Goal: Task Accomplishment & Management: Complete application form

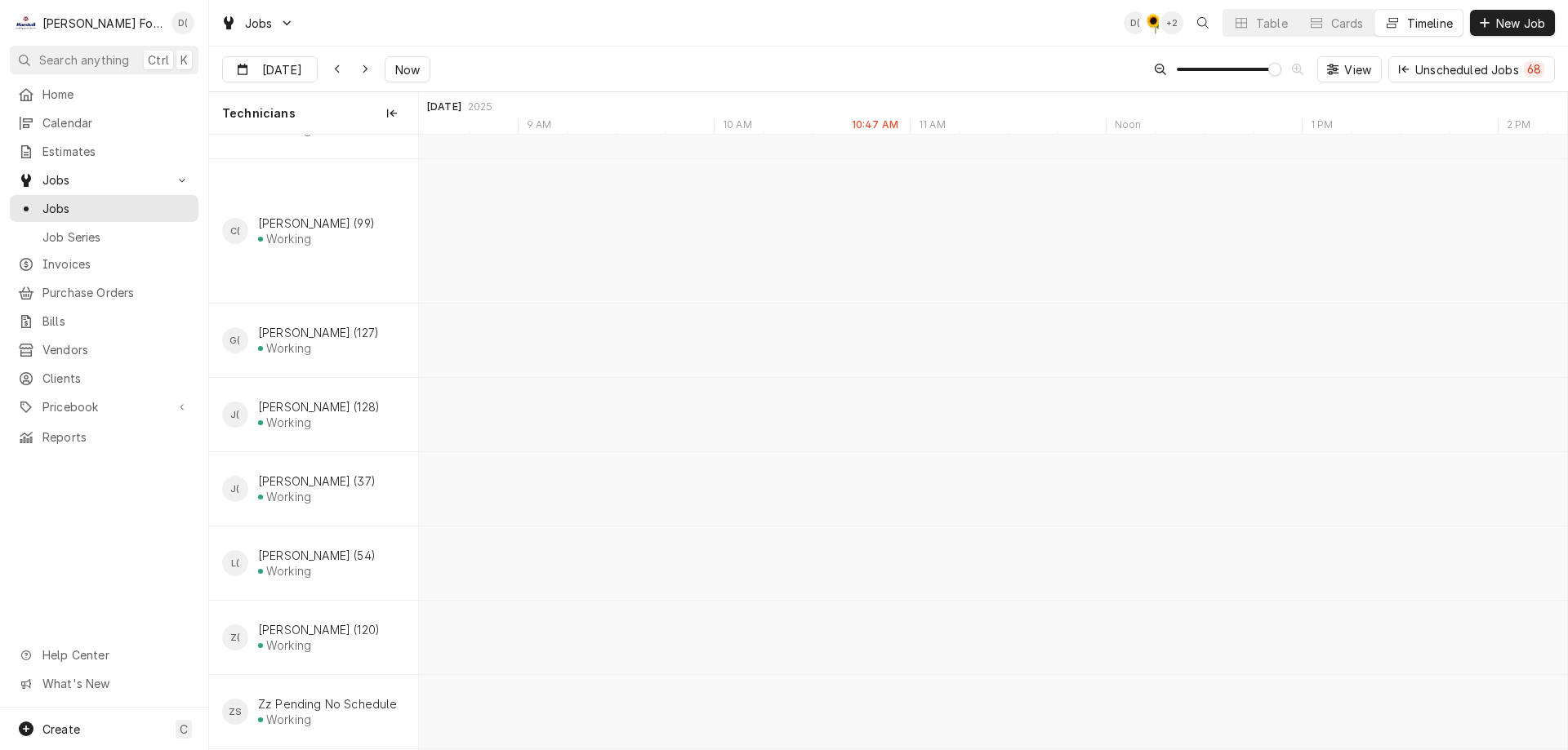
scroll to position [0, 41069]
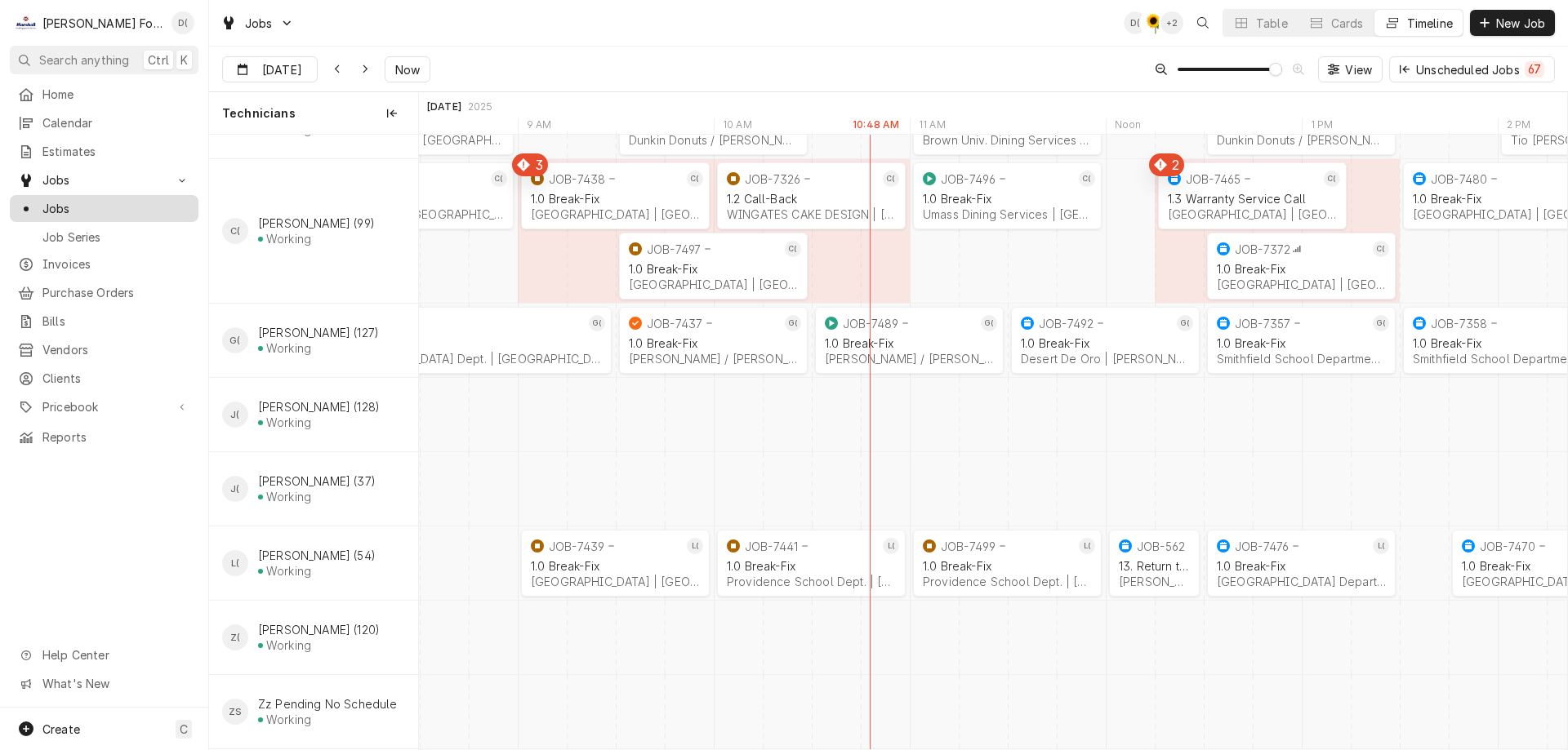
click at [90, 207] on span "Jobs" at bounding box center [116, 209] width 148 height 17
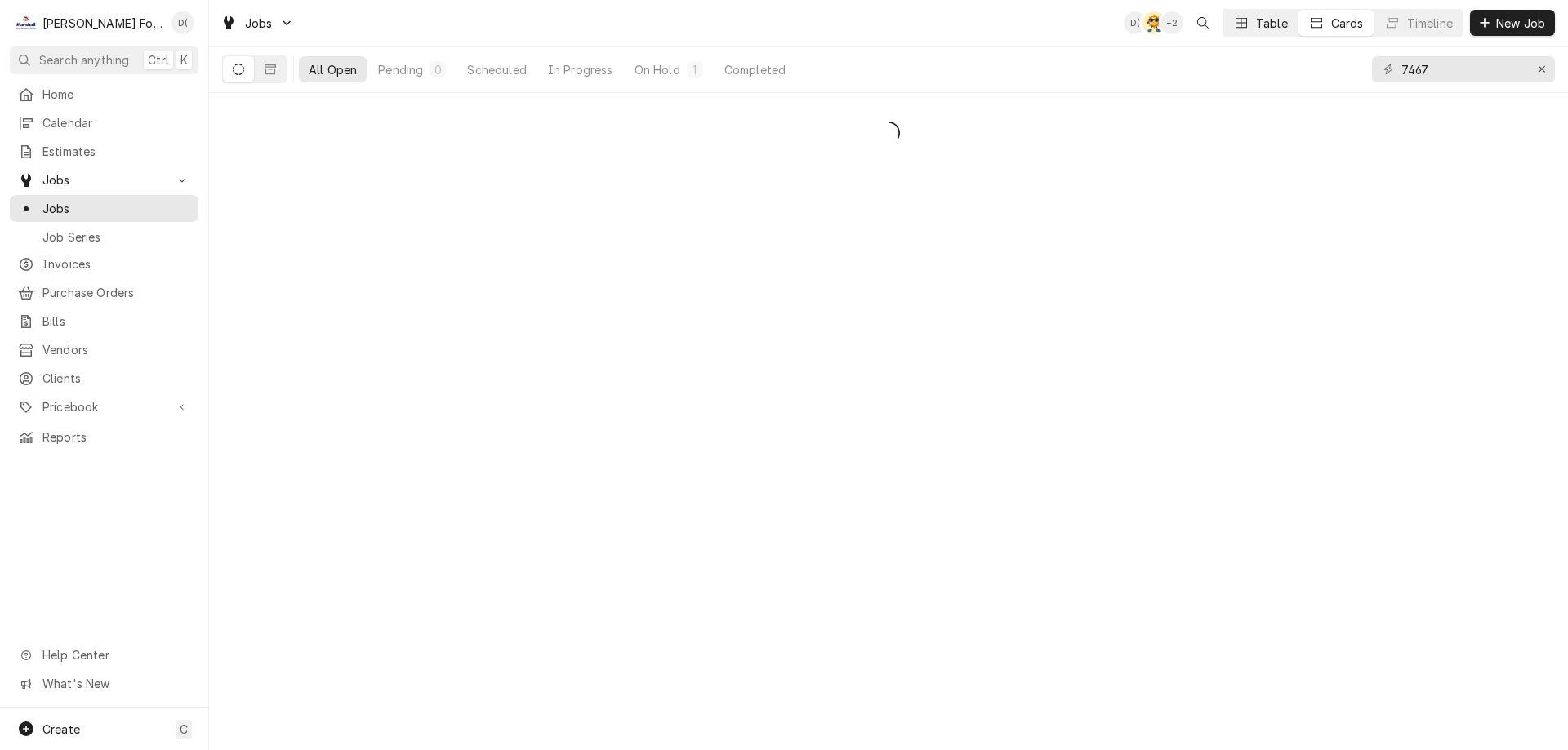
click at [1256, 26] on div "Table" at bounding box center [1272, 23] width 32 height 17
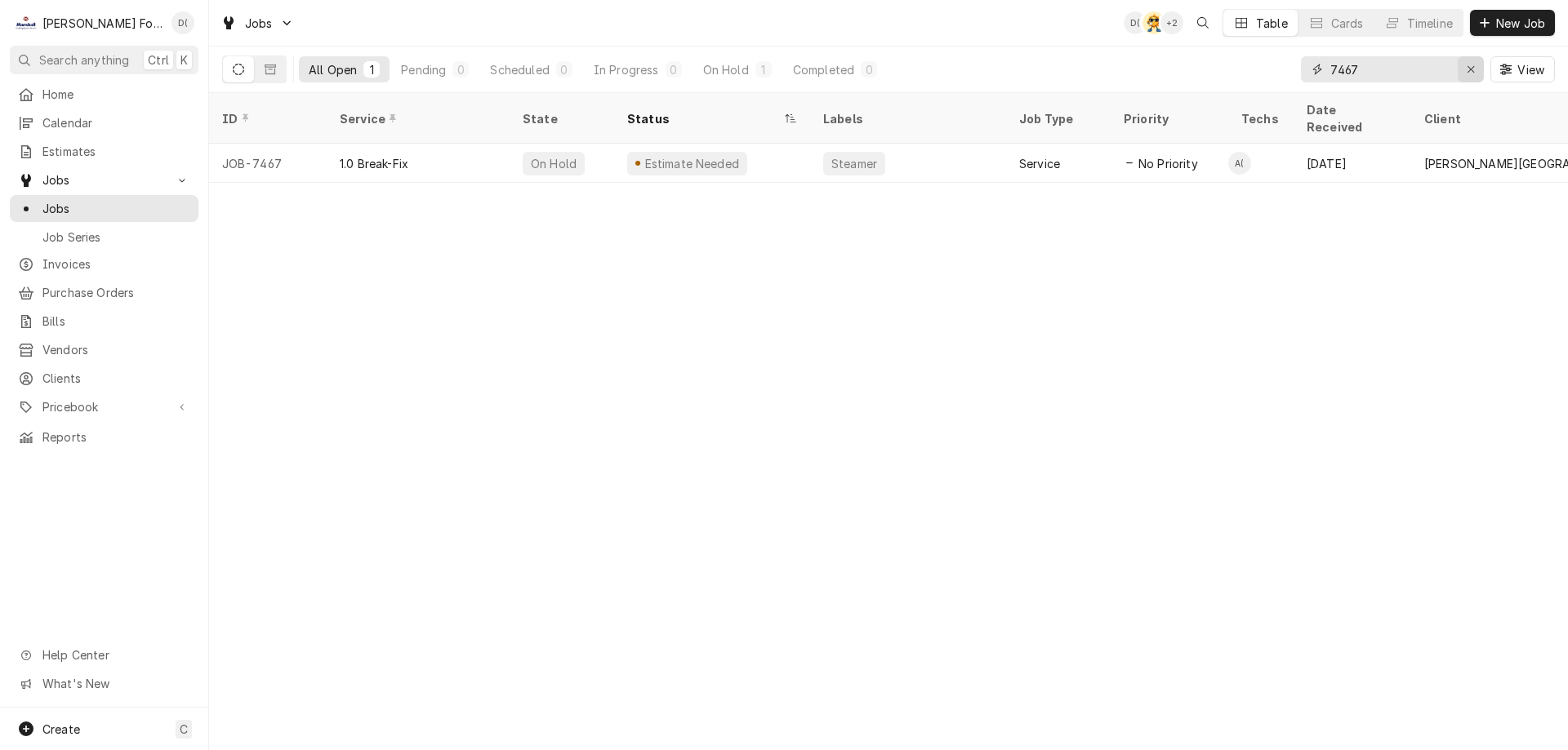
click at [1467, 70] on icon "Erase input" at bounding box center [1471, 69] width 9 height 12
click at [1432, 66] on input "Dynamic Content Wrapper" at bounding box center [1407, 69] width 154 height 26
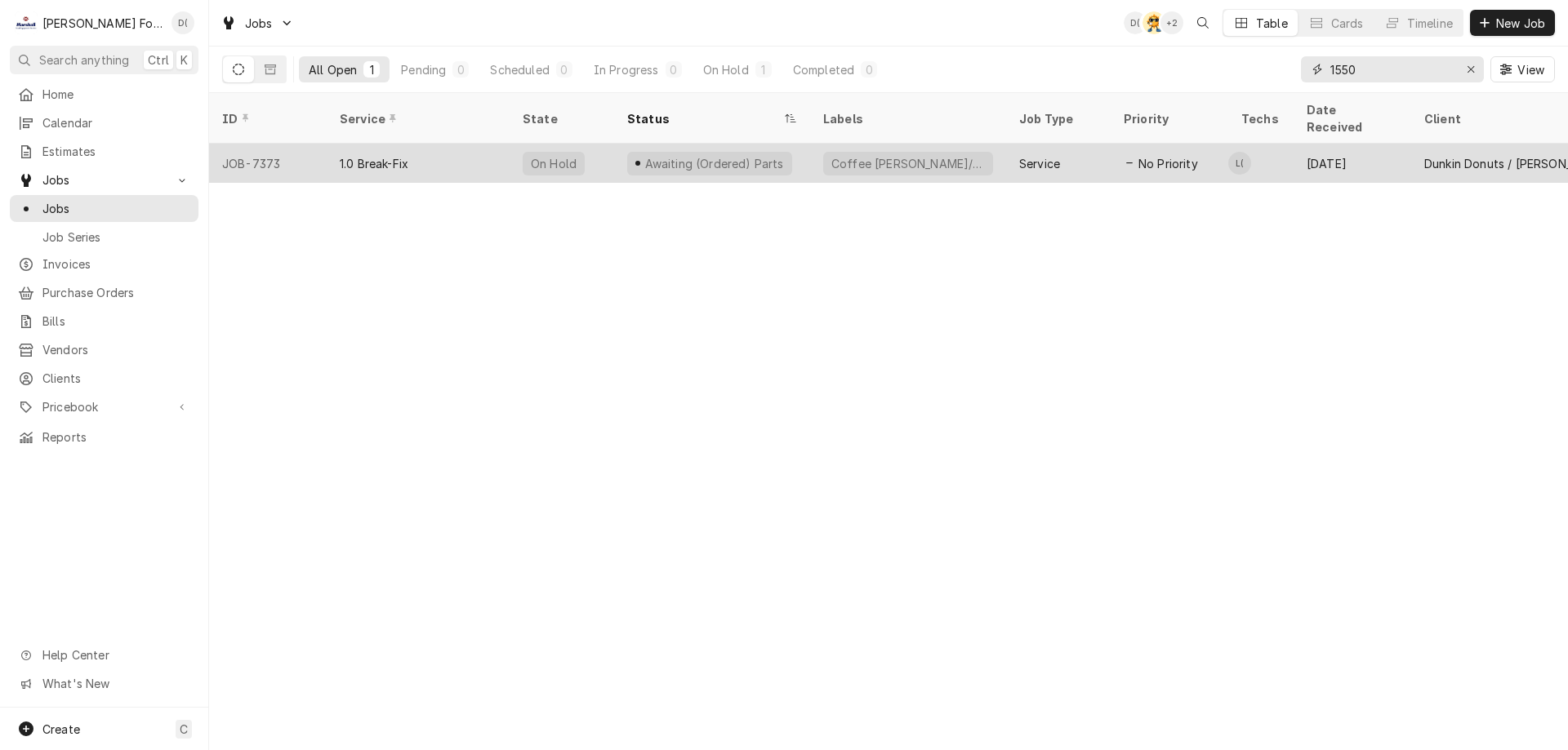
type input "1550"
click at [795, 143] on div "Awaiting (Ordered) Parts" at bounding box center [713, 162] width 196 height 39
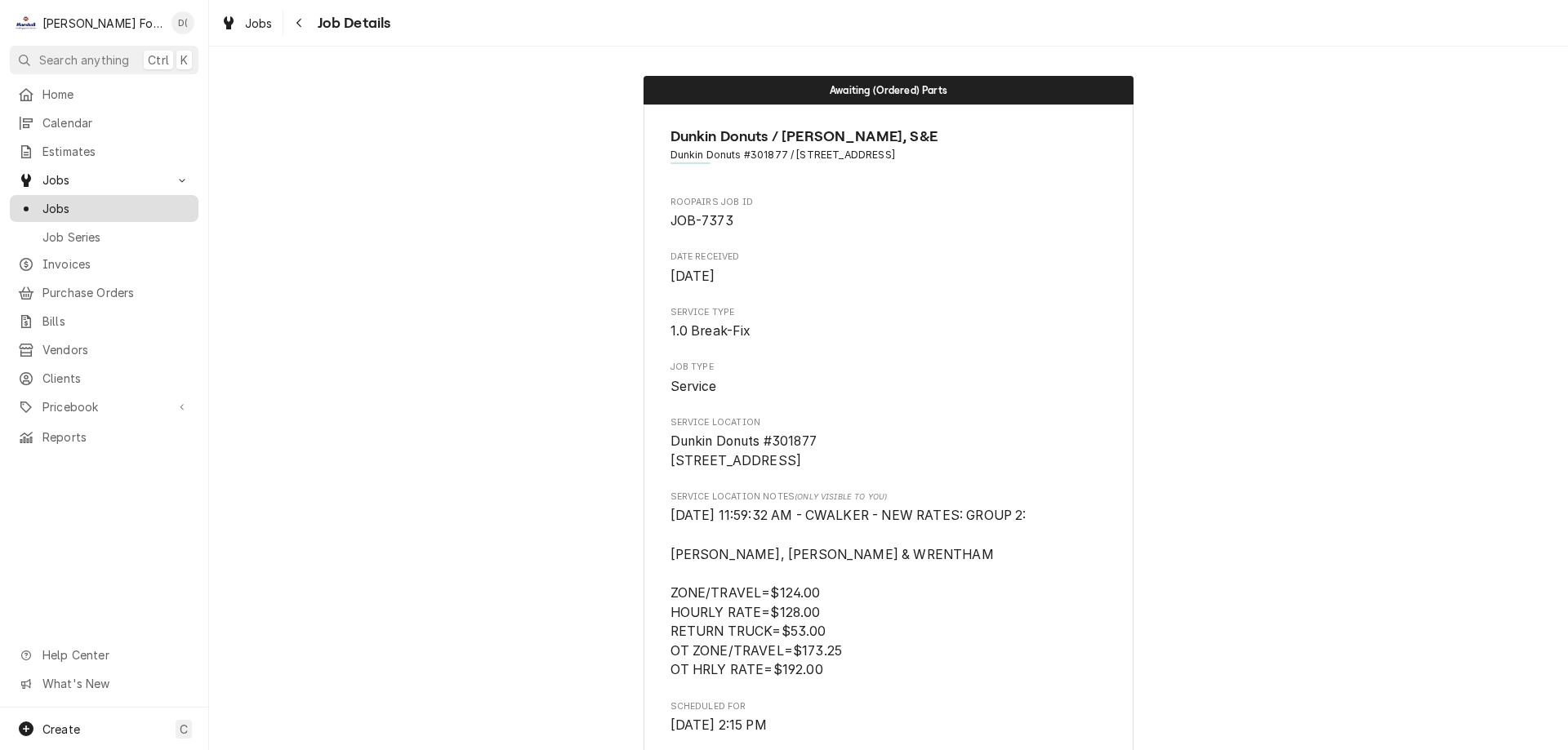
click at [93, 203] on span "Jobs" at bounding box center [116, 209] width 148 height 17
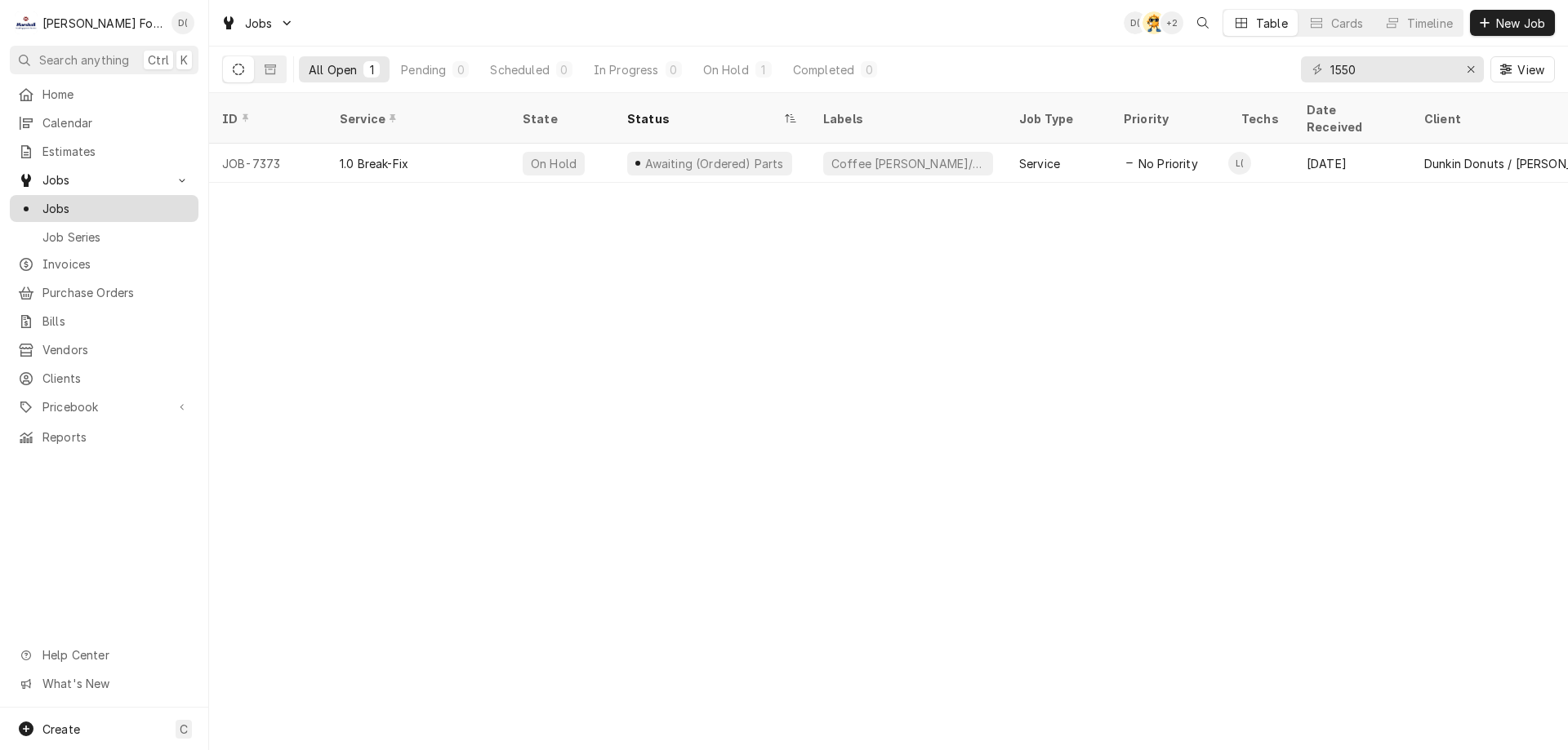
click at [96, 198] on div "Jobs" at bounding box center [104, 208] width 182 height 20
click at [1467, 66] on icon "Erase input" at bounding box center [1471, 69] width 9 height 12
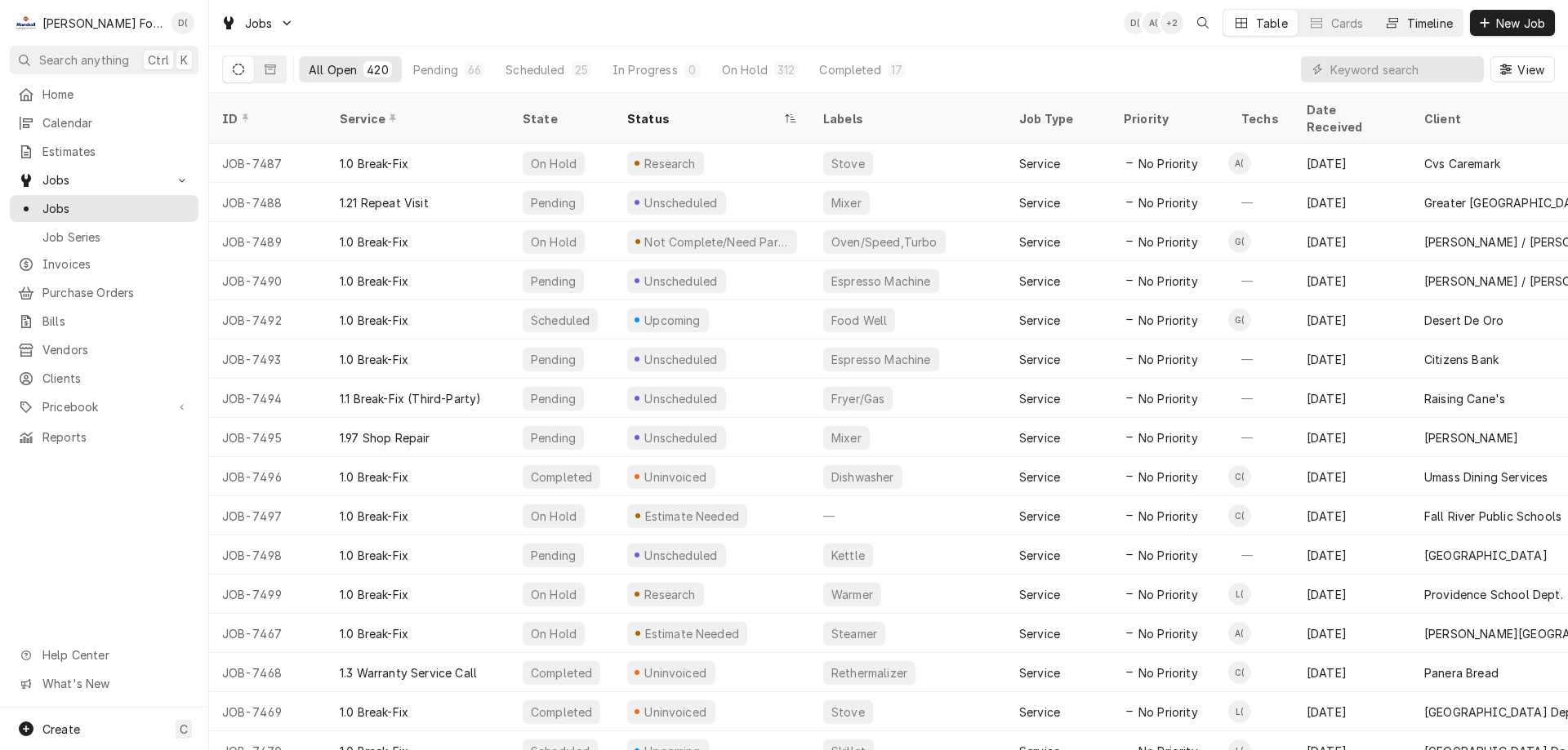
click at [1417, 22] on div "Timeline" at bounding box center [1430, 23] width 46 height 17
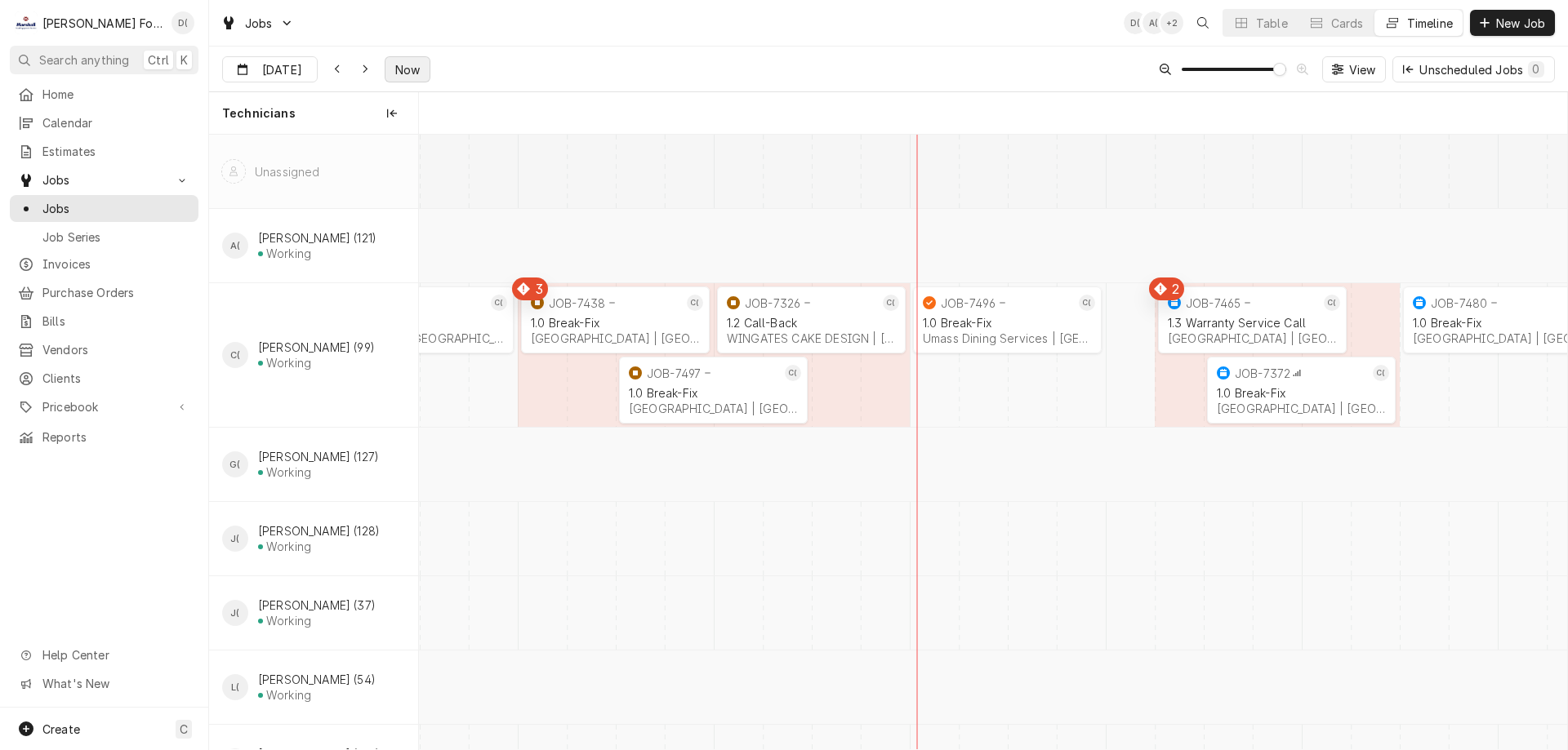
scroll to position [0, 22789]
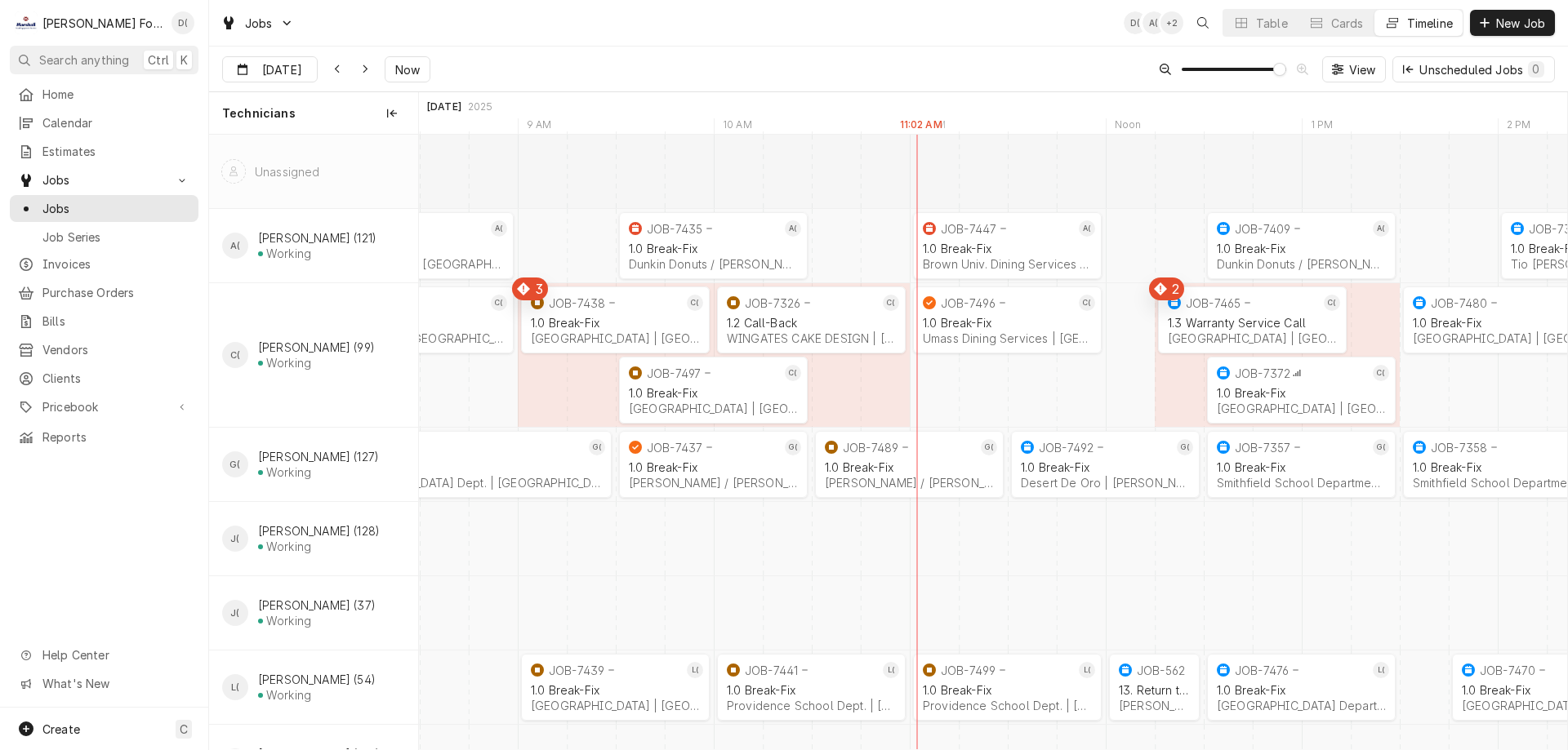
click at [415, 65] on span "Now" at bounding box center [408, 70] width 31 height 17
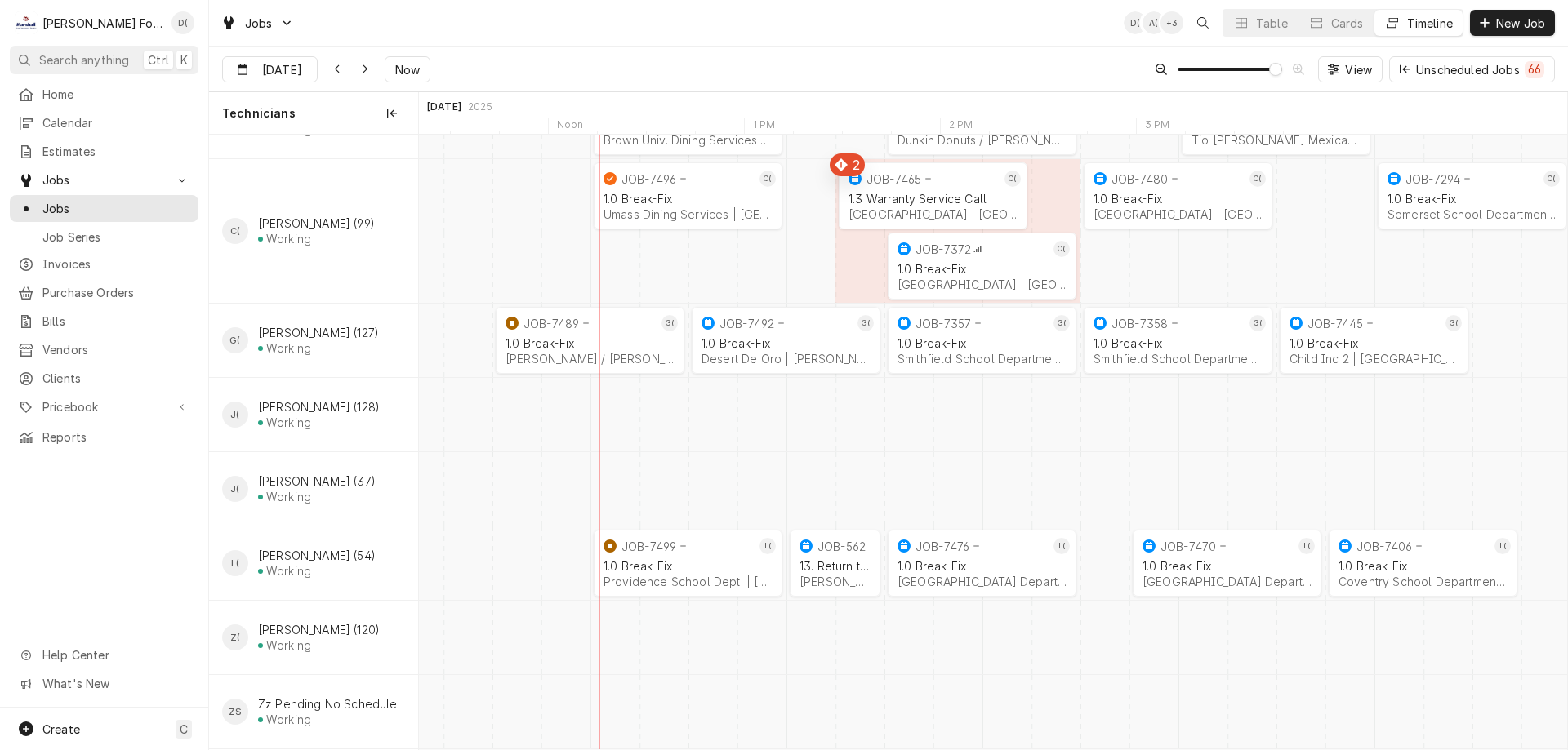
scroll to position [0, 23108]
click at [1264, 27] on div "Table" at bounding box center [1272, 23] width 32 height 17
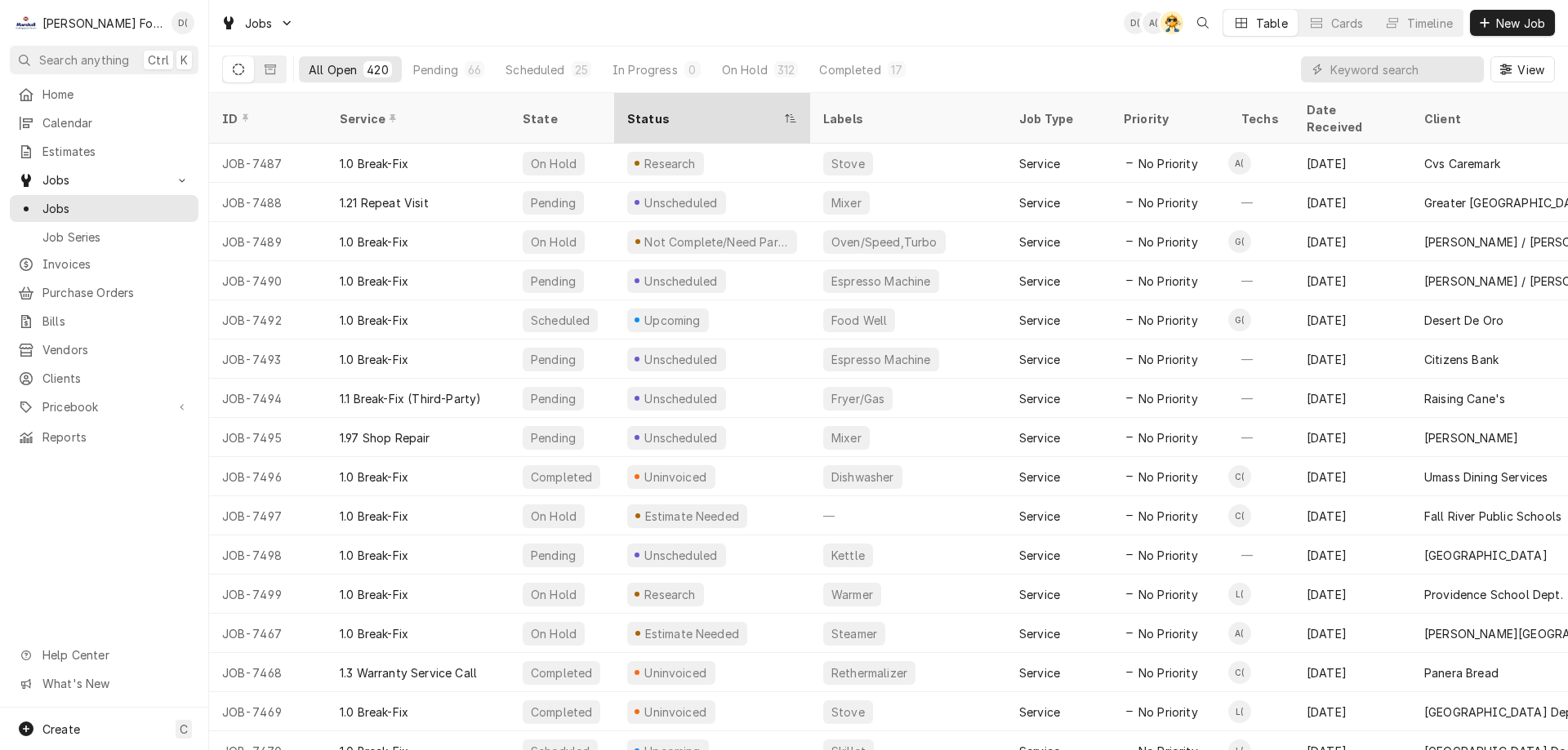
click at [698, 111] on div "Status" at bounding box center [704, 119] width 154 height 17
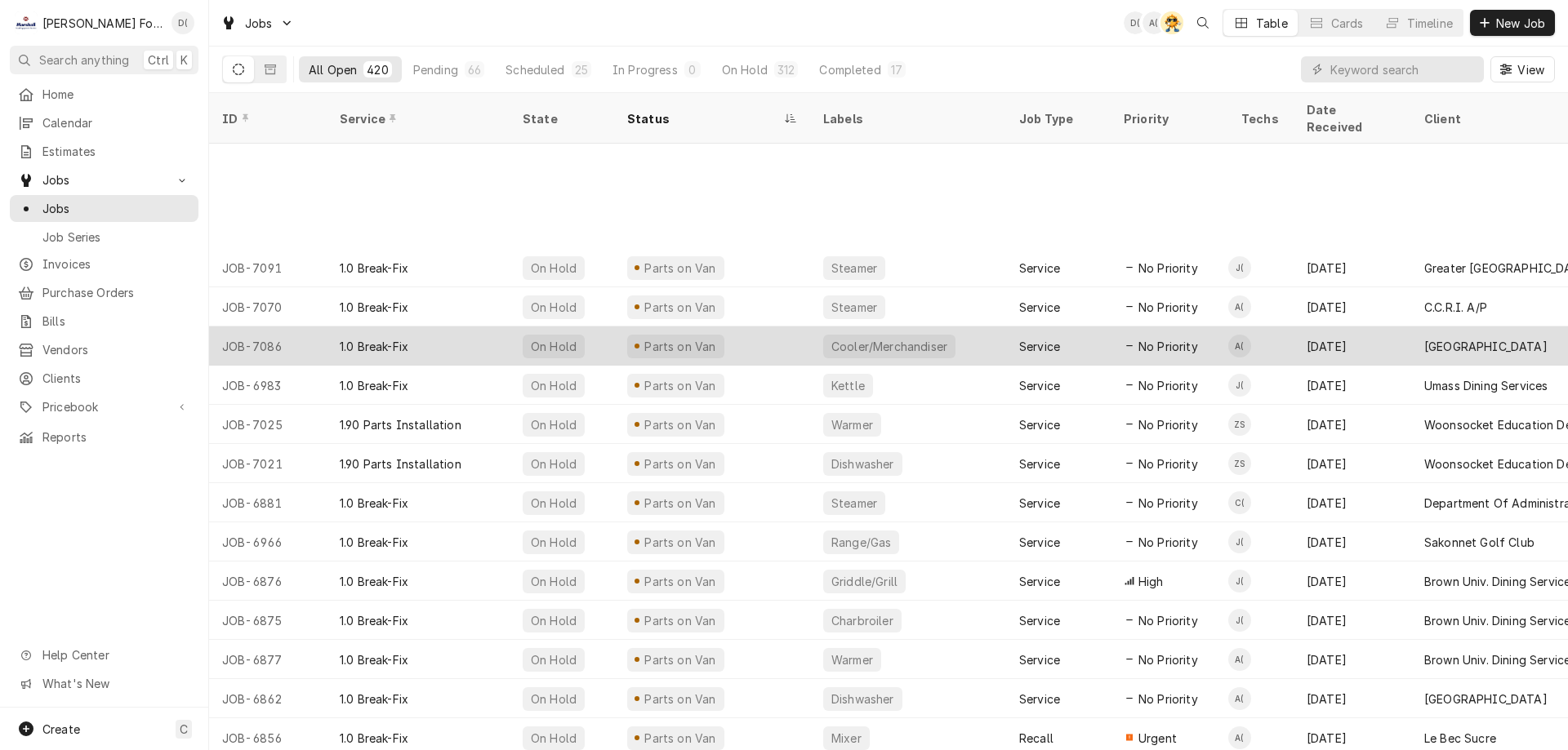
scroll to position [5421, 0]
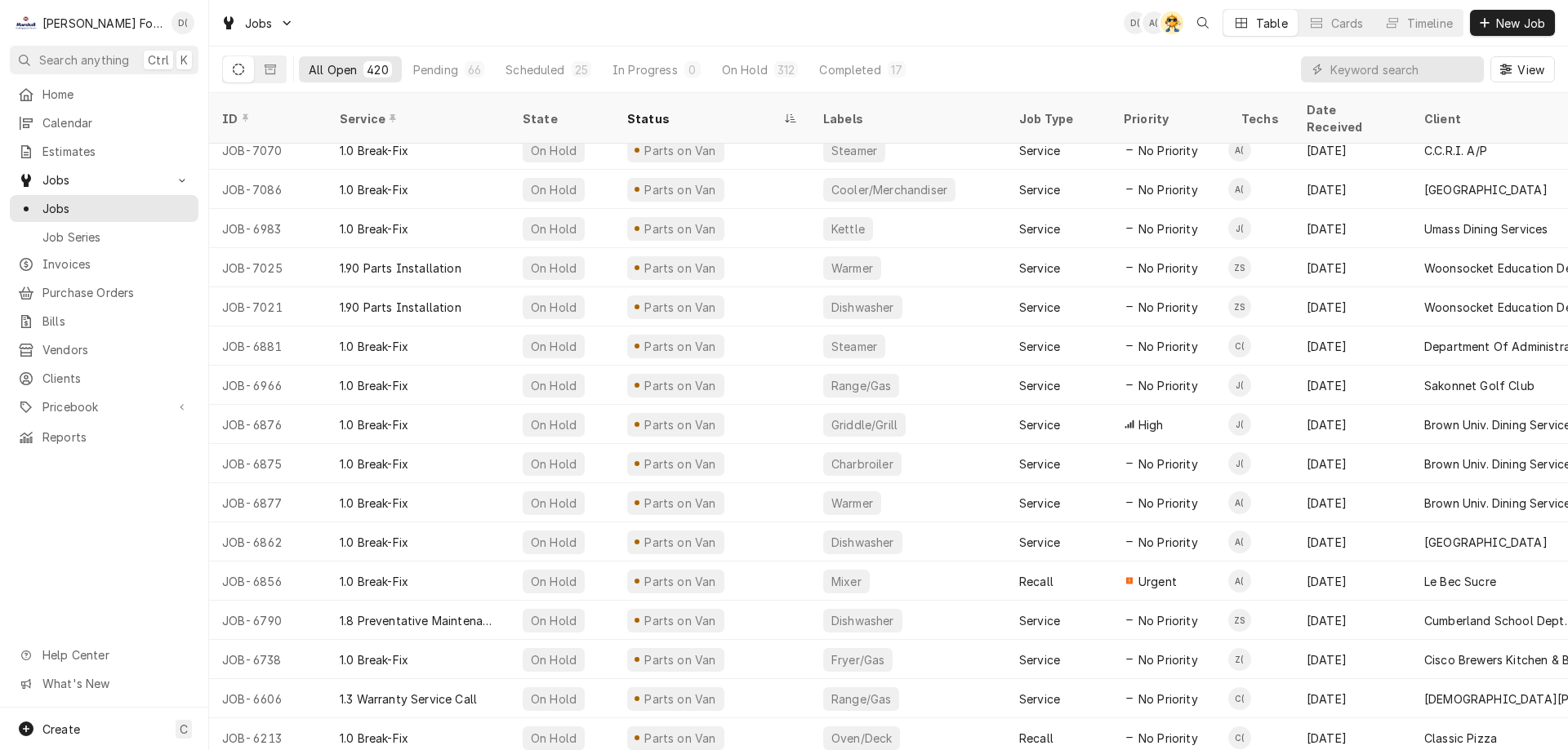
click at [661, 111] on div "Status" at bounding box center [704, 119] width 154 height 17
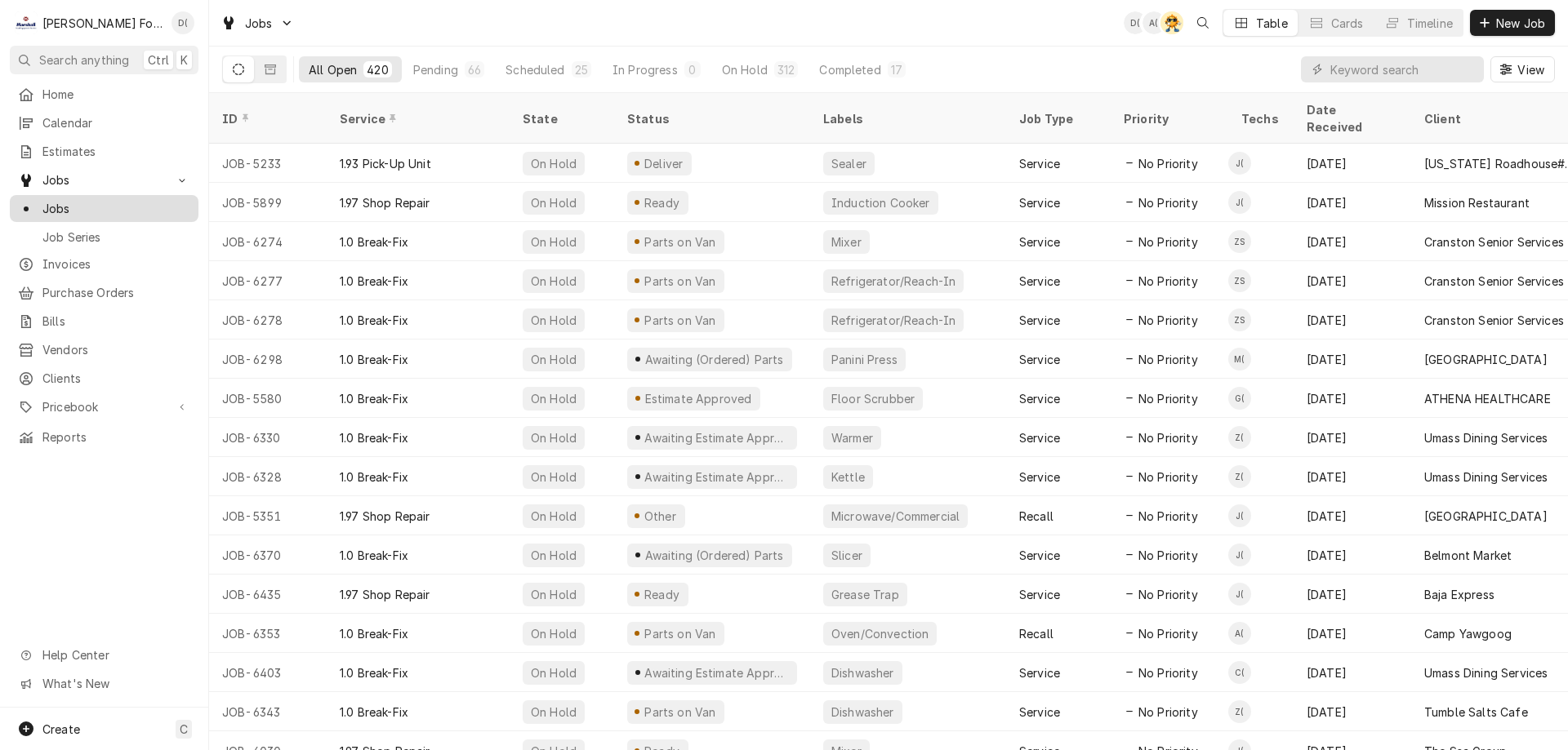
click at [111, 195] on link "Jobs" at bounding box center [104, 209] width 189 height 27
click at [1426, 73] on input "Dynamic Content Wrapper" at bounding box center [1403, 69] width 145 height 26
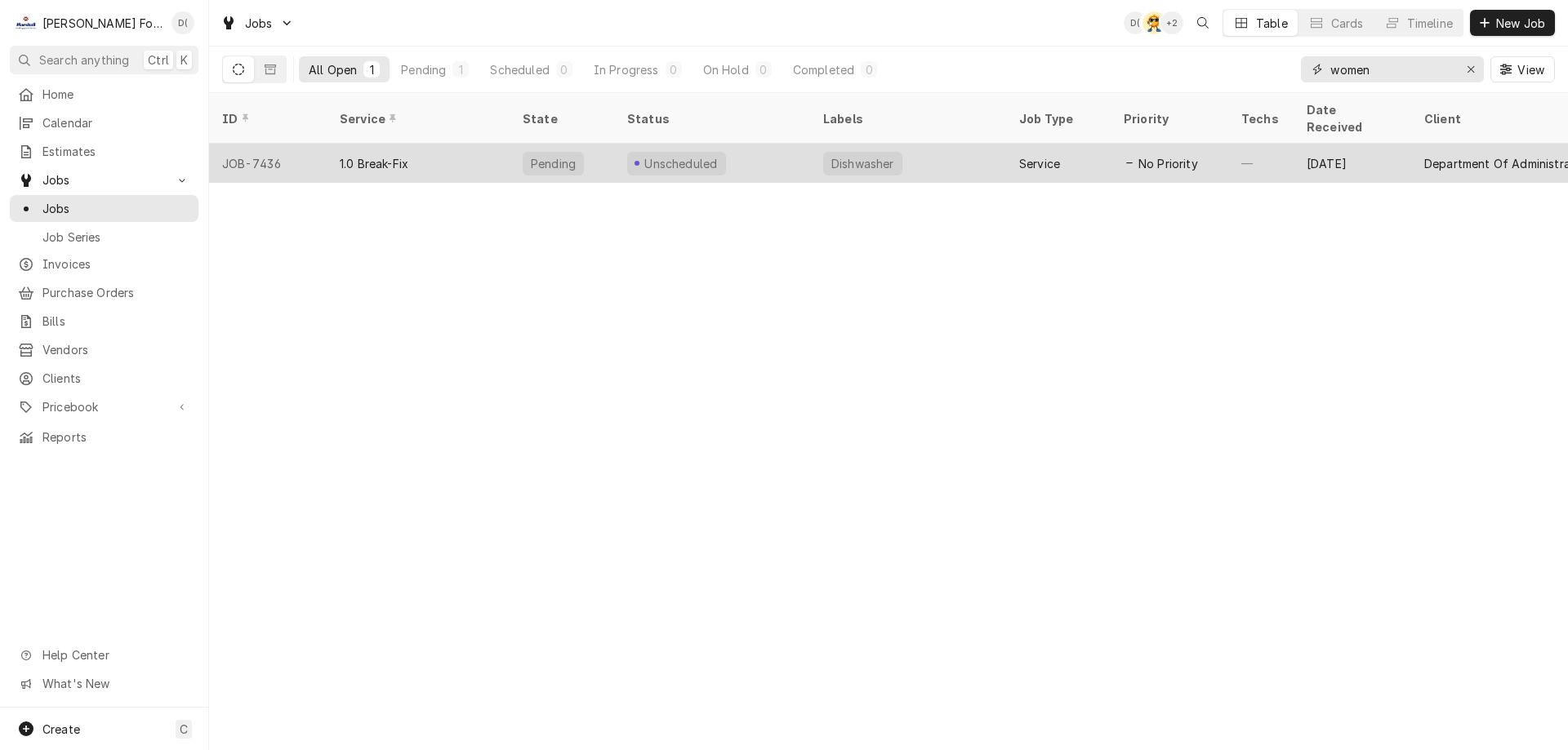
type input "women"
click at [778, 149] on div "Unscheduled" at bounding box center [713, 162] width 196 height 39
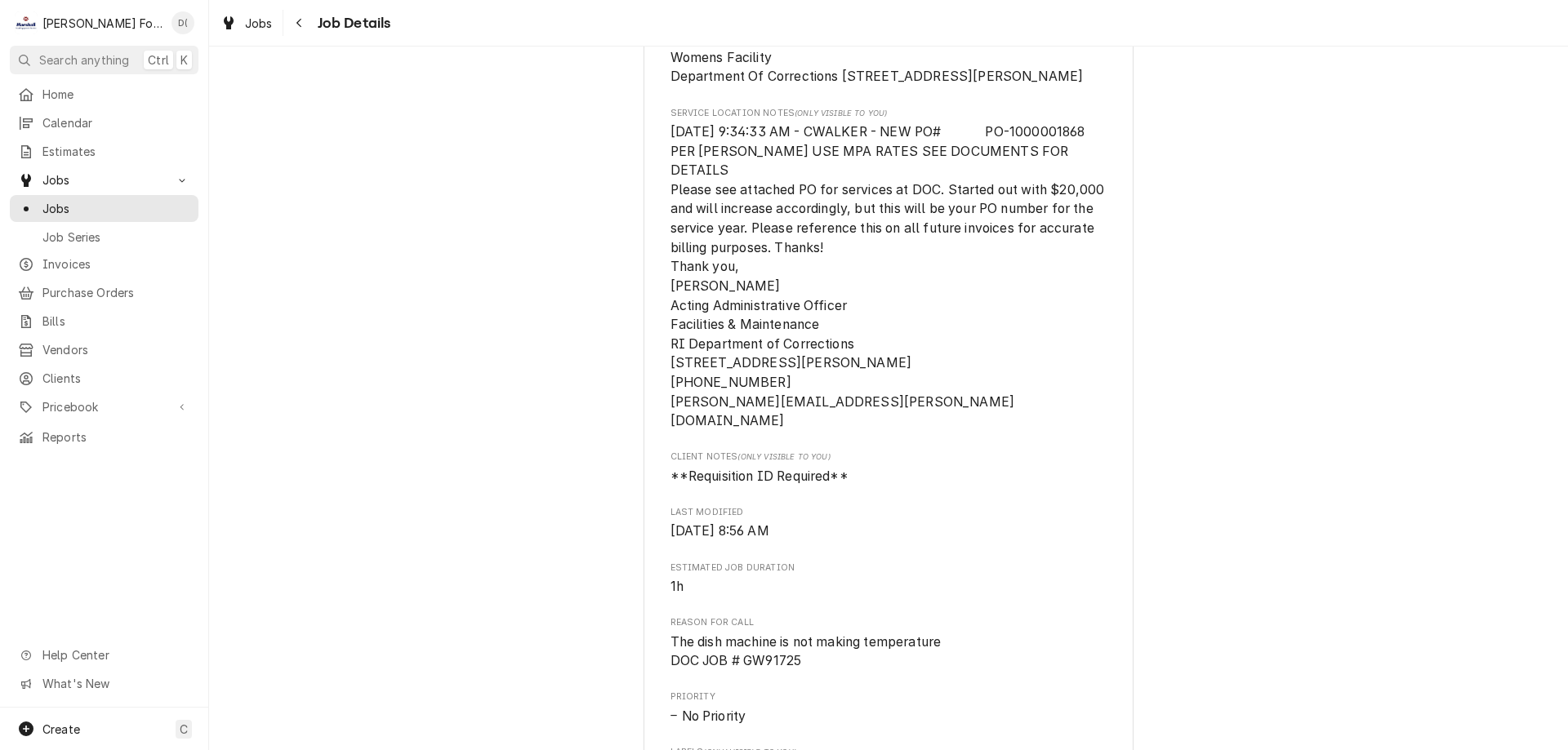
scroll to position [571, 0]
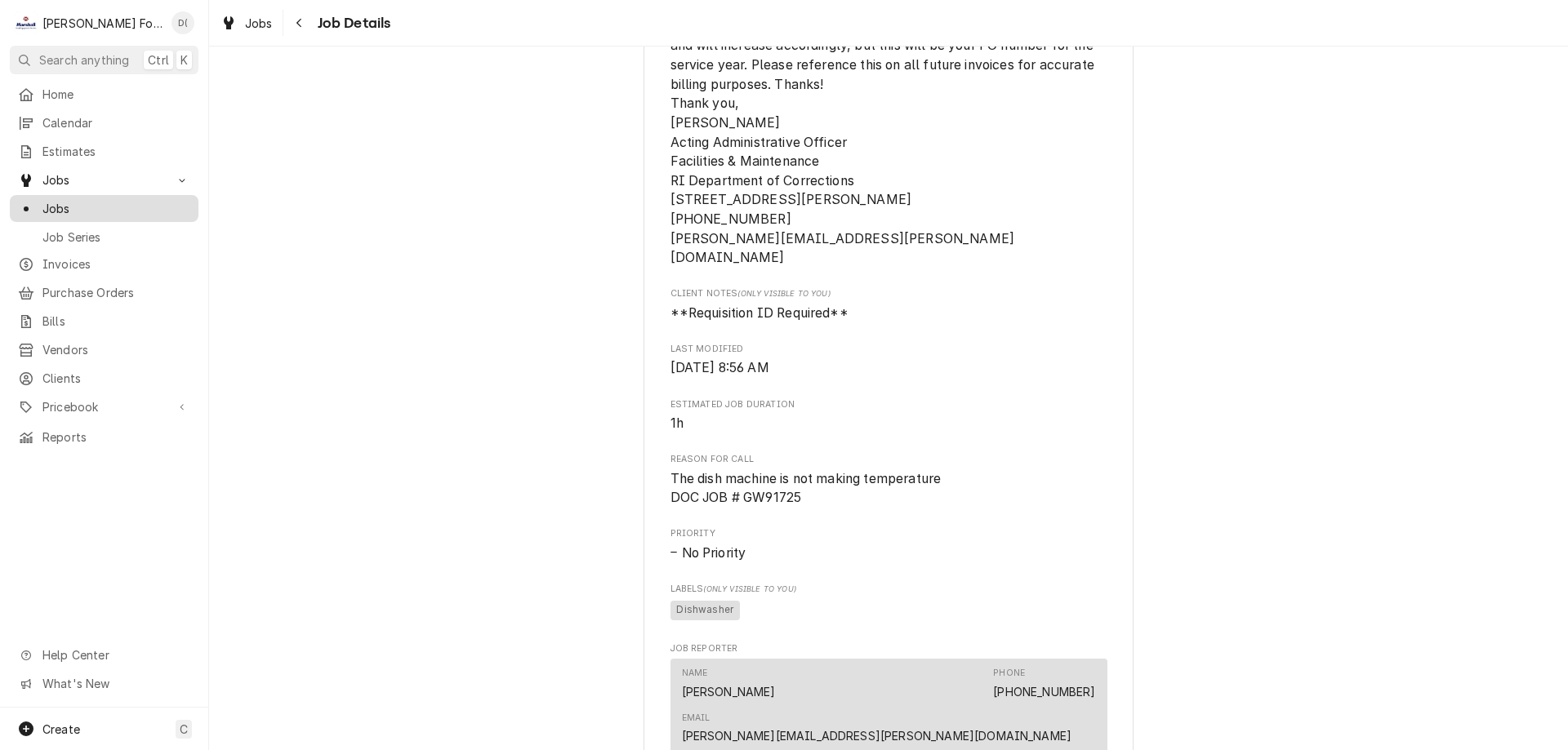
click at [87, 206] on span "Jobs" at bounding box center [116, 209] width 148 height 17
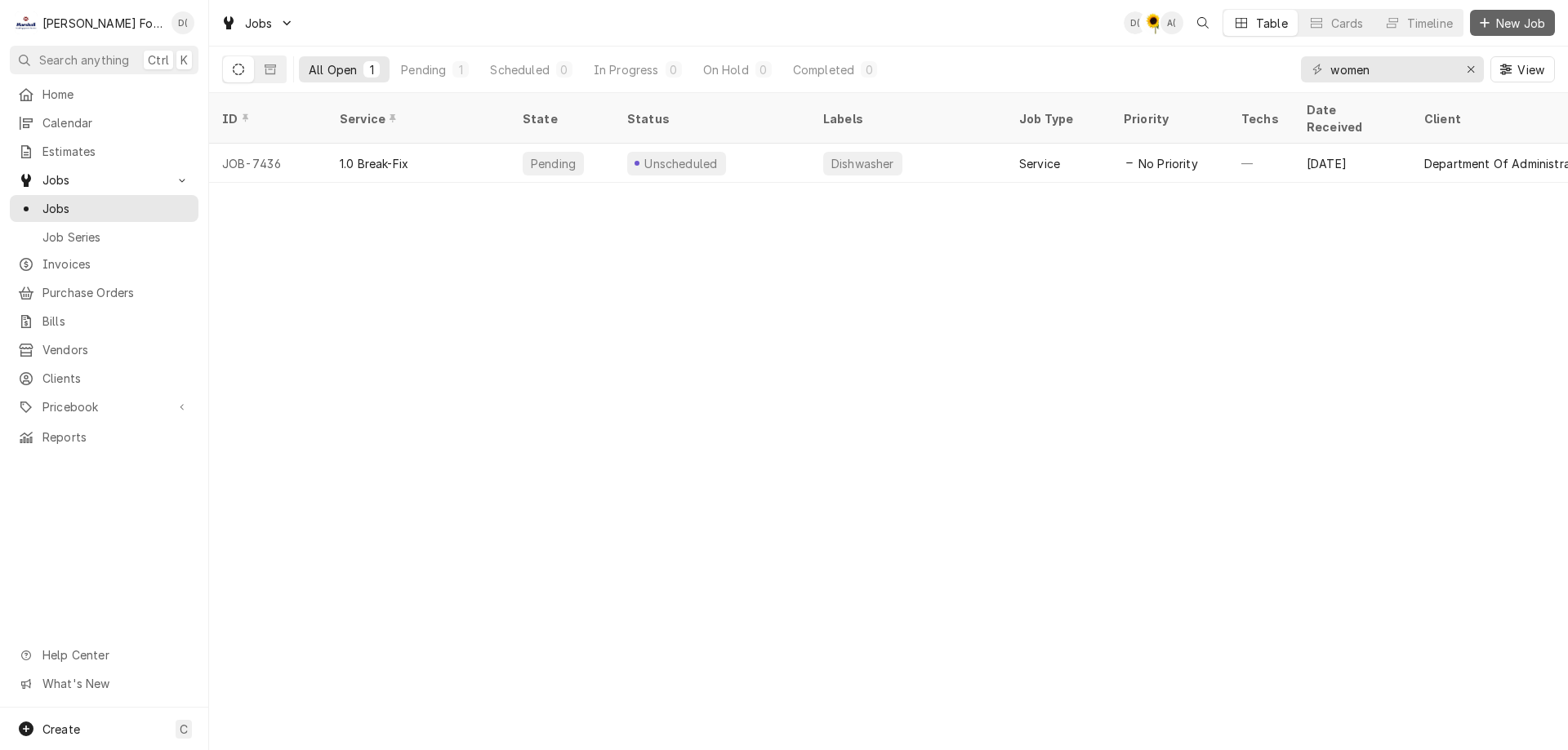
click at [1490, 27] on div "Dynamic Content Wrapper" at bounding box center [1484, 22] width 16 height 16
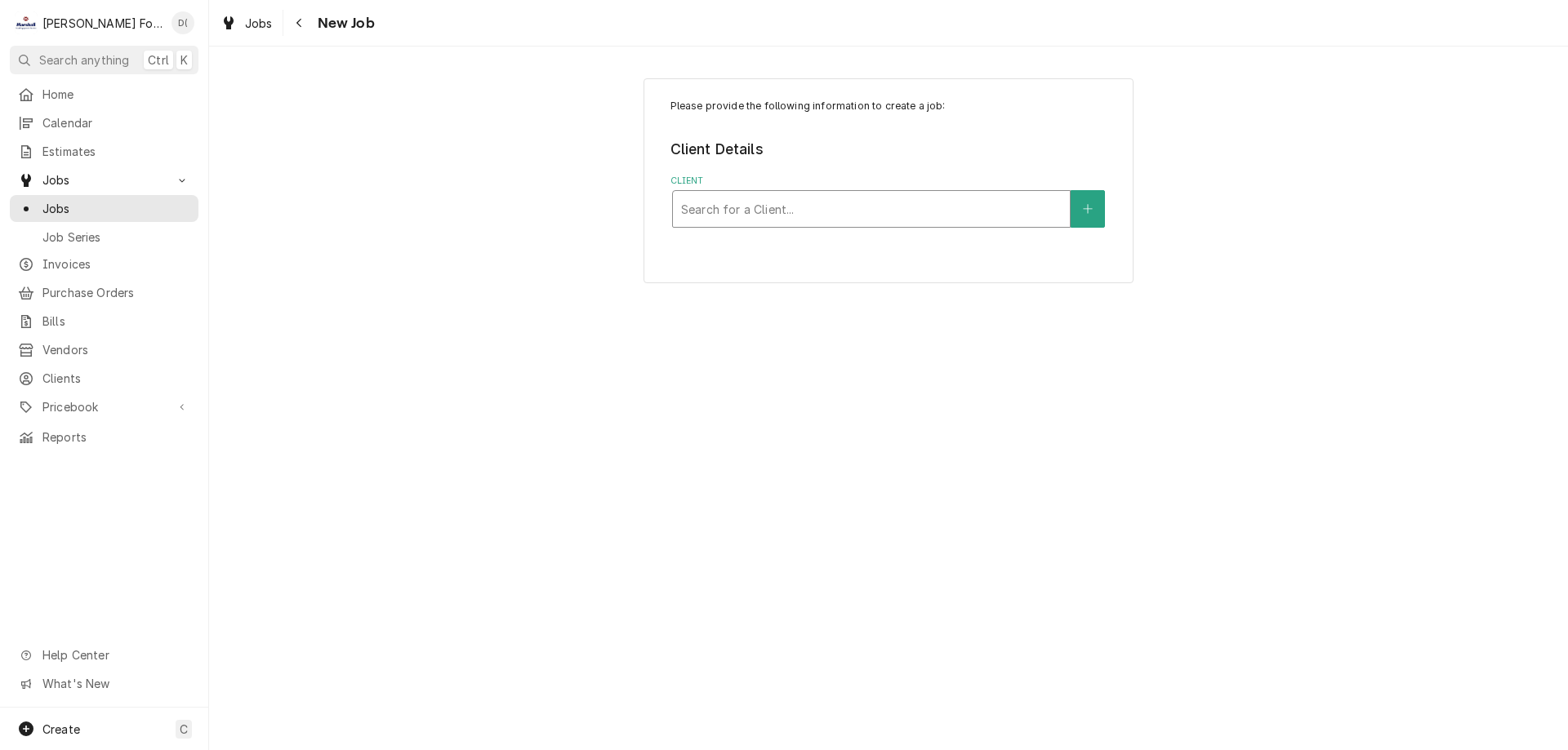
click at [774, 206] on div "Client" at bounding box center [872, 209] width 381 height 30
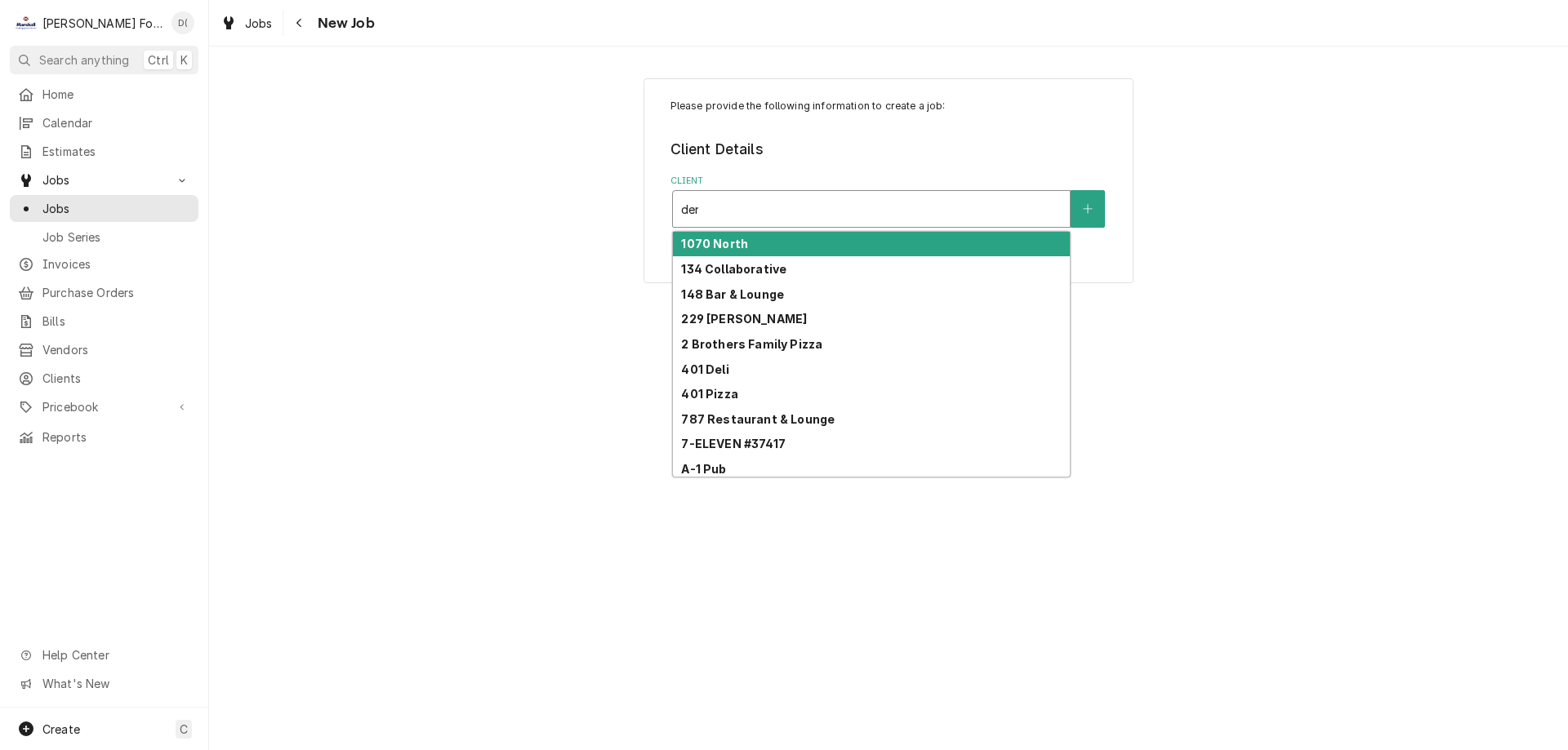
type input "denn"
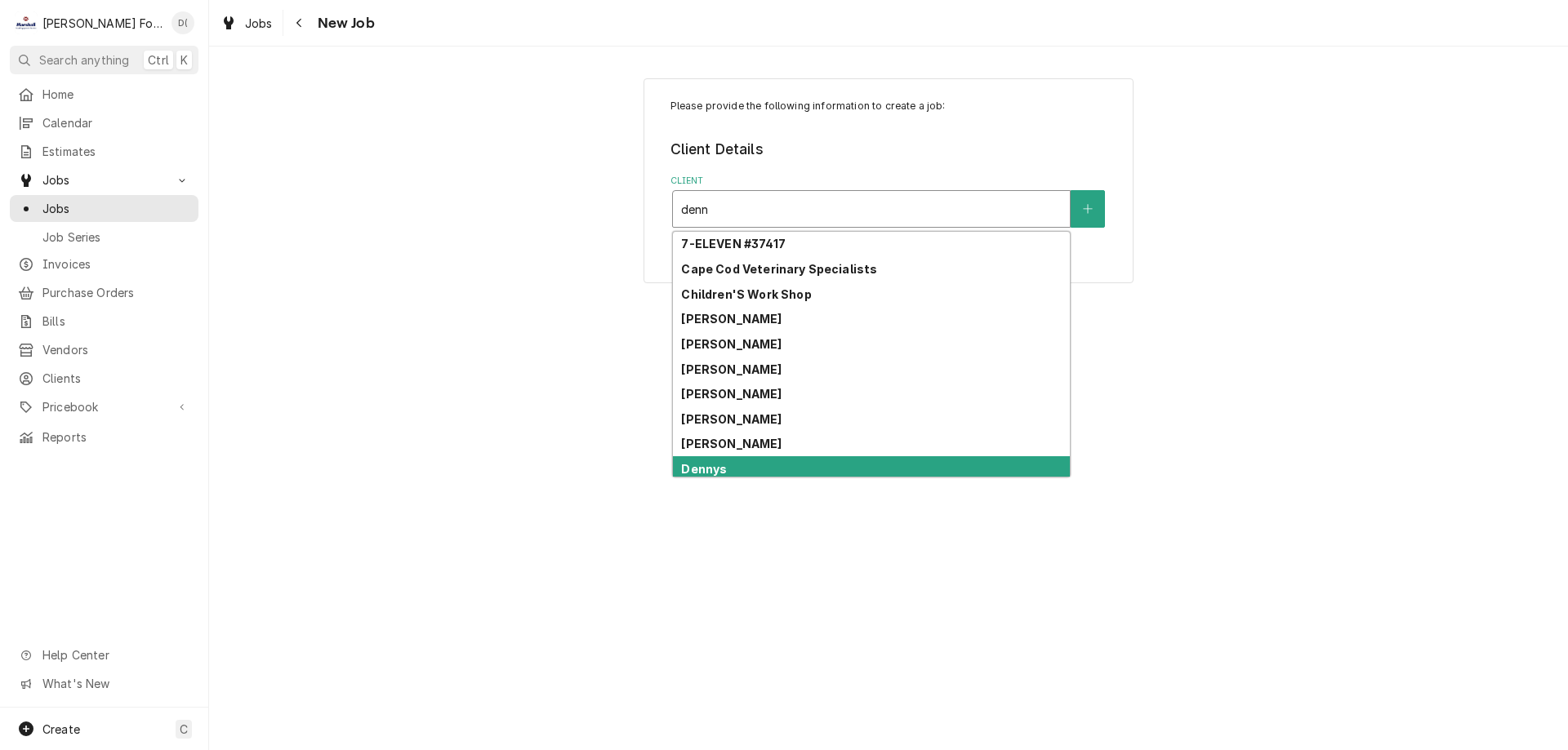
click at [699, 466] on strong "Dennys" at bounding box center [704, 469] width 46 height 13
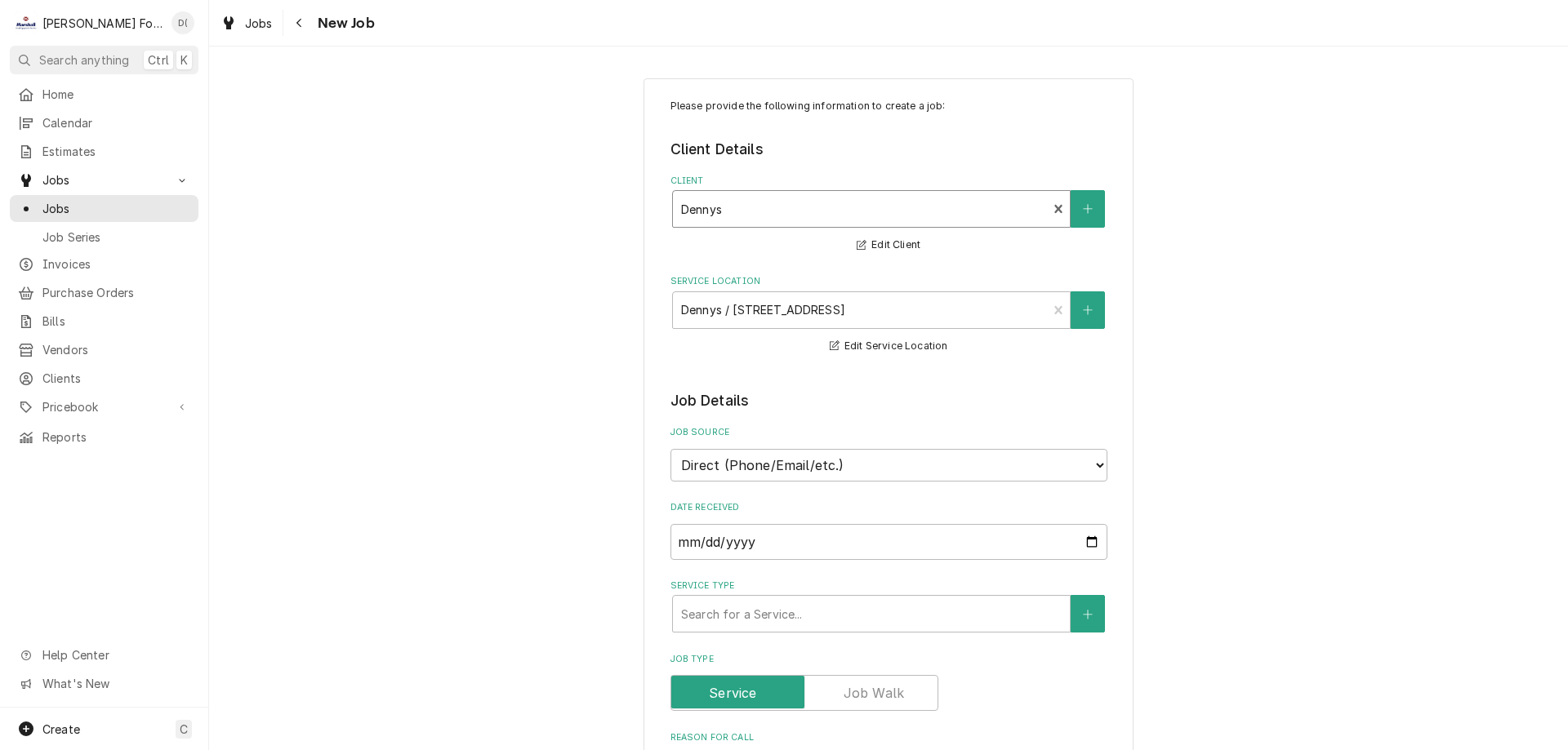
scroll to position [163, 0]
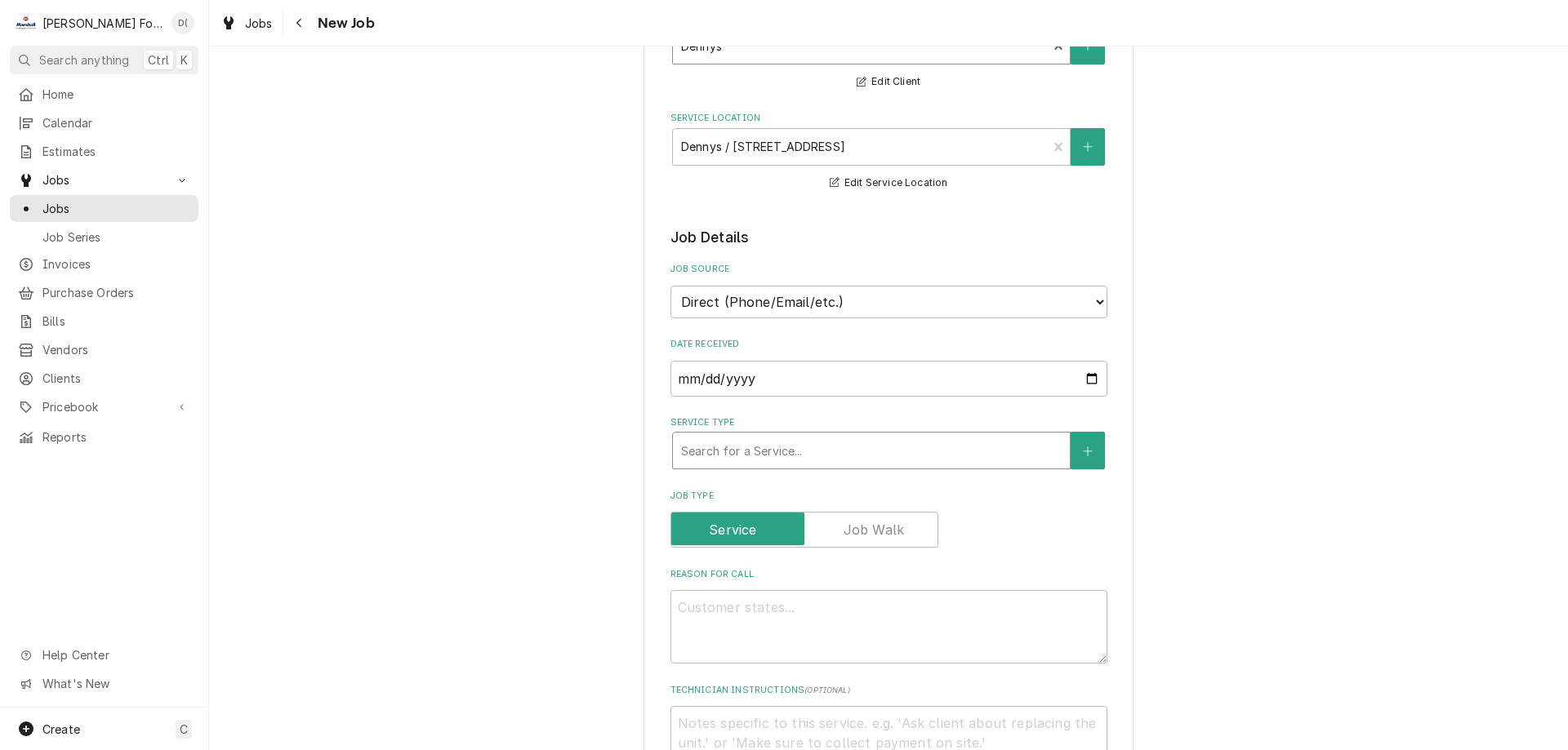
click at [773, 444] on div "Service Type" at bounding box center [872, 450] width 381 height 30
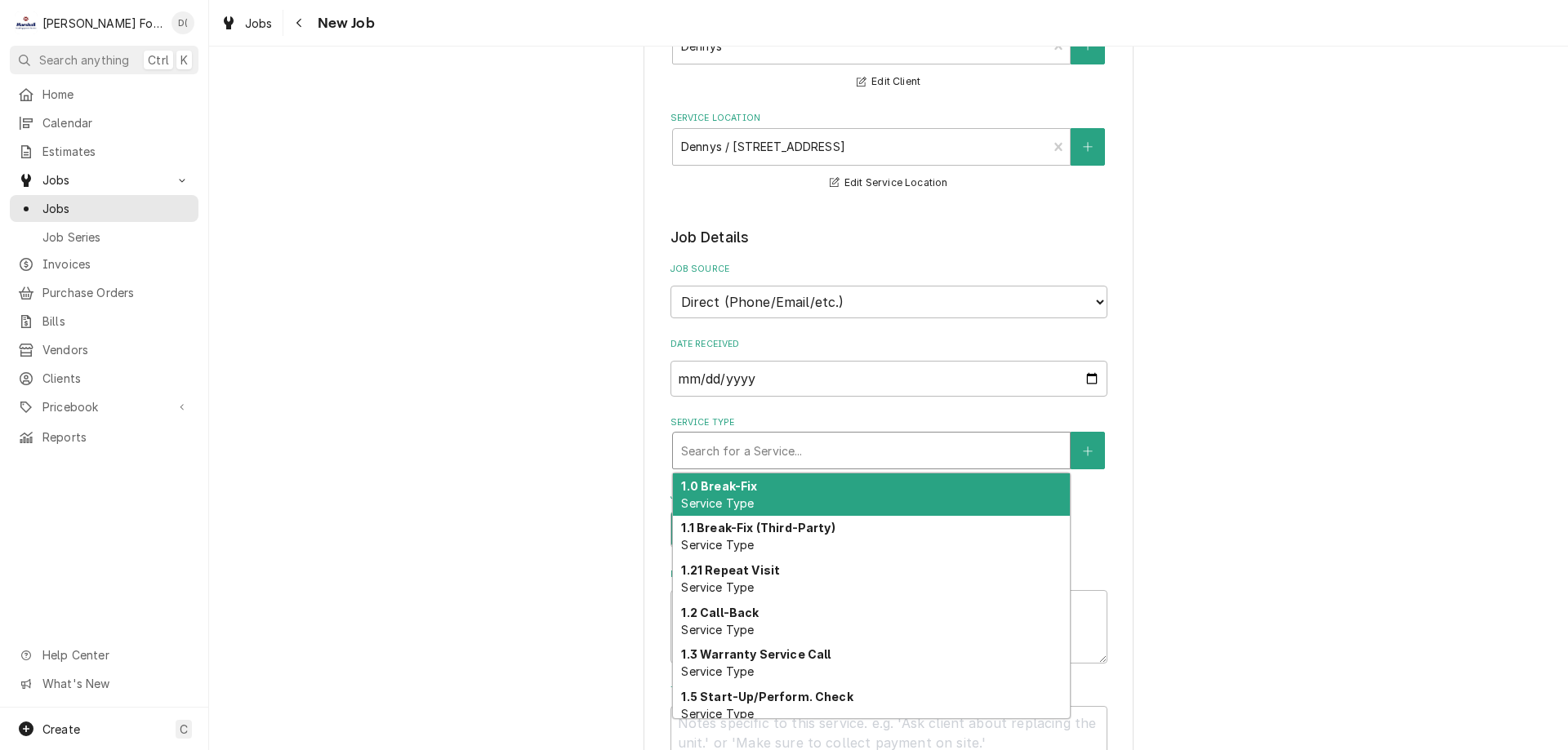
click at [740, 490] on strong "1.0 Break-Fix" at bounding box center [719, 486] width 76 height 13
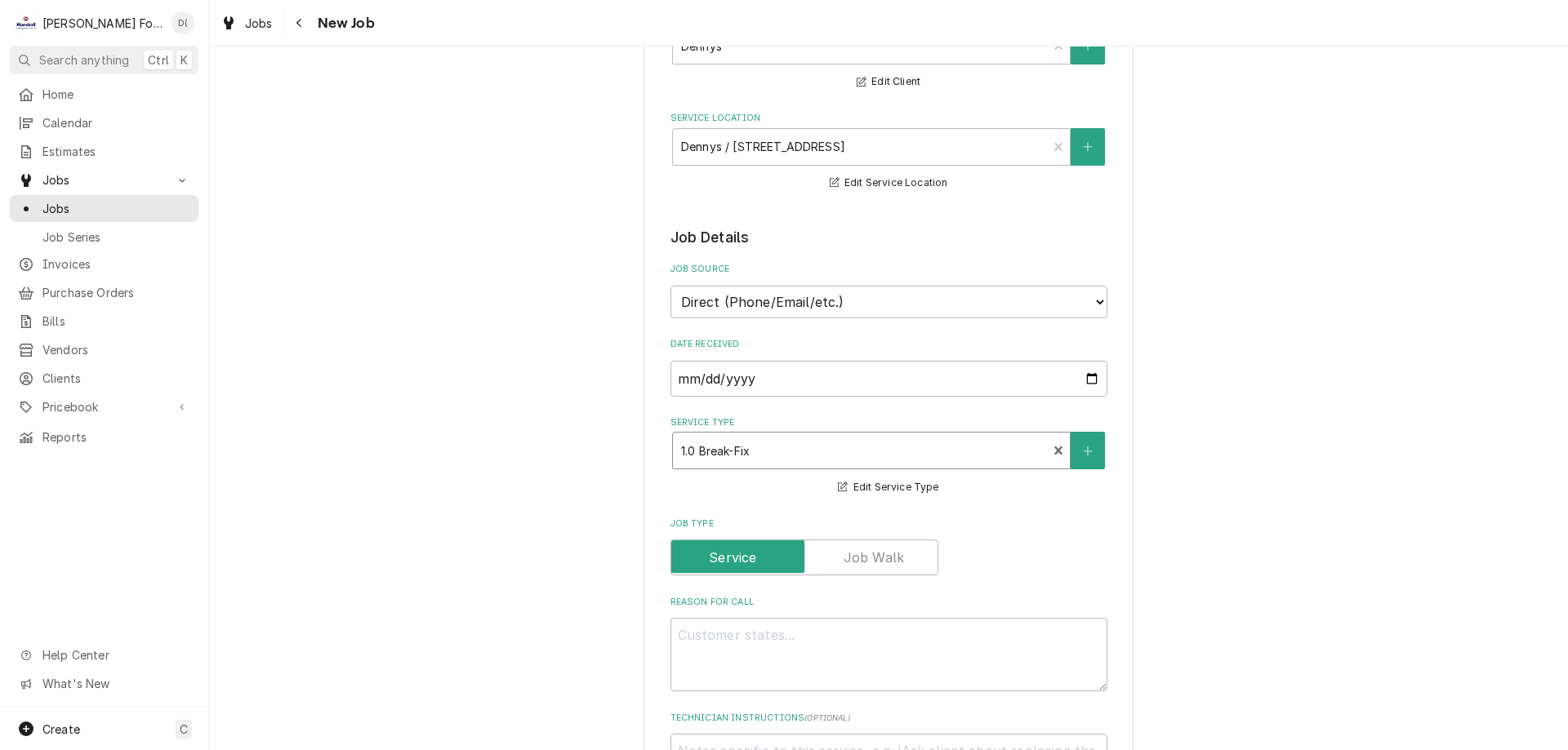
type textarea "x"
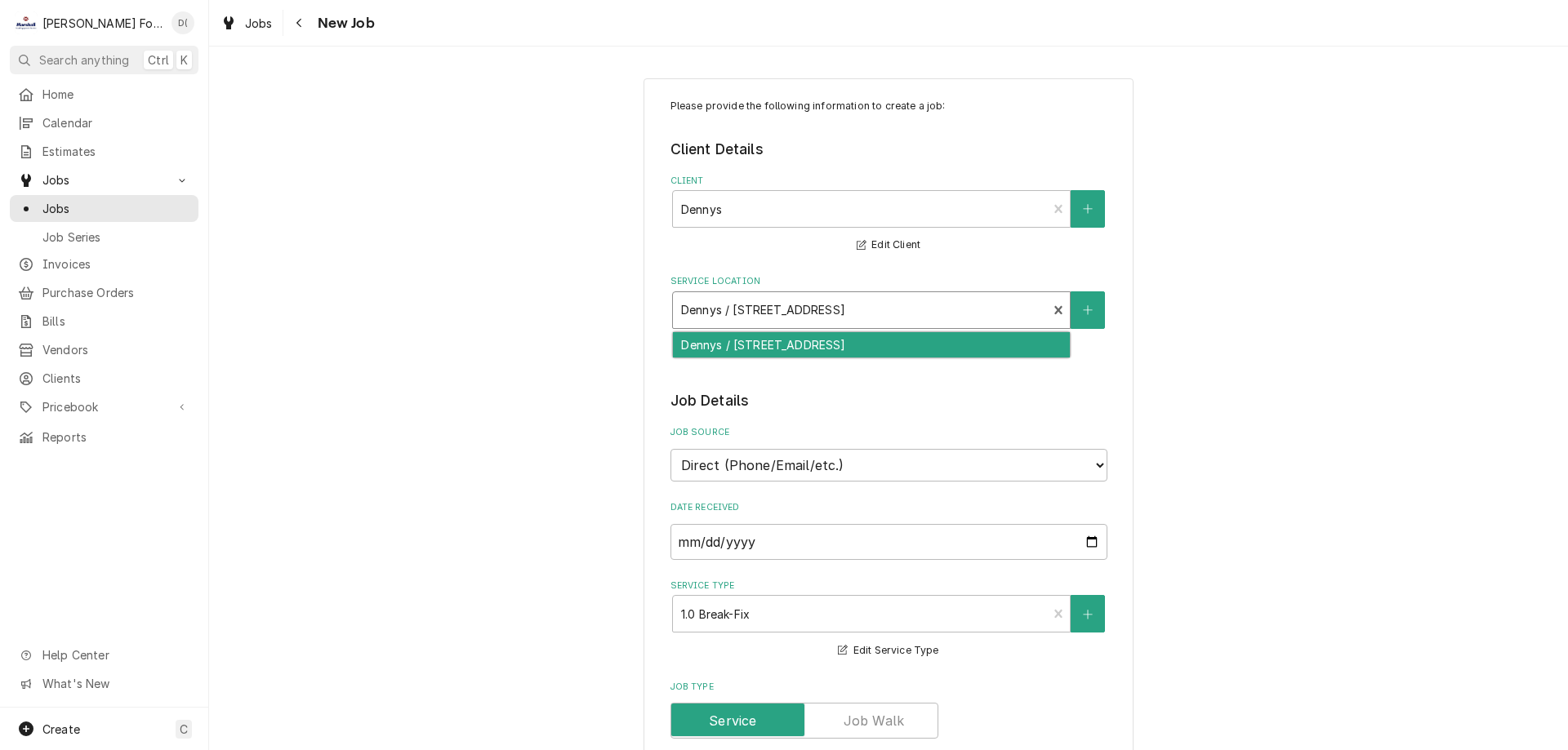
click at [1017, 301] on div "Service Location" at bounding box center [860, 310] width 359 height 30
click at [1006, 303] on div "Service Location" at bounding box center [860, 310] width 359 height 30
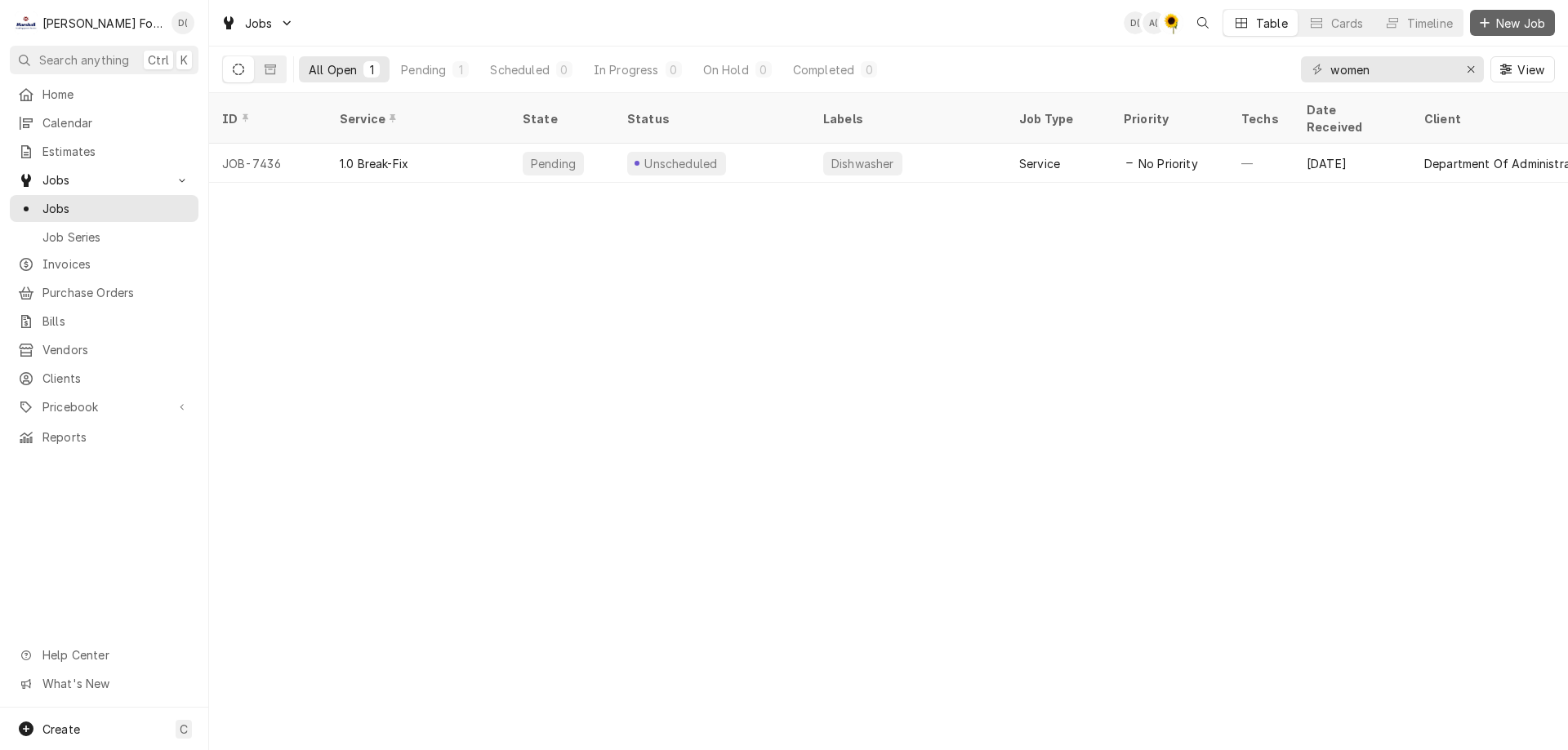
drag, startPoint x: 1507, startPoint y: 29, endPoint x: 1488, endPoint y: 32, distance: 19.2
click at [1508, 29] on span "New Job" at bounding box center [1521, 23] width 56 height 17
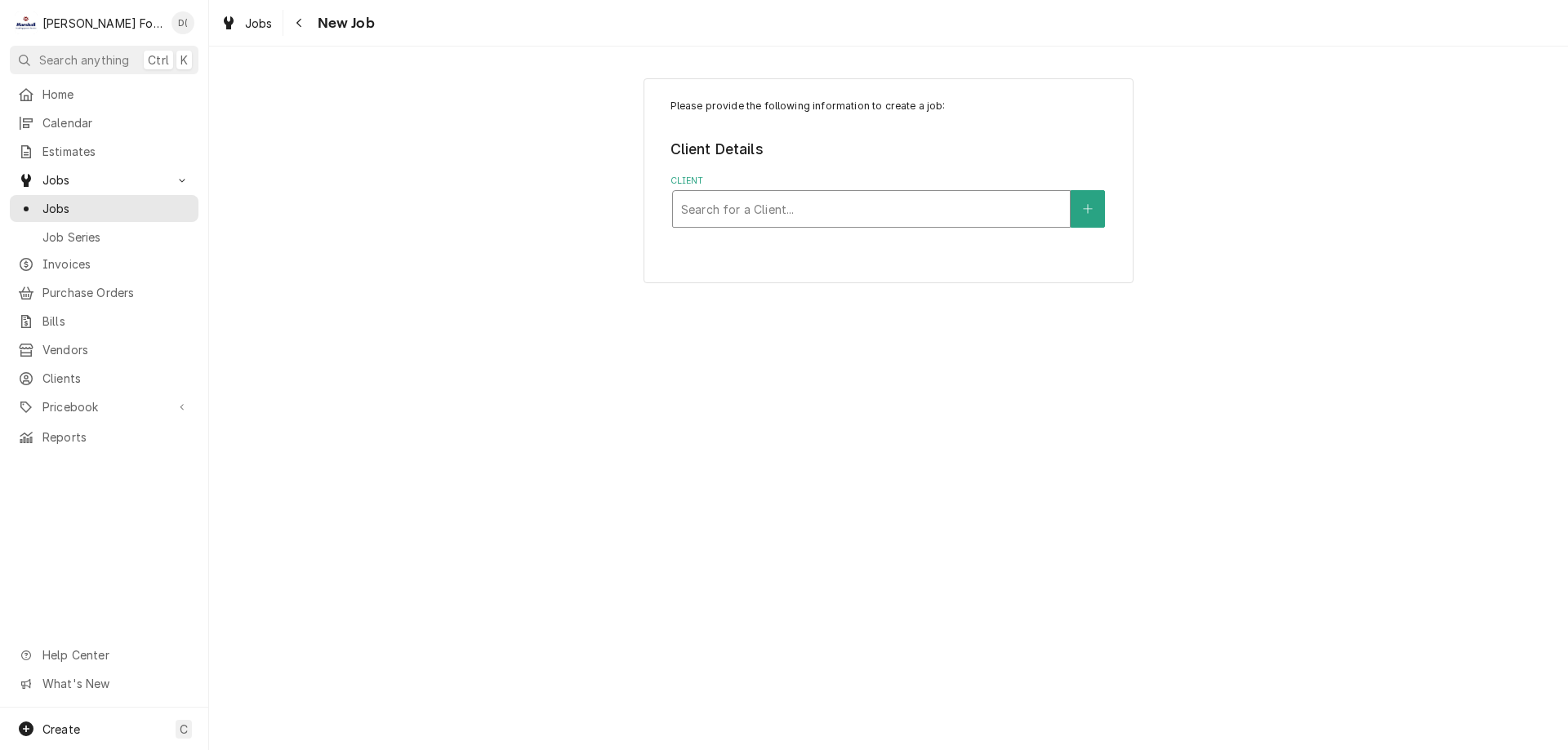
click at [784, 212] on div "Client" at bounding box center [872, 209] width 381 height 30
type input "444 [DEMOGRAPHIC_DATA]"
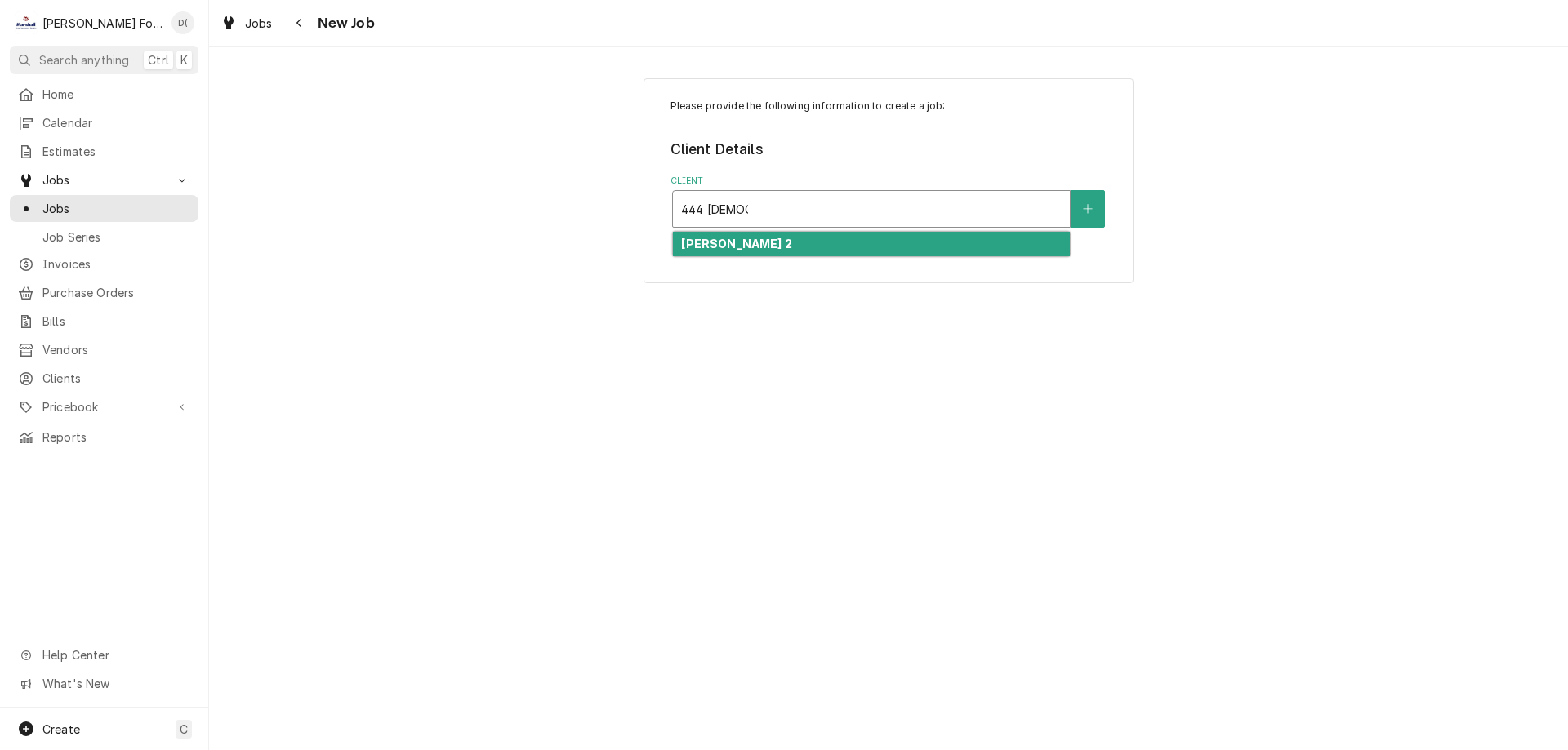
click at [756, 235] on div "[PERSON_NAME] 2" at bounding box center [872, 244] width 397 height 25
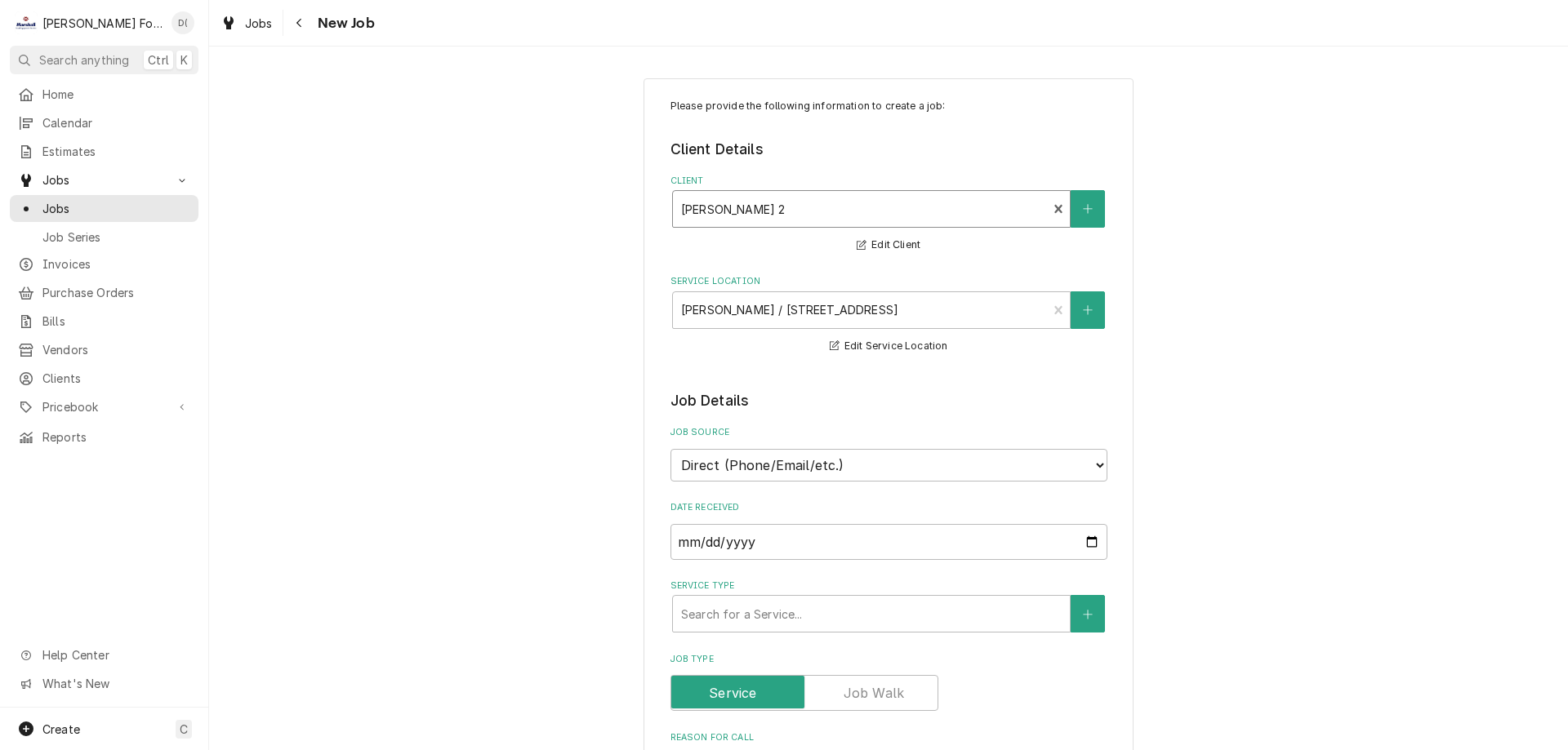
scroll to position [327, 0]
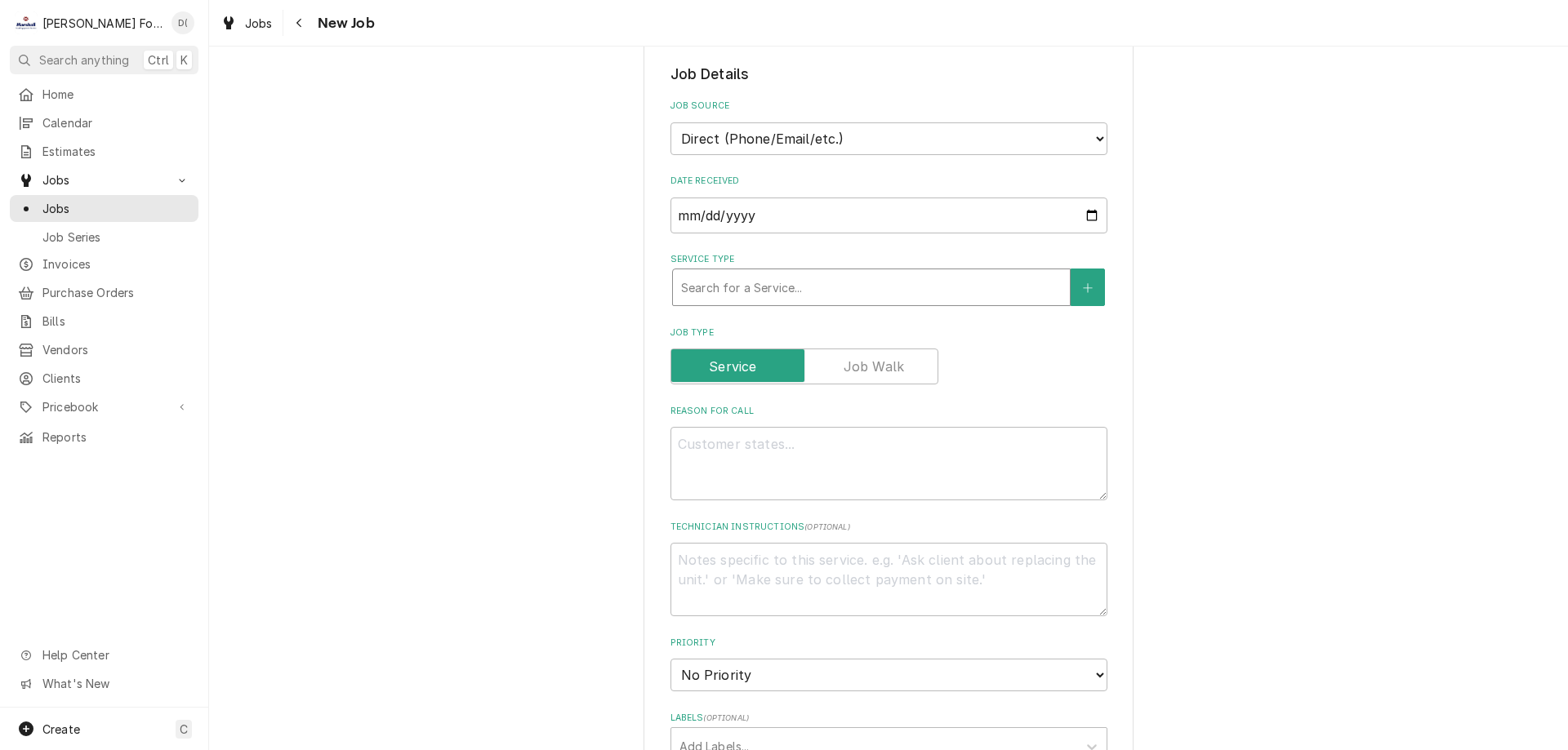
click at [771, 288] on div "Service Type" at bounding box center [872, 288] width 381 height 30
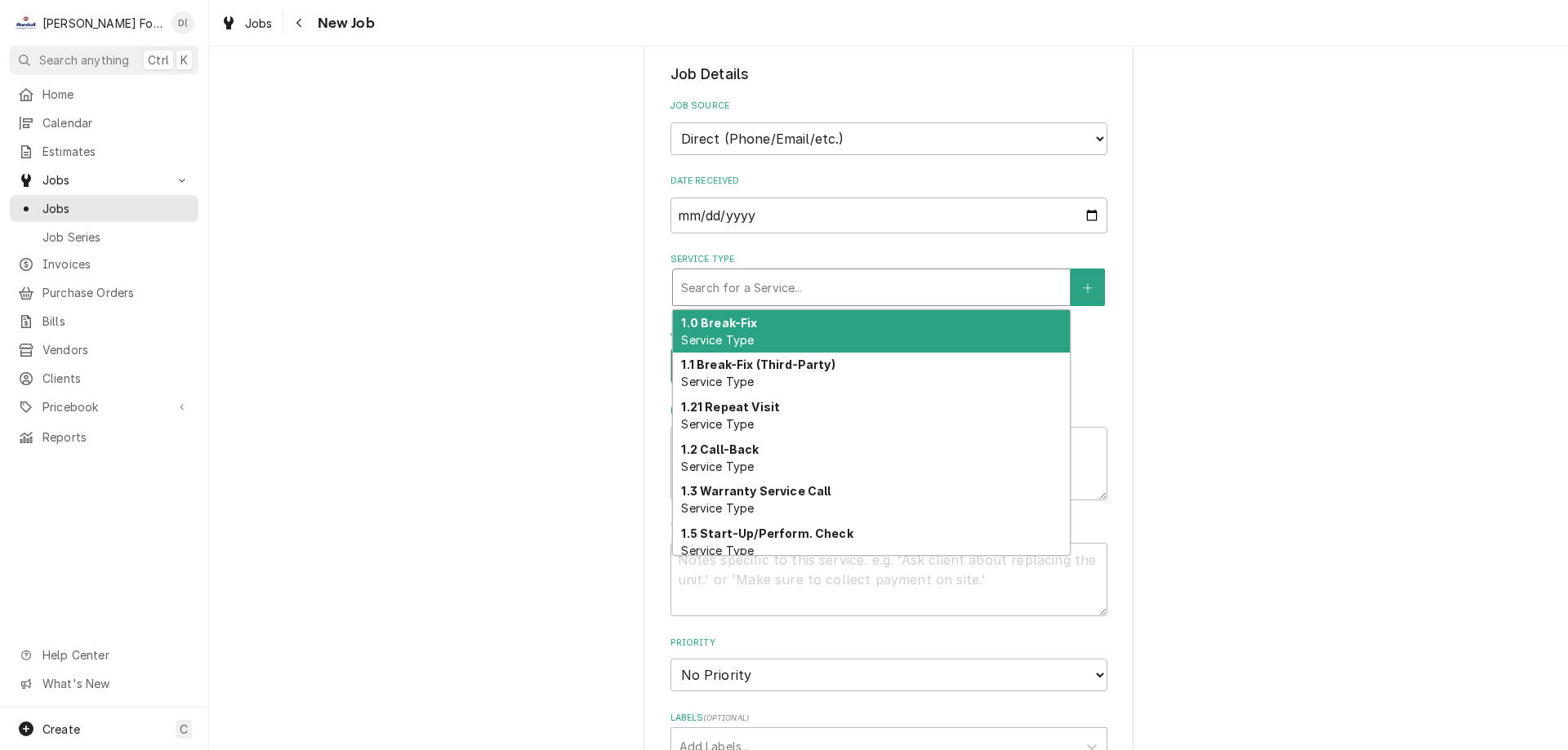
drag, startPoint x: 766, startPoint y: 328, endPoint x: 734, endPoint y: 348, distance: 37.7
click at [766, 327] on div "1.0 Break-Fix Service Type" at bounding box center [872, 332] width 397 height 42
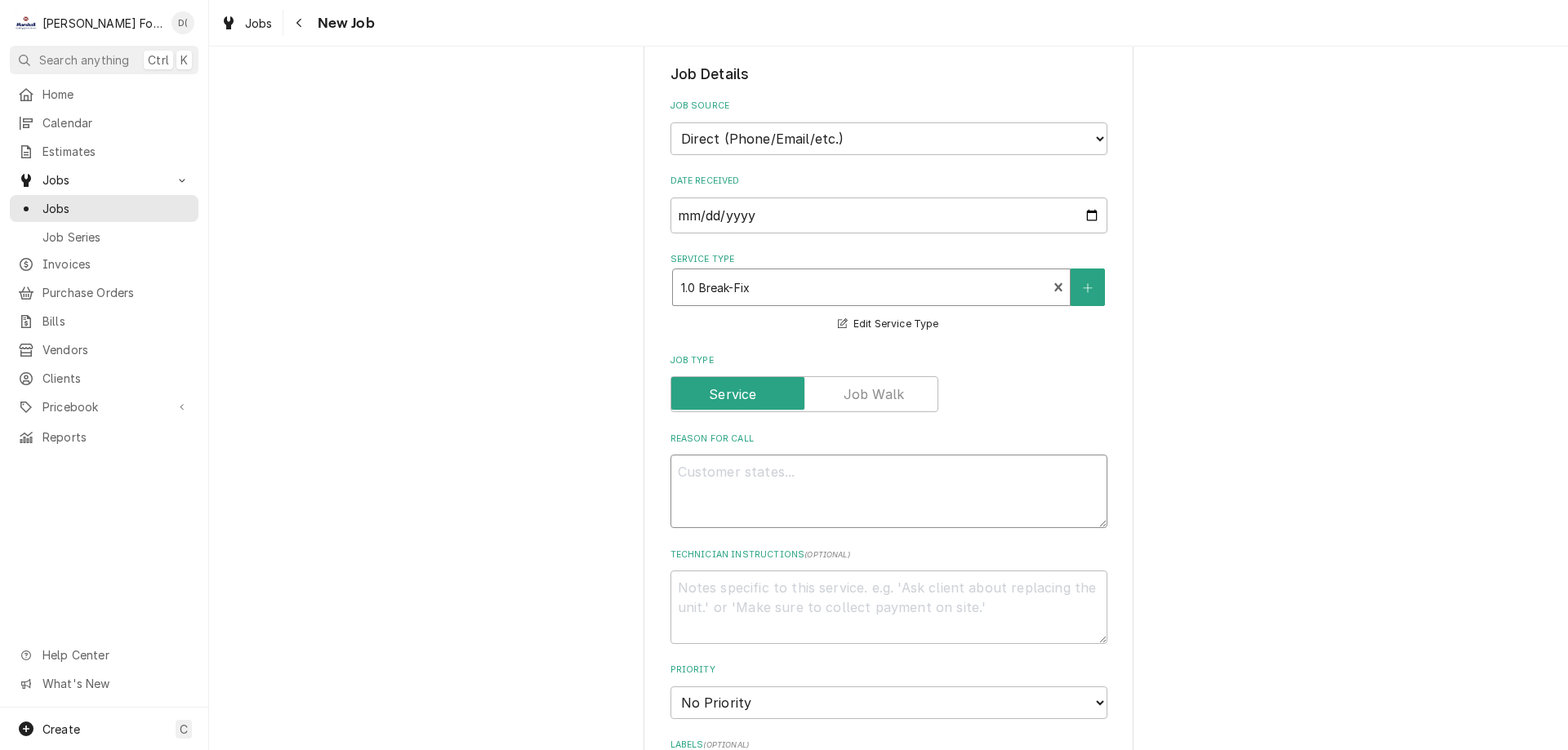
click at [721, 487] on textarea "Reason For Call" at bounding box center [889, 491] width 437 height 73
type textarea "x"
type textarea "s"
type textarea "x"
type textarea "st"
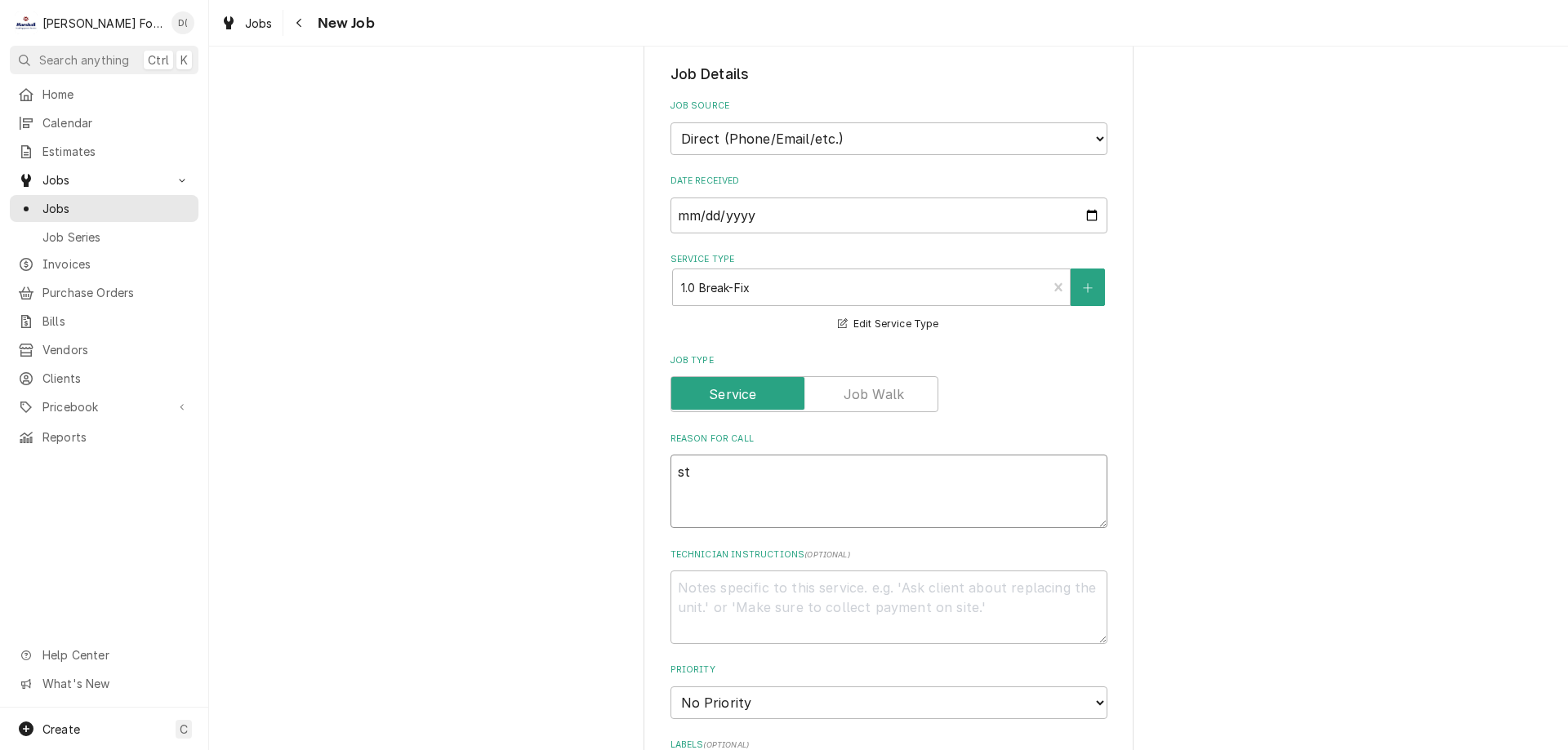
type textarea "x"
type textarea "ste"
type textarea "x"
type textarea "stea"
type textarea "x"
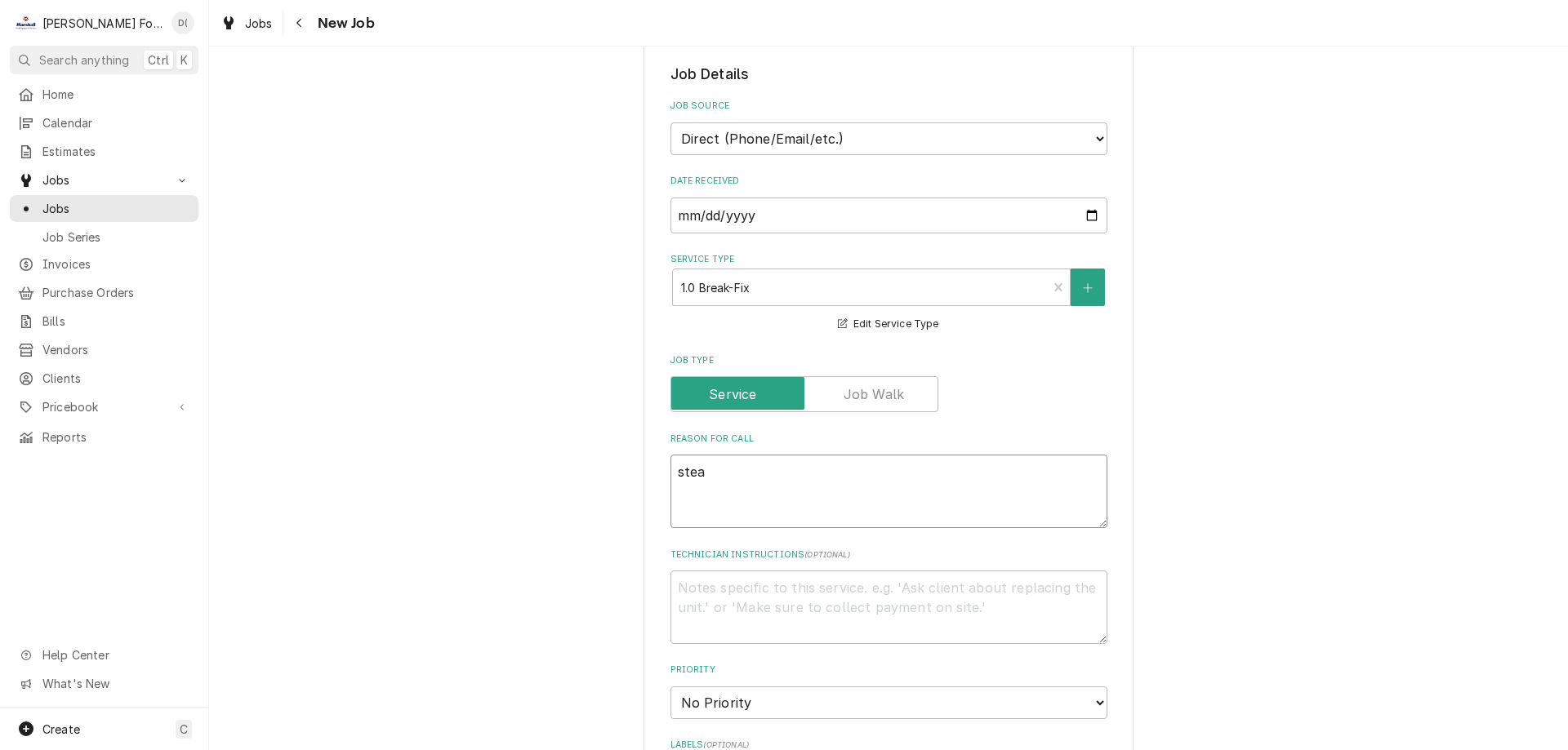
type textarea "steam"
type textarea "x"
type textarea "steam"
type textarea "x"
type textarea "steam t"
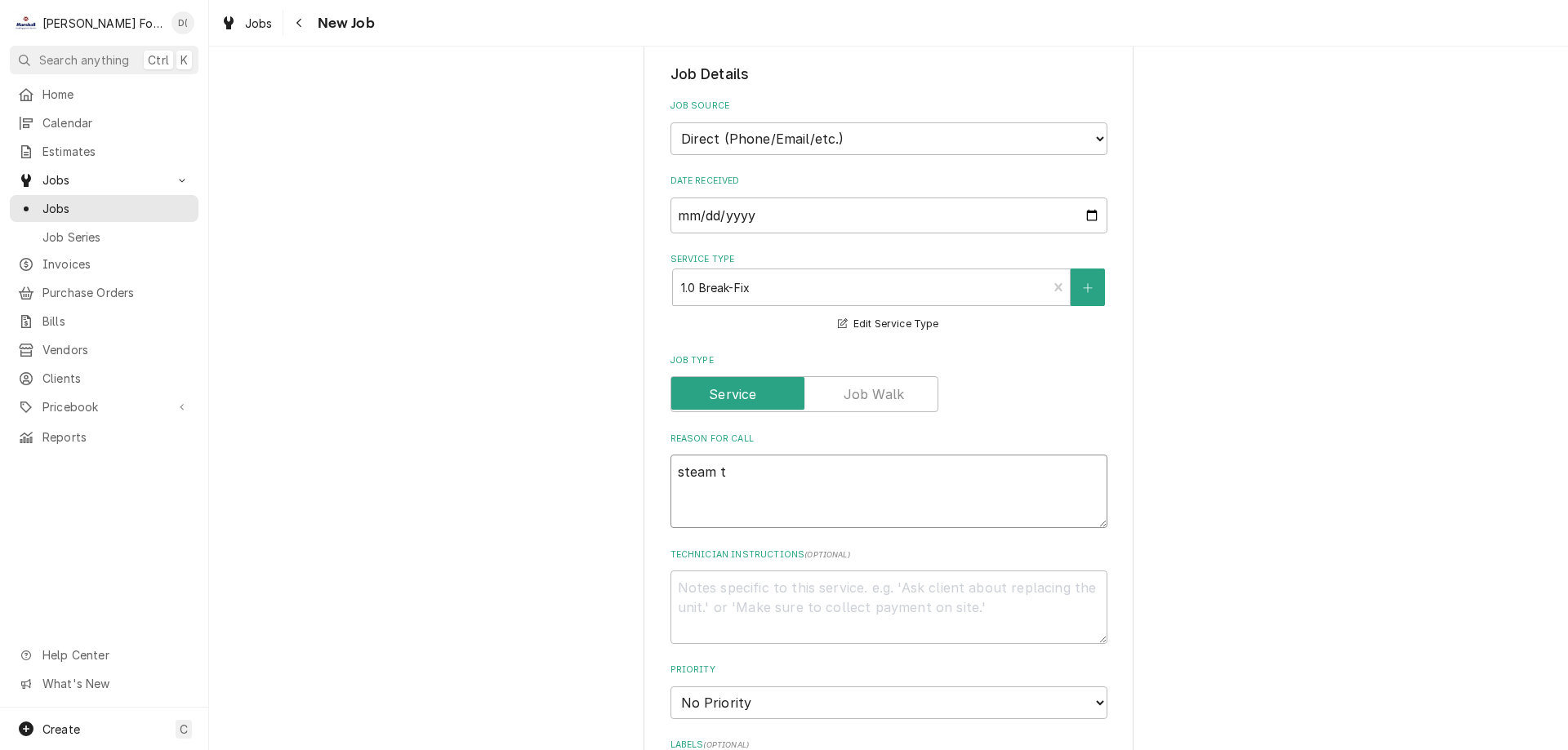
type textarea "x"
type textarea "steam ta"
type textarea "x"
type textarea "steam tab"
type textarea "x"
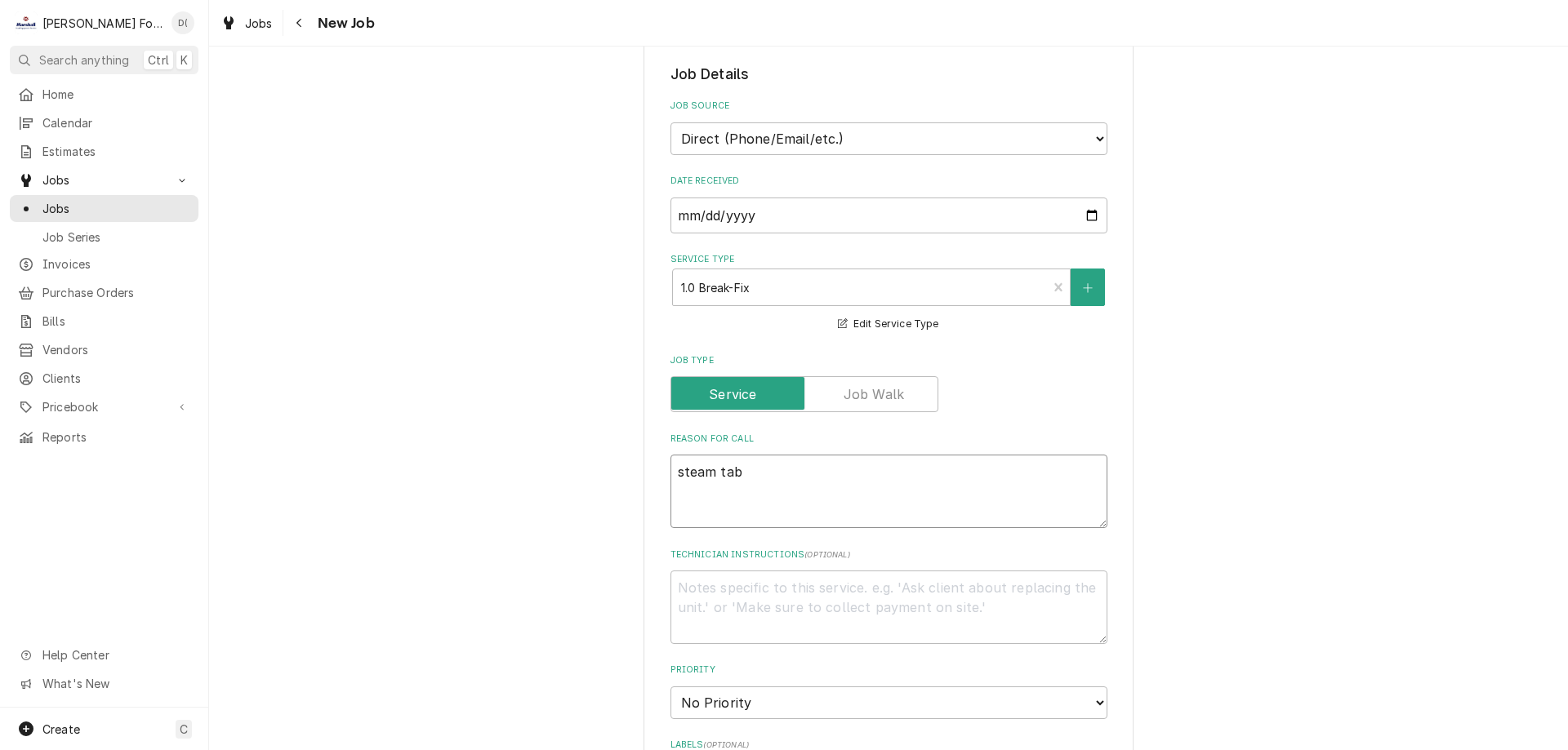
type textarea "steam tabl"
type textarea "x"
type textarea "steam table"
type textarea "x"
type textarea "steam table"
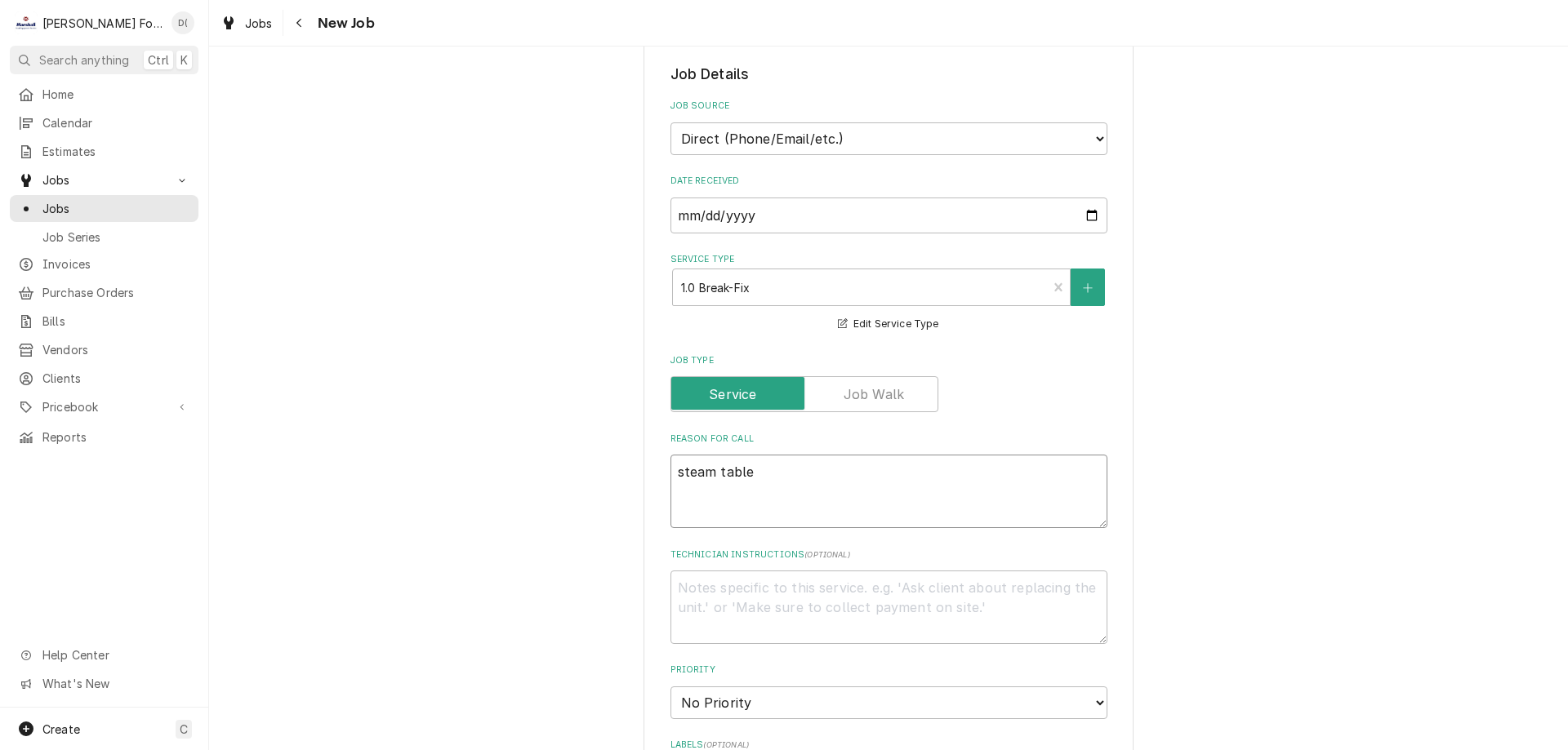
type textarea "x"
type textarea "steam table w"
type textarea "x"
type textarea "steam table wo"
type textarea "x"
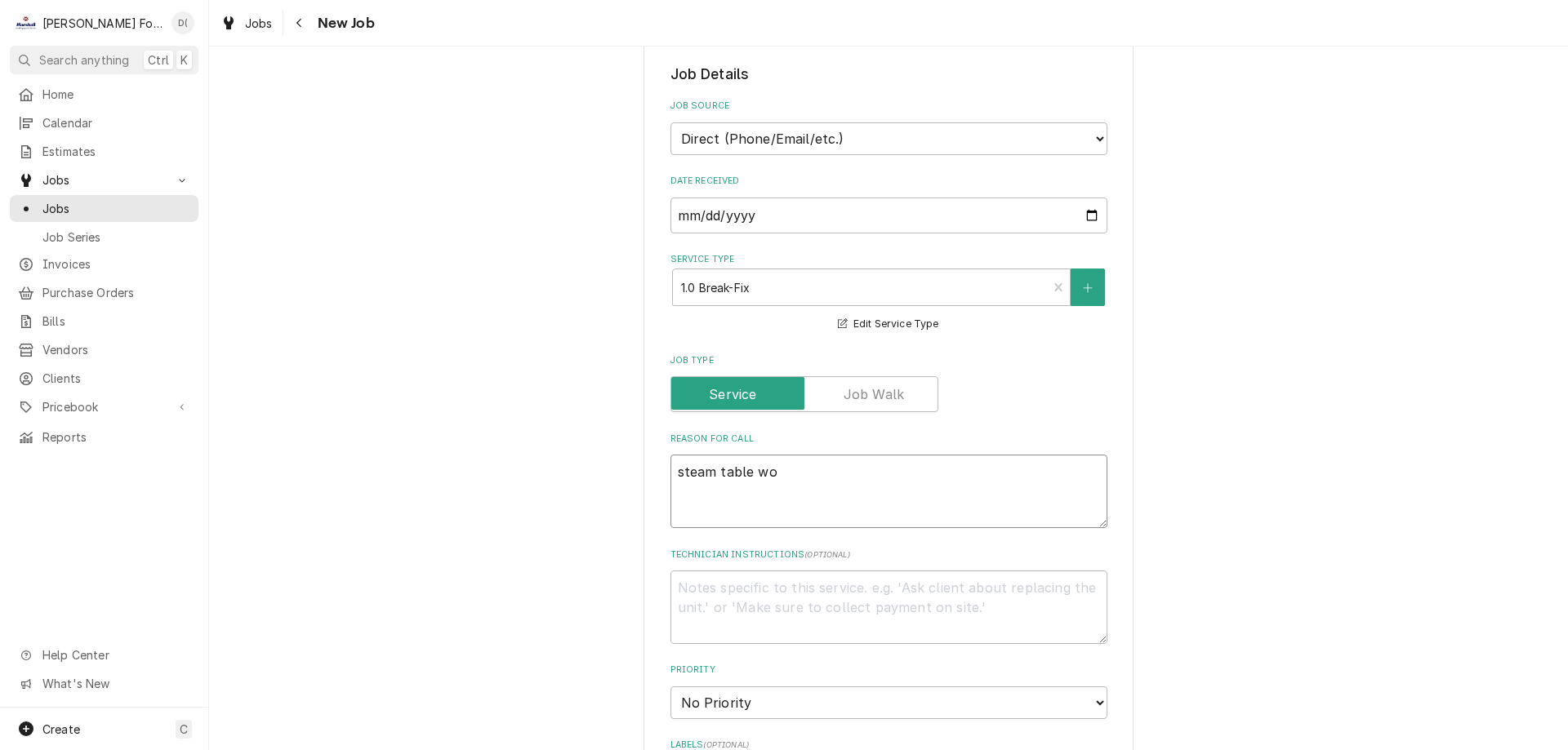
type textarea "steam table won"
type textarea "x"
type textarea "steam table wont"
type textarea "x"
type textarea "steam table wont"
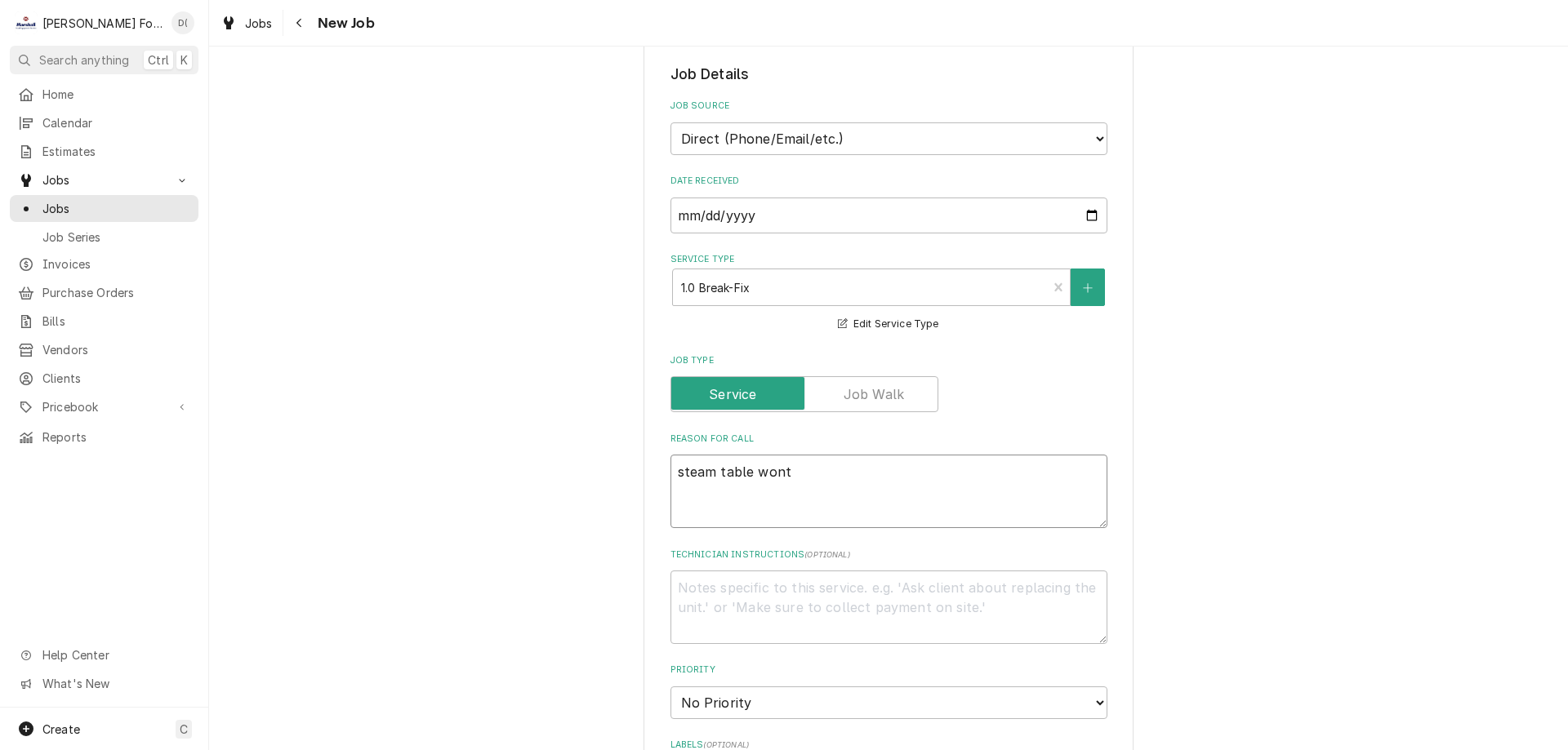
type textarea "x"
type textarea "steam table wont h"
type textarea "x"
type textarea "steam table wont he"
type textarea "x"
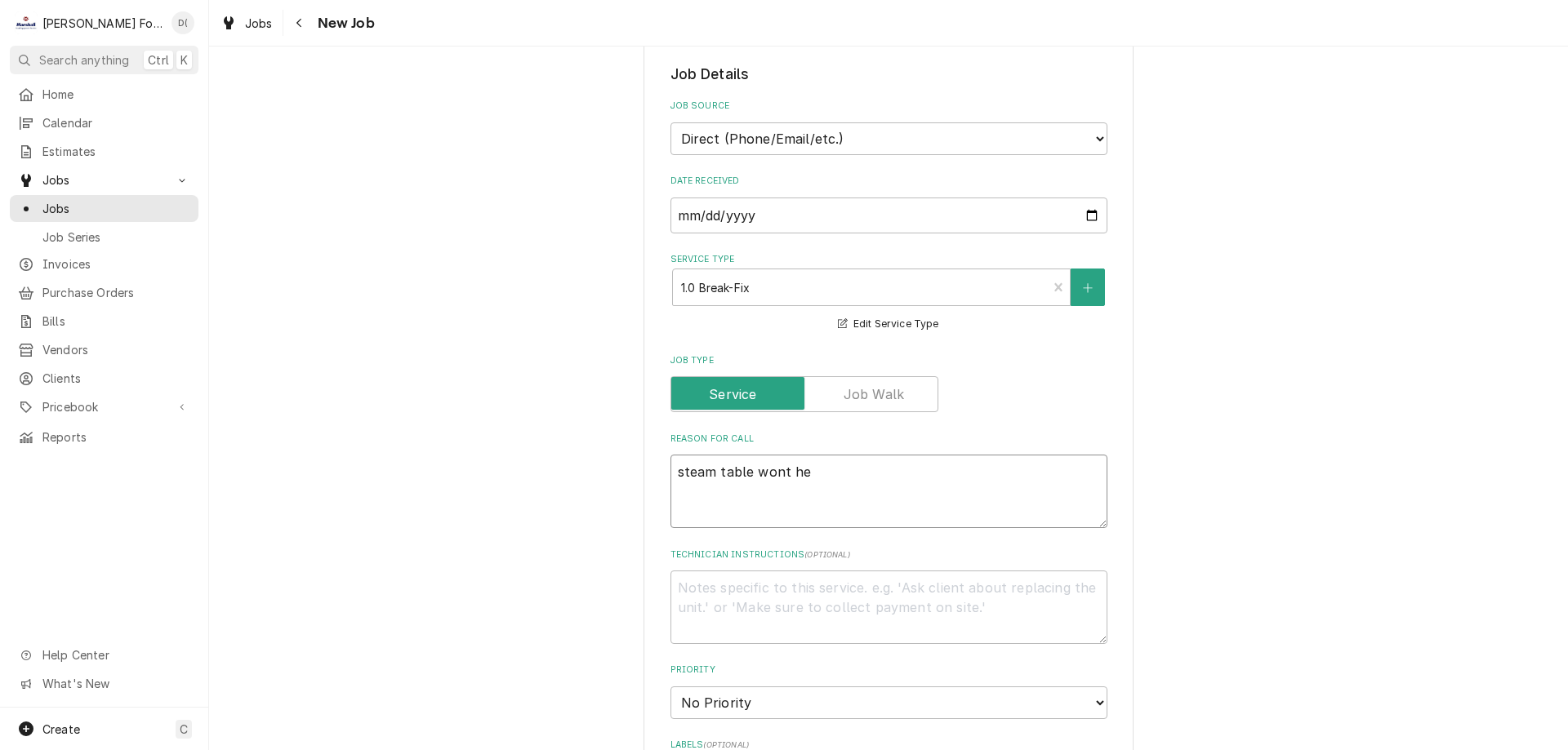
type textarea "steam table wont hea"
type textarea "x"
type textarea "steam table wont heat"
type textarea "x"
type textarea "steam table wont heat"
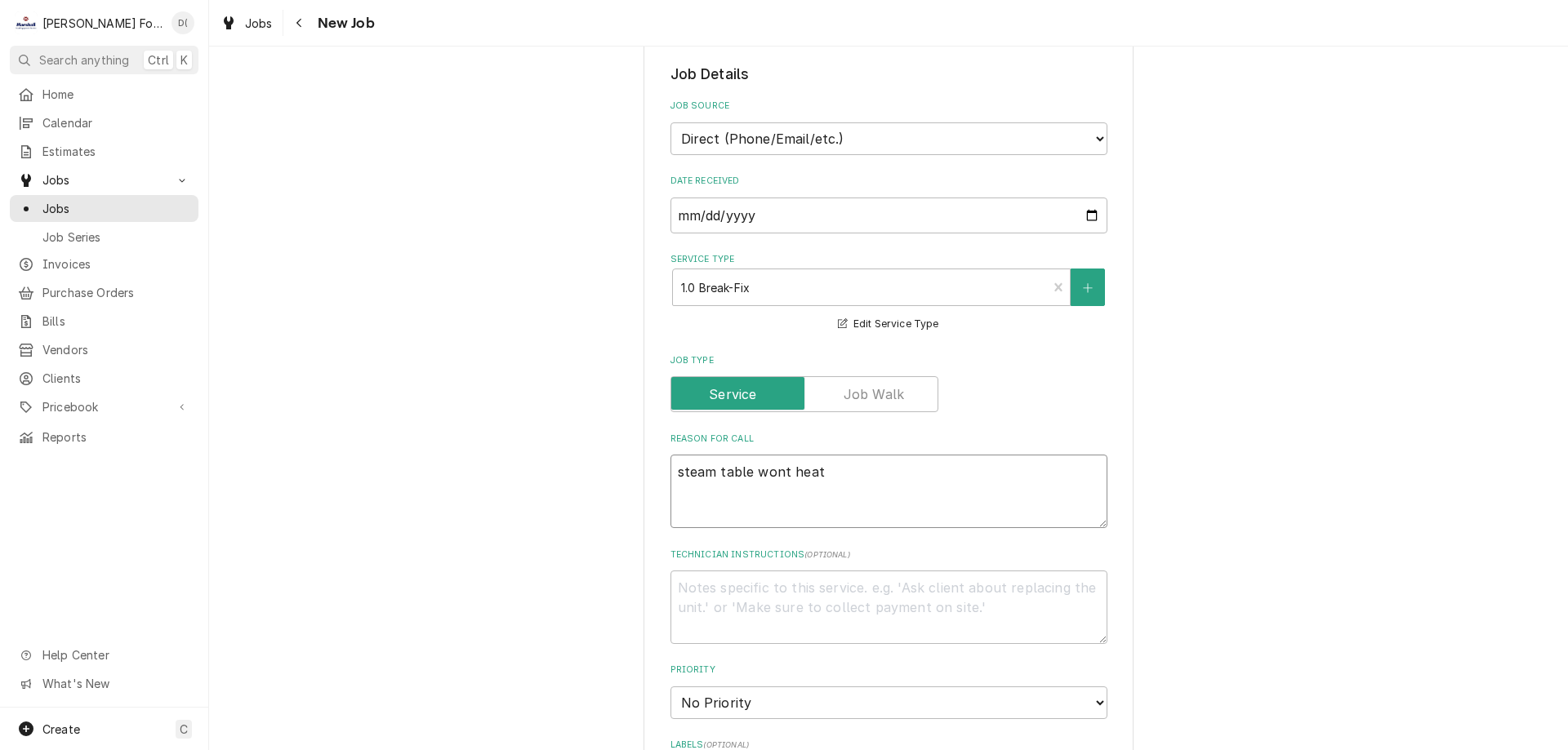
type textarea "x"
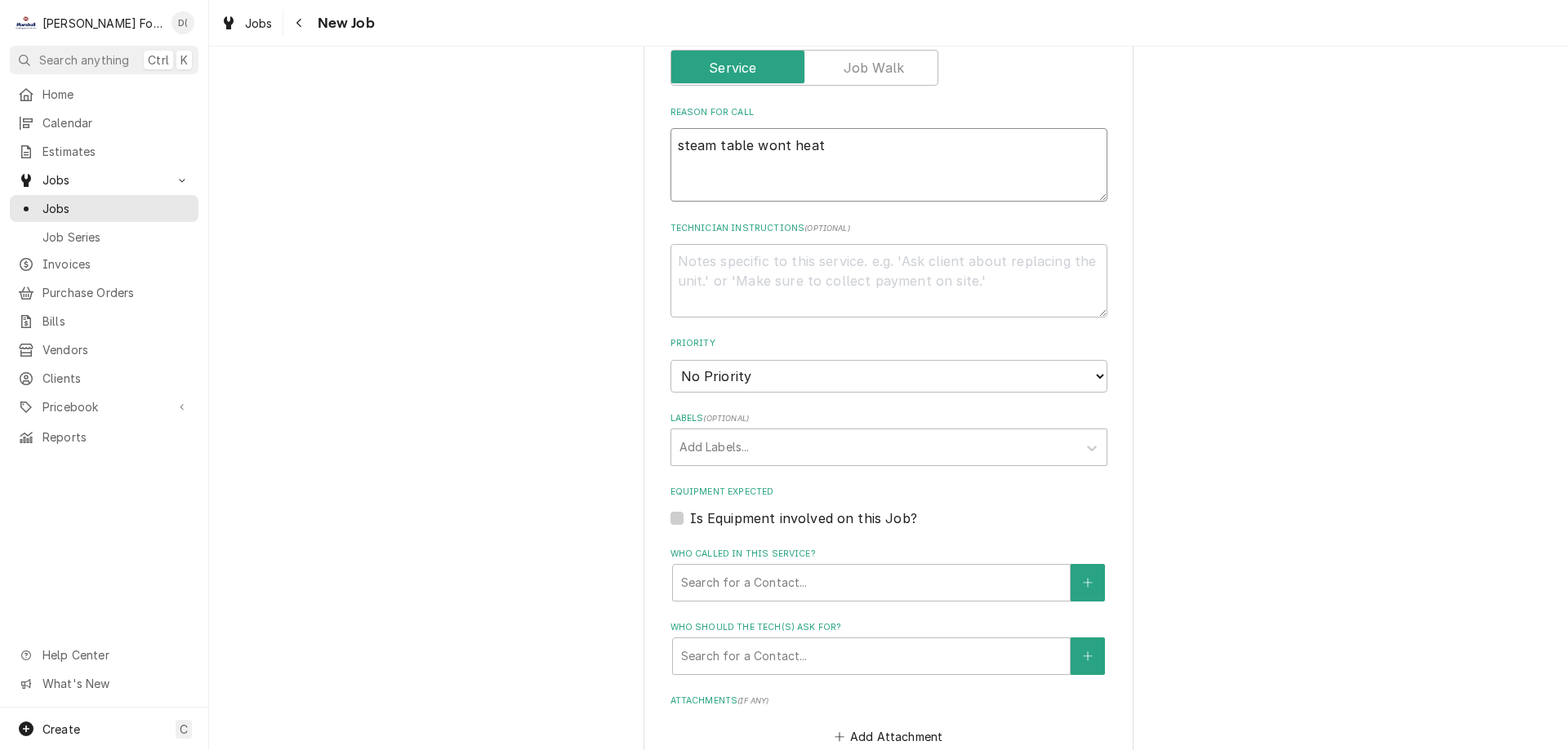
scroll to position [816, 0]
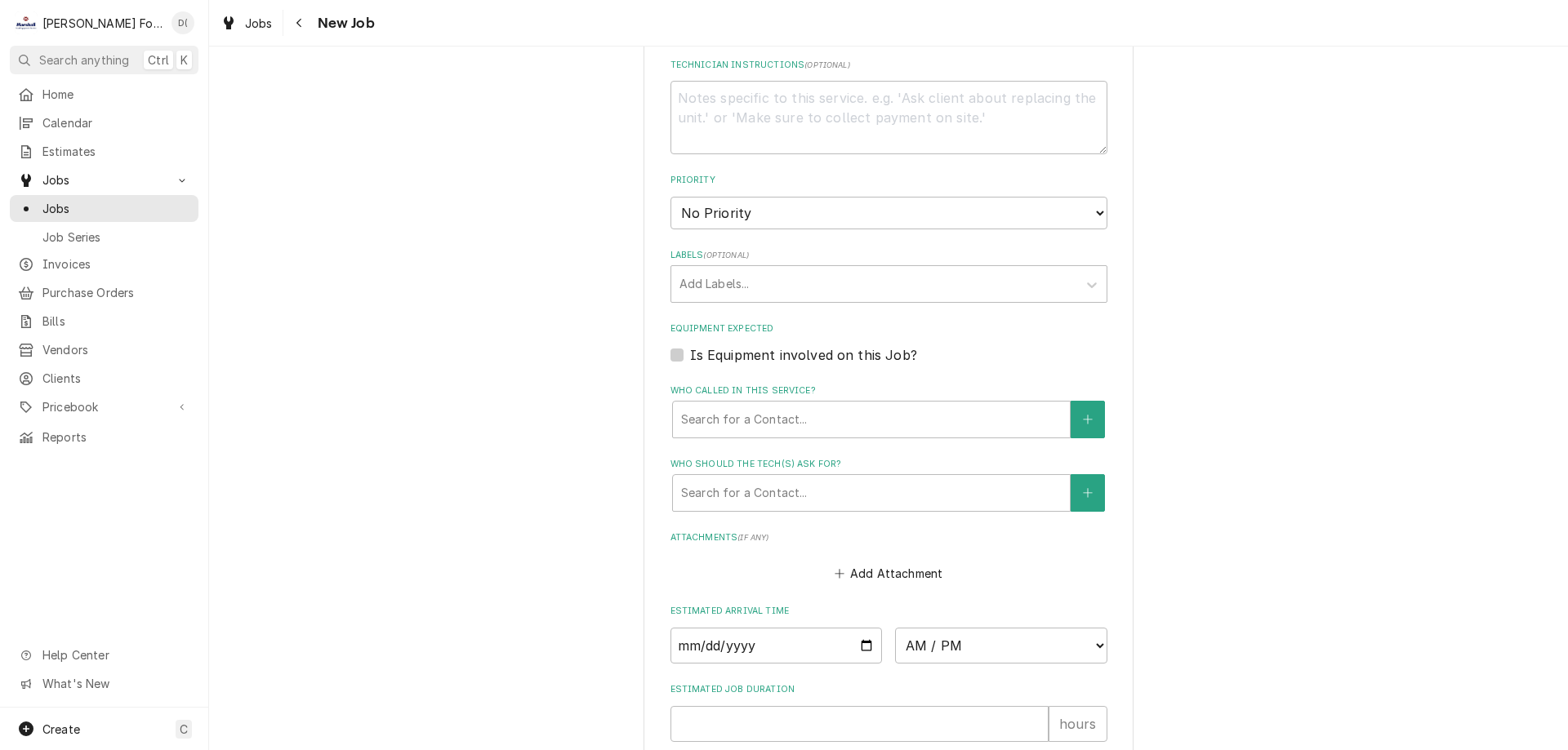
type textarea "steam table wont heat"
click at [755, 307] on fieldset "Job Details Job Source Direct (Phone/Email/etc.) Service Channel Corrigo Ecotra…" at bounding box center [889, 194] width 437 height 1241
click at [773, 295] on div "Labels" at bounding box center [873, 284] width 390 height 30
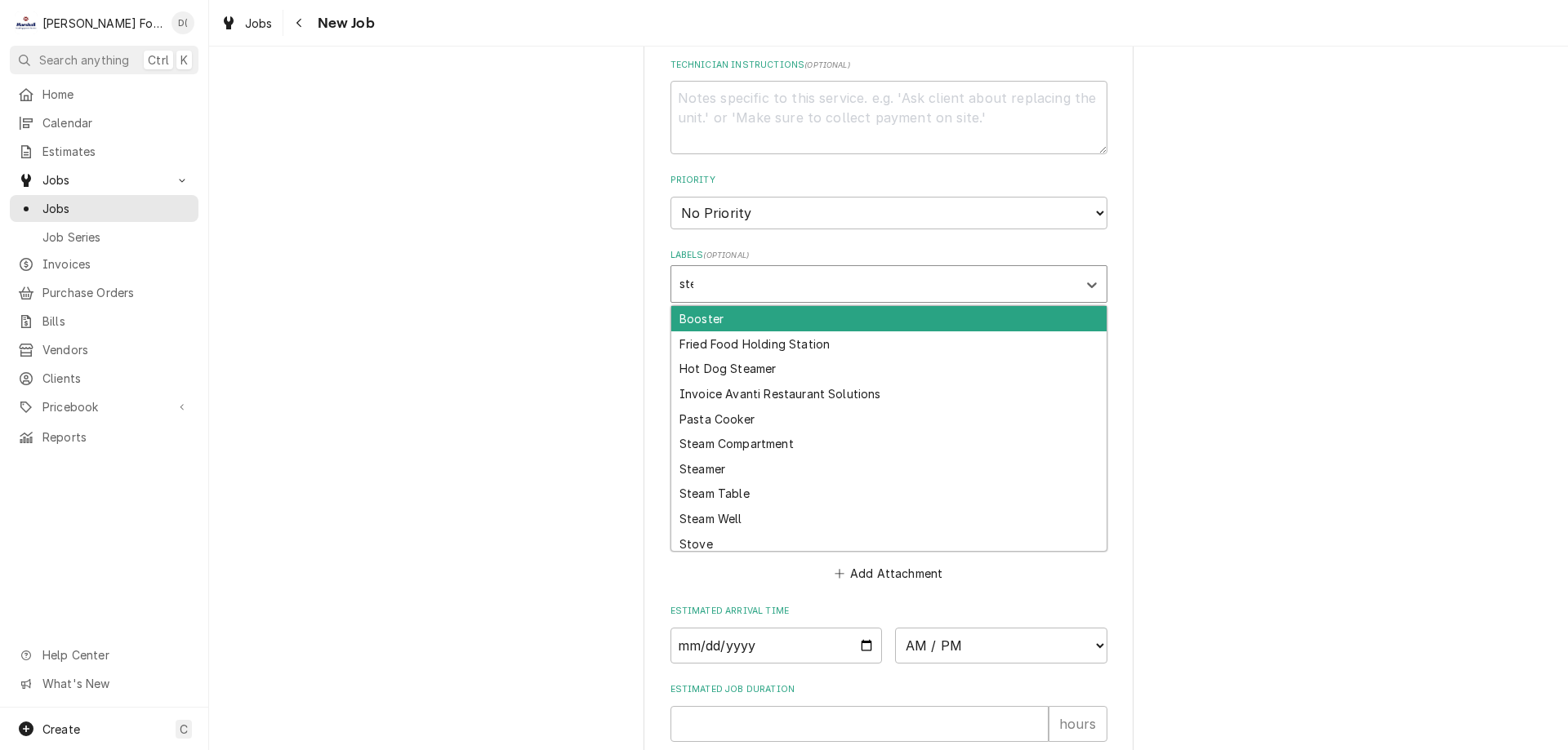
type input "stea"
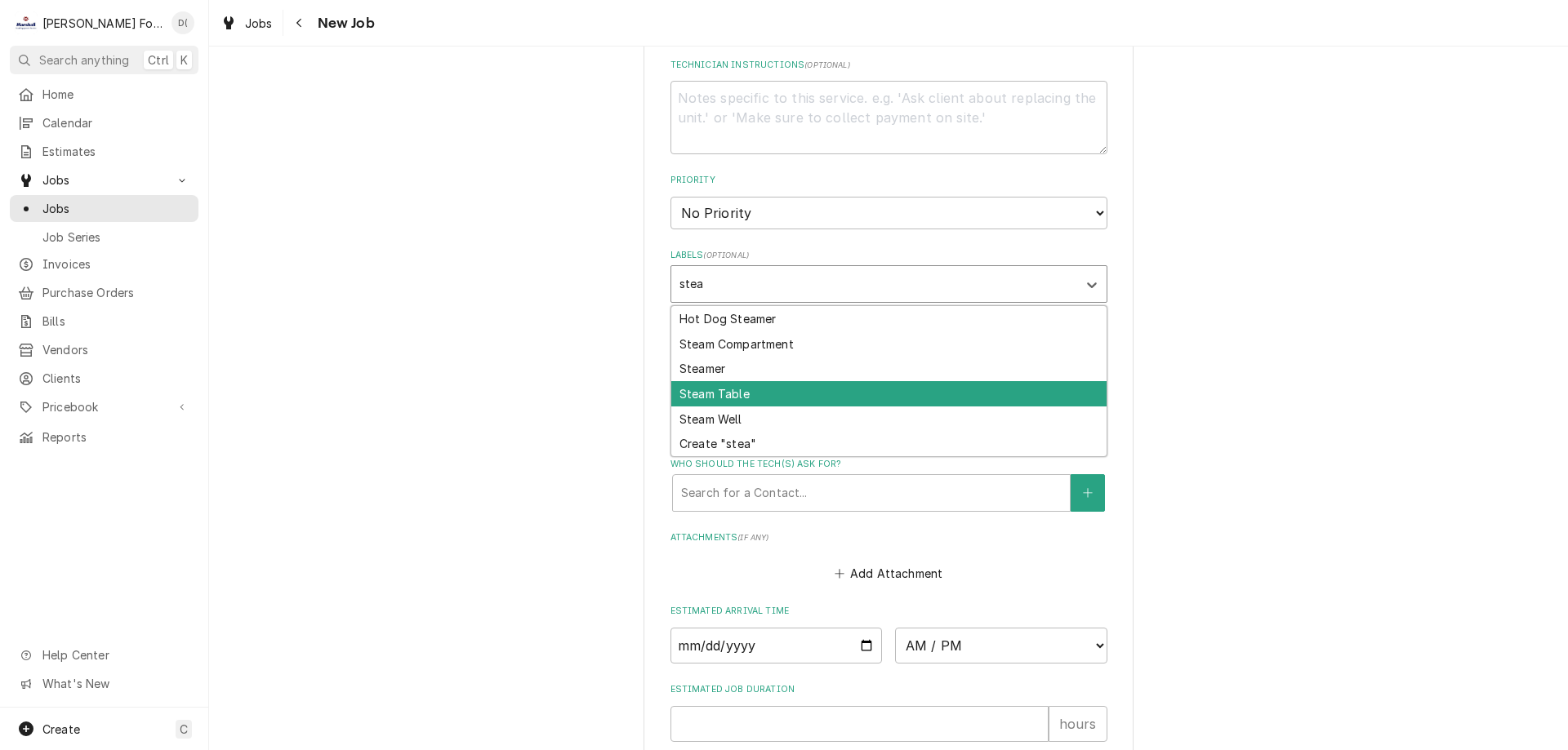
click at [750, 383] on div "Steam Table" at bounding box center [889, 394] width 436 height 25
type textarea "x"
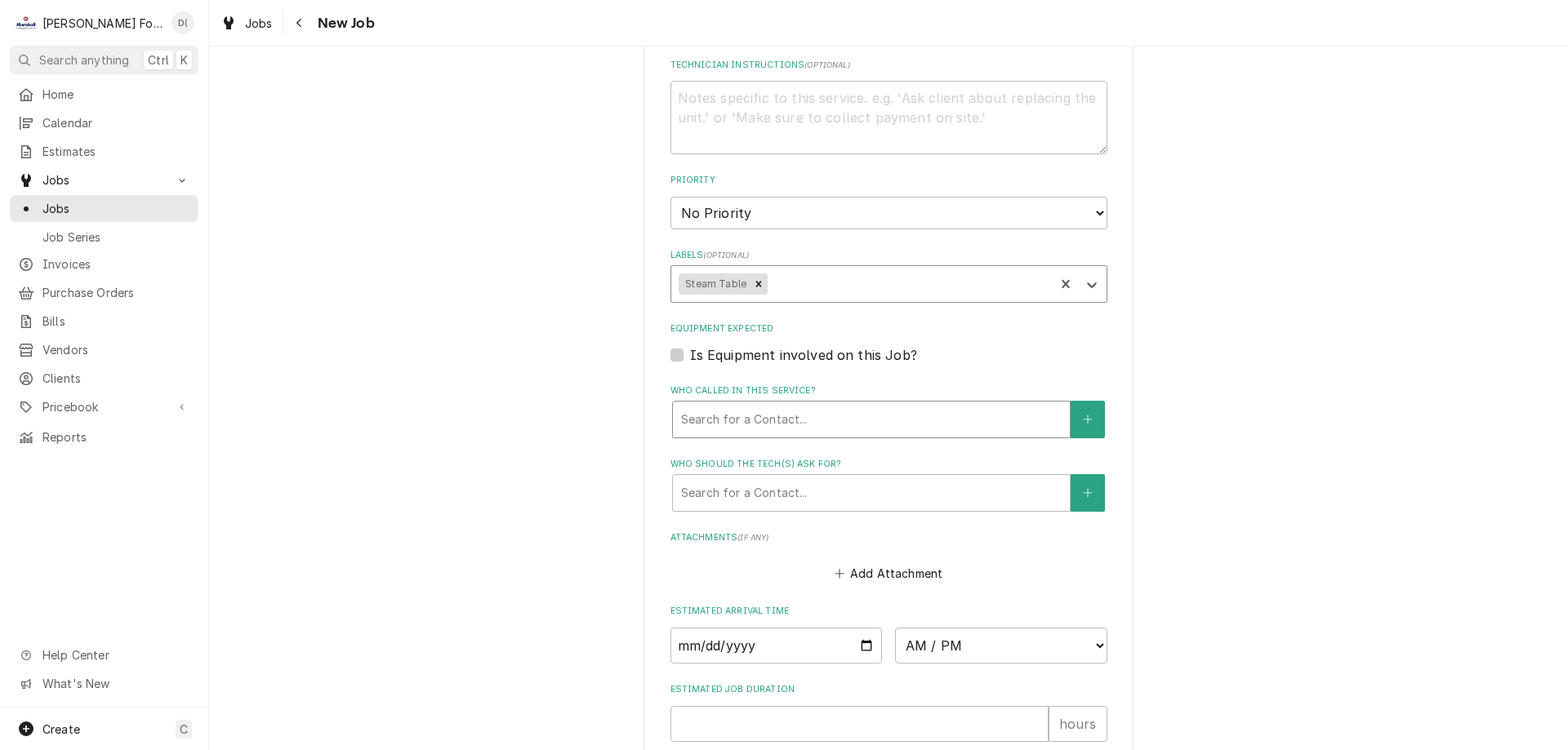
click at [758, 416] on div "Who called in this service?" at bounding box center [872, 419] width 381 height 30
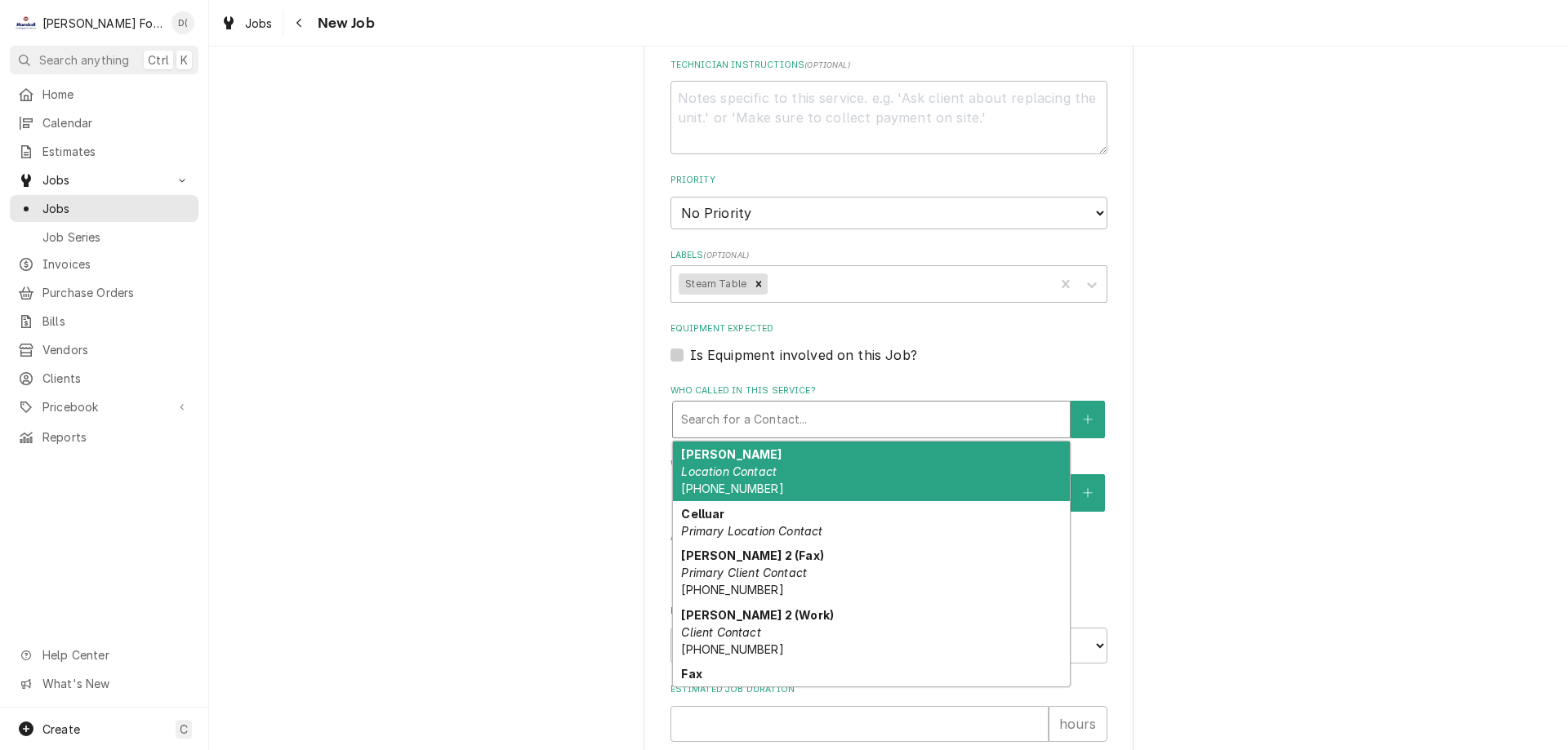
click at [841, 481] on div "Amanda Location Contact (401) 826-7613" at bounding box center [872, 471] width 397 height 60
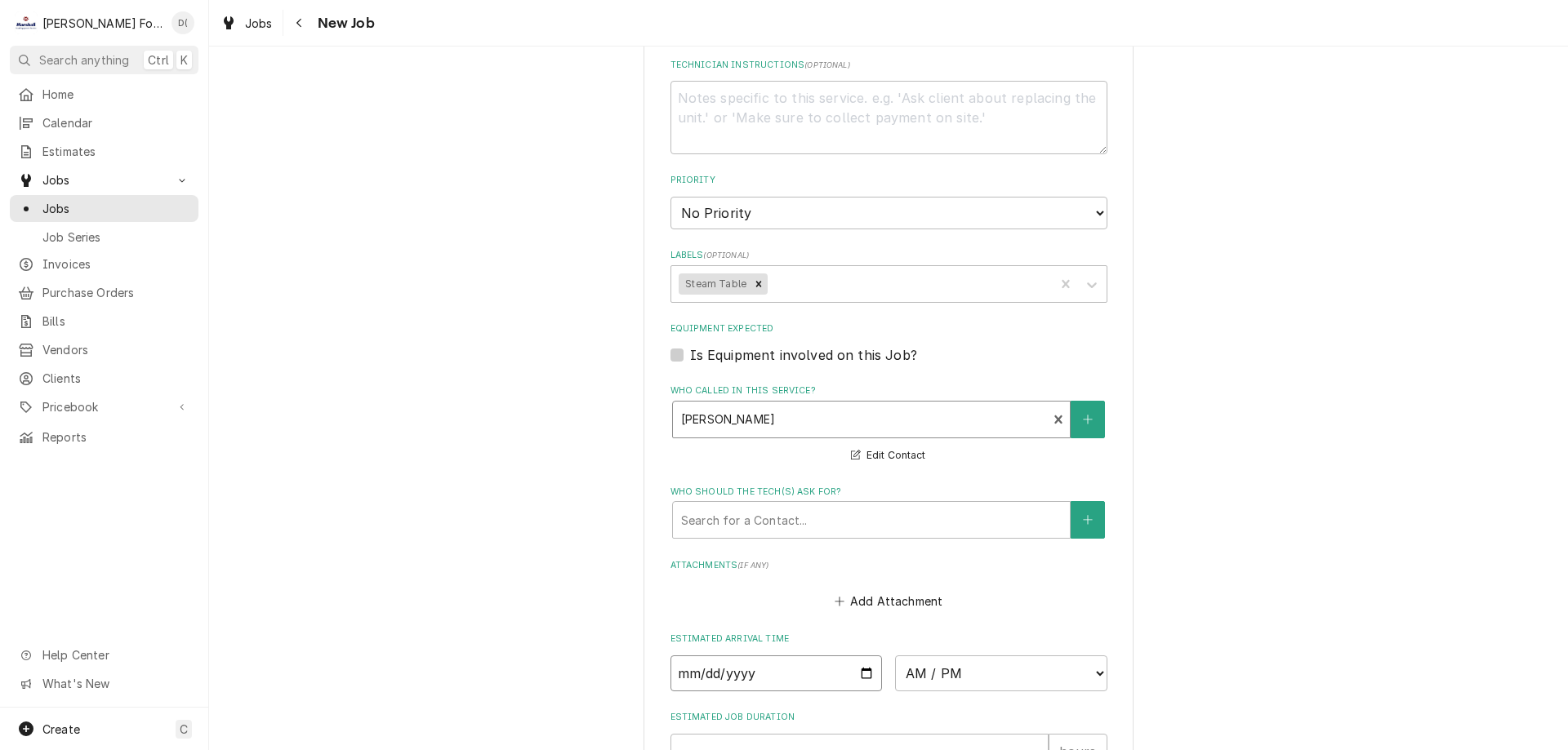
click at [866, 672] on input "Date" at bounding box center [776, 673] width 213 height 36
type textarea "x"
type input "[DATE]"
type textarea "x"
click at [1001, 662] on select "AM / PM 6:00 AM 6:15 AM 6:30 AM 6:45 AM 7:00 AM 7:15 AM 7:30 AM 7:45 AM 8:00 AM…" at bounding box center [1001, 673] width 213 height 36
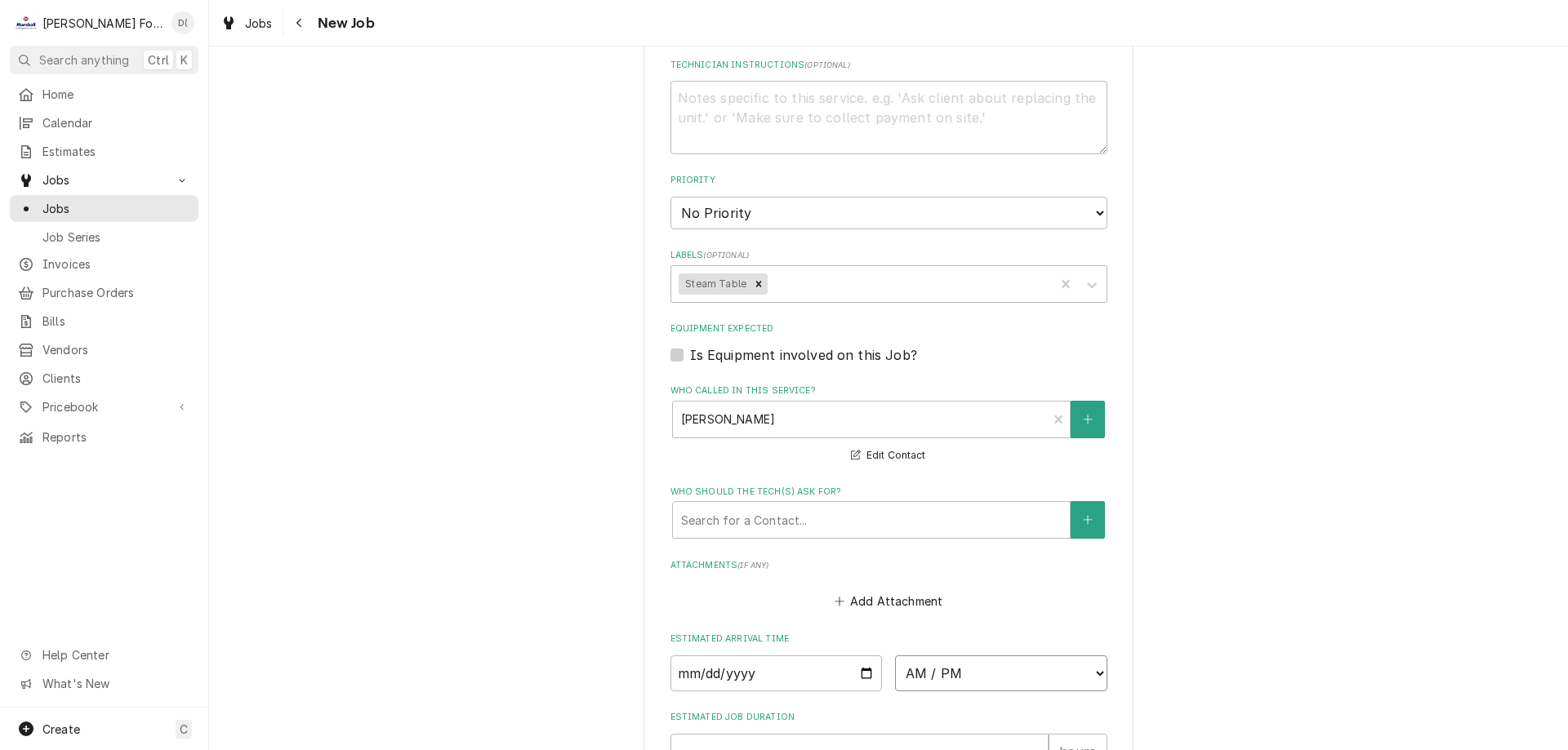
select select "10:00:00"
type textarea "x"
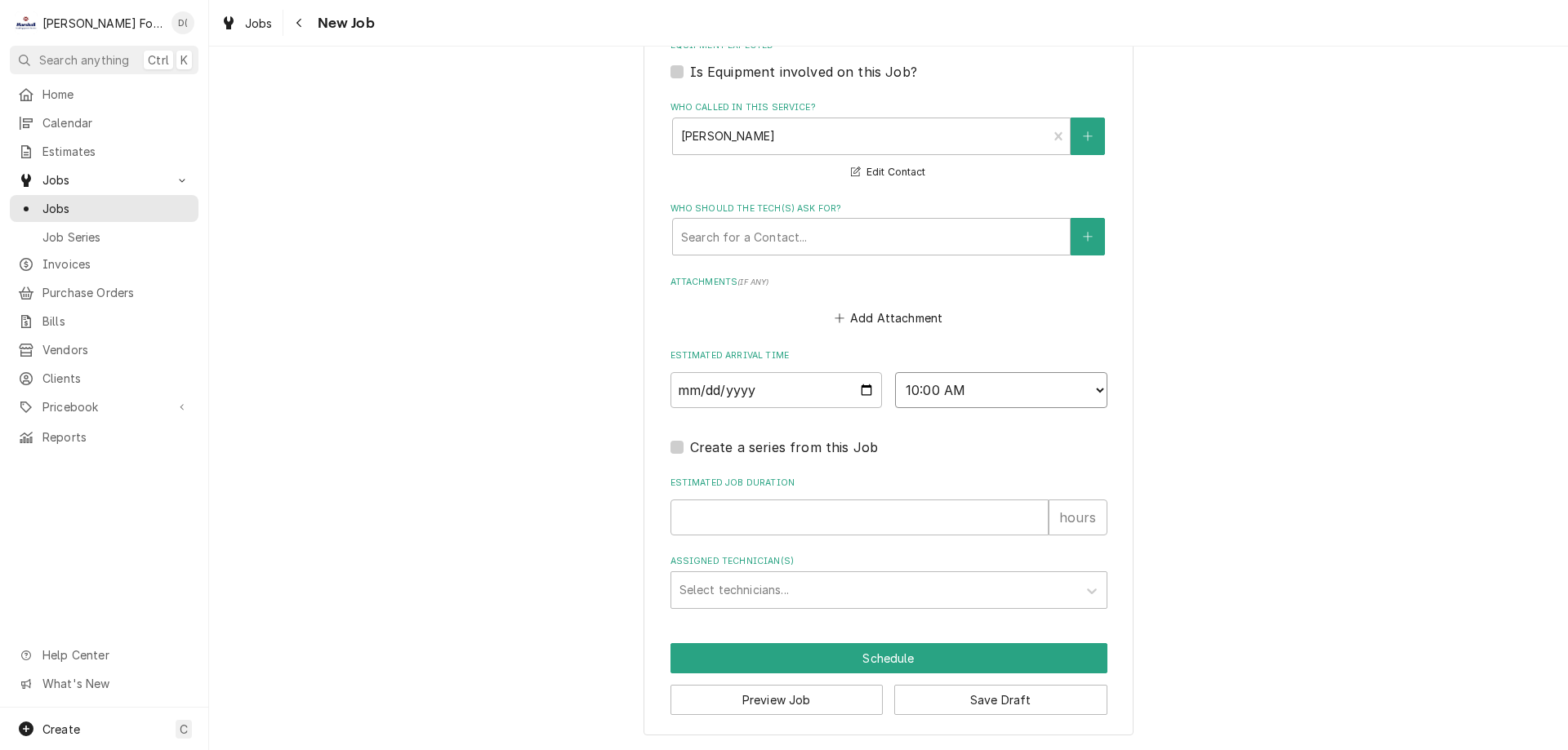
click at [1090, 387] on select "AM / PM 6:00 AM 6:15 AM 6:30 AM 6:45 AM 7:00 AM 7:15 AM 7:30 AM 7:45 AM 8:00 AM…" at bounding box center [1001, 389] width 213 height 36
select select "15:00:00"
click at [896, 372] on select "AM / PM 6:00 AM 6:15 AM 6:30 AM 6:45 AM 7:00 AM 7:15 AM 7:30 AM 7:45 AM 8:00 AM…" at bounding box center [1001, 389] width 213 height 36
click at [755, 512] on input "Estimated Job Duration" at bounding box center [859, 517] width 378 height 36
type textarea "x"
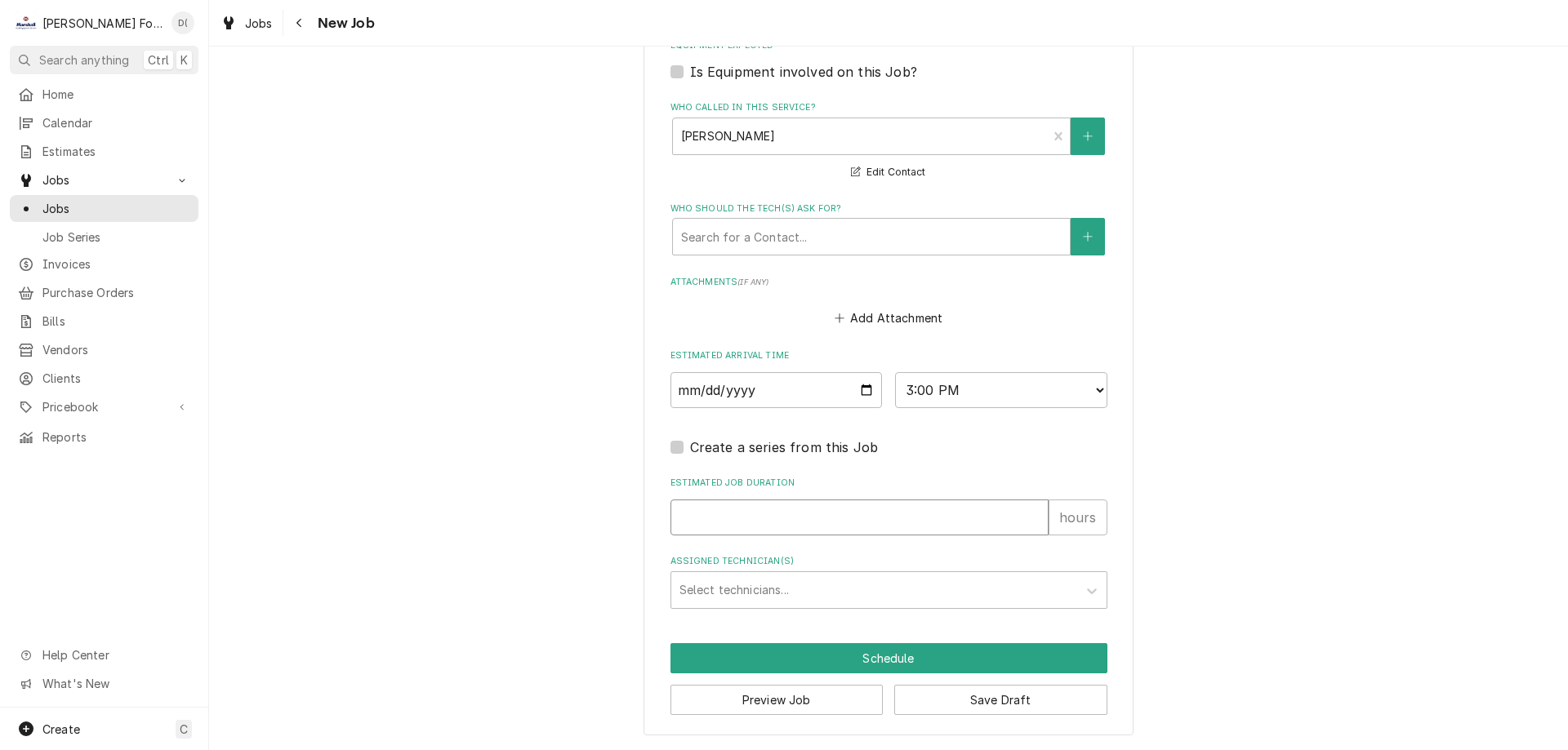
type input "1"
type textarea "x"
type input "1"
click at [756, 580] on div "Assigned Technician(s)" at bounding box center [873, 590] width 390 height 30
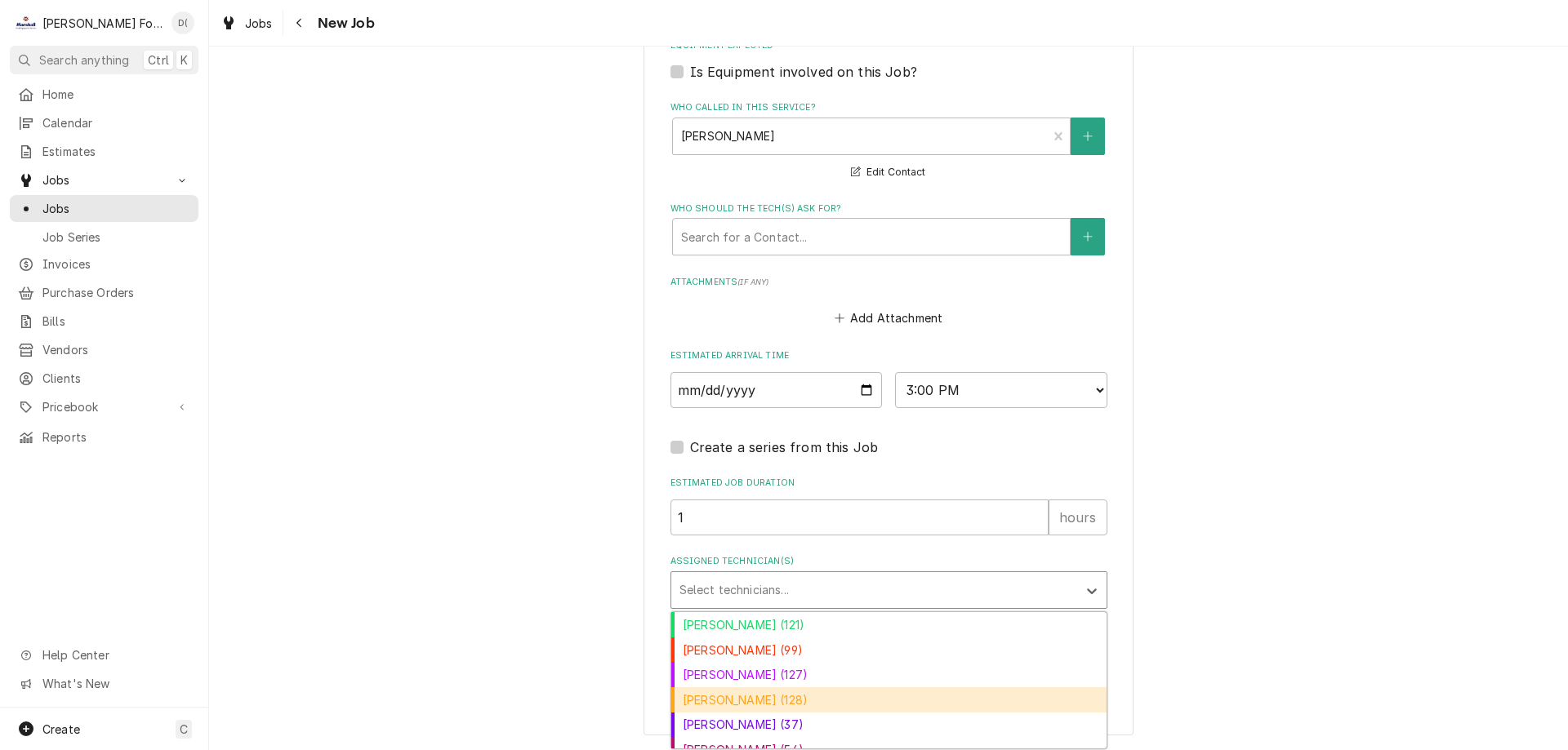
scroll to position [63, 0]
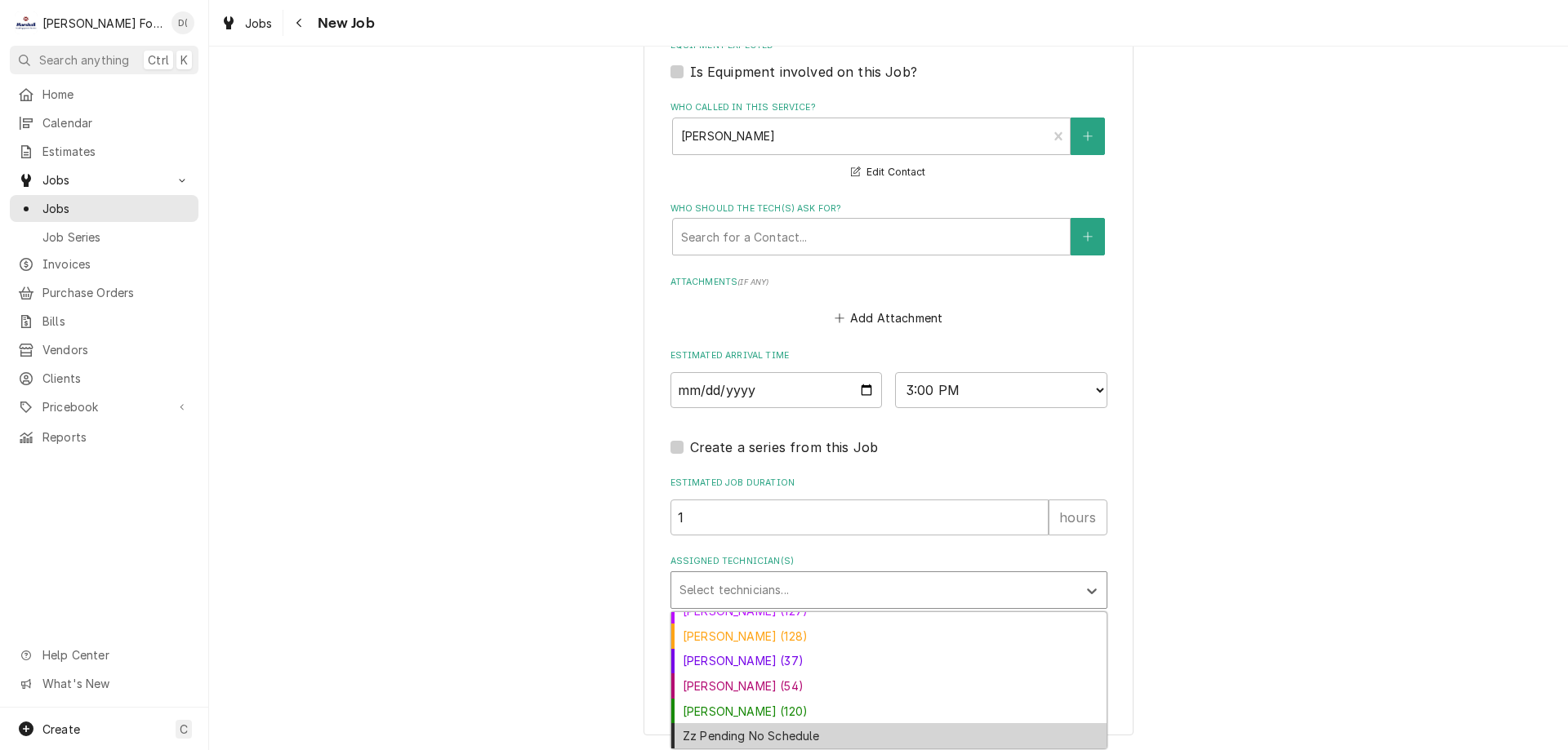
click at [764, 743] on div "Zz Pending No Schedule" at bounding box center [889, 736] width 436 height 25
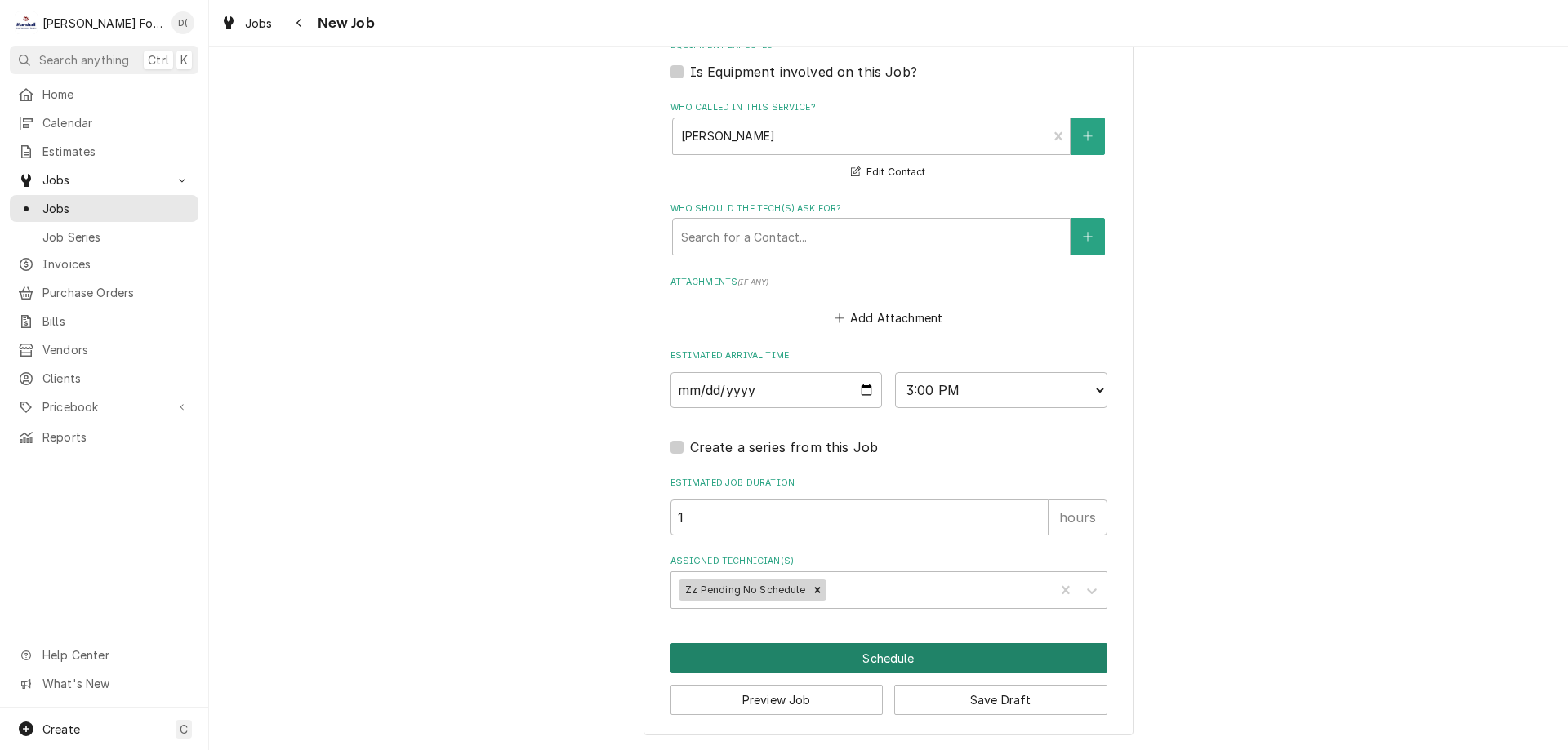
click at [819, 651] on button "Schedule" at bounding box center [889, 658] width 437 height 30
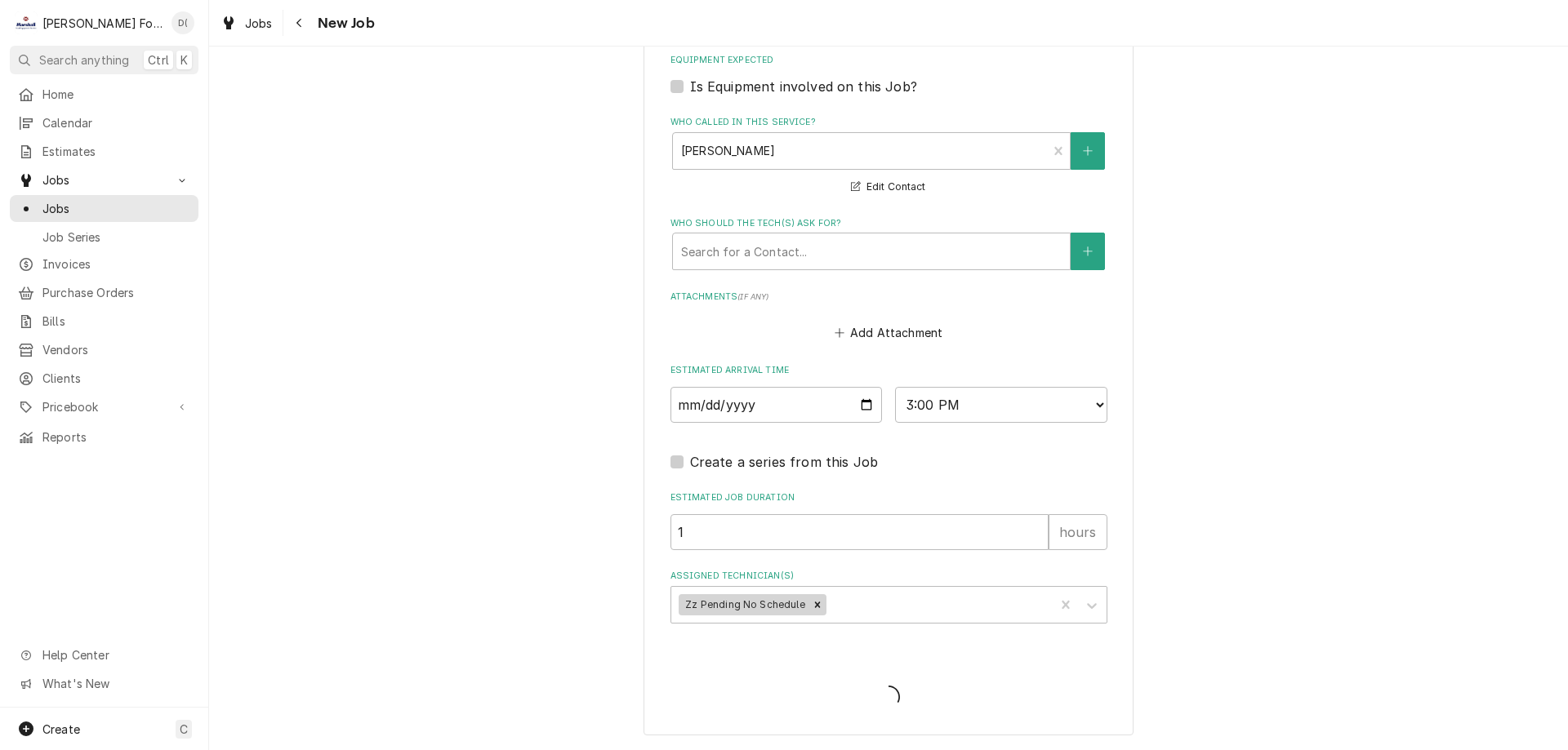
type textarea "x"
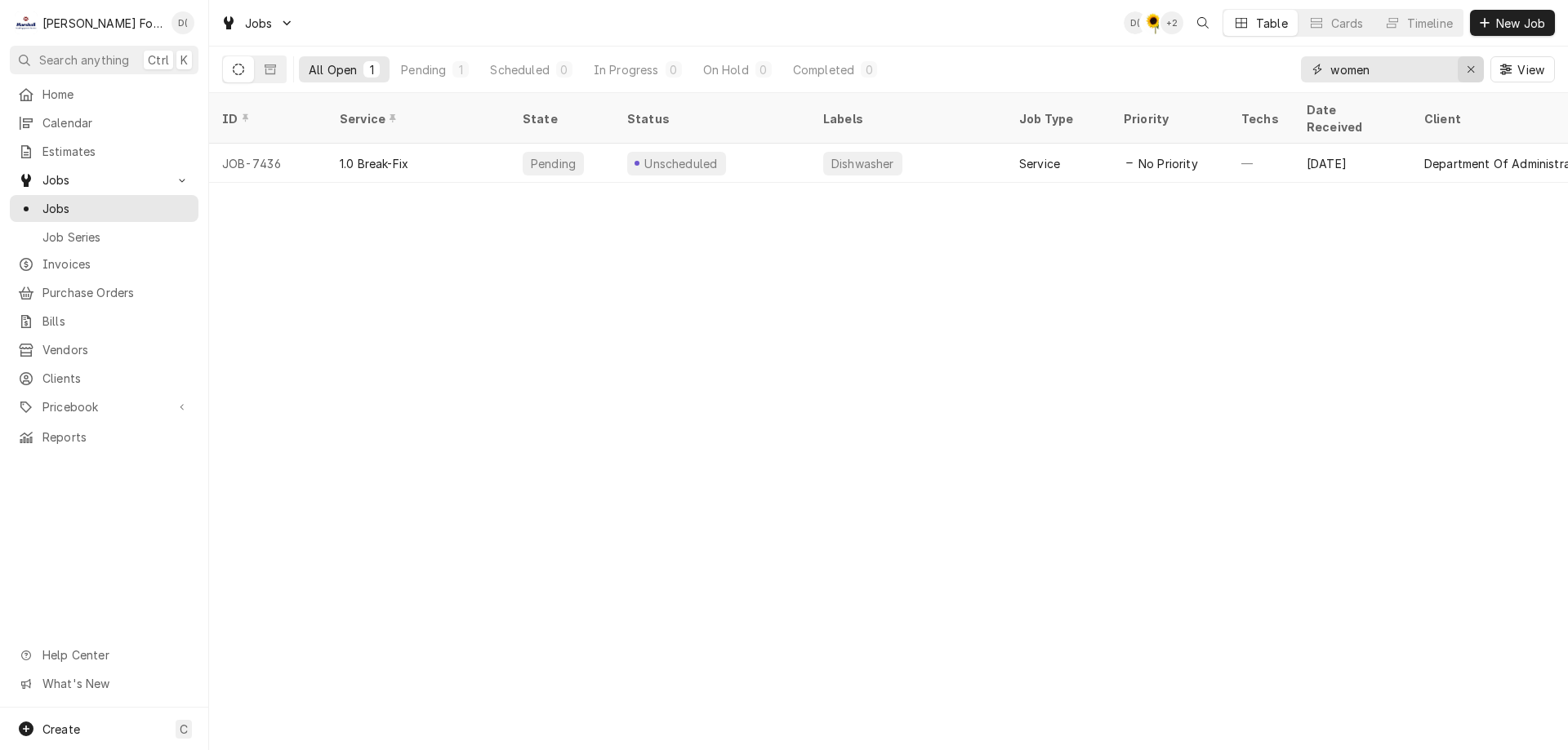
click at [1464, 66] on div "Erase input" at bounding box center [1471, 69] width 16 height 16
click at [1421, 73] on input "Dynamic Content Wrapper" at bounding box center [1407, 69] width 154 height 26
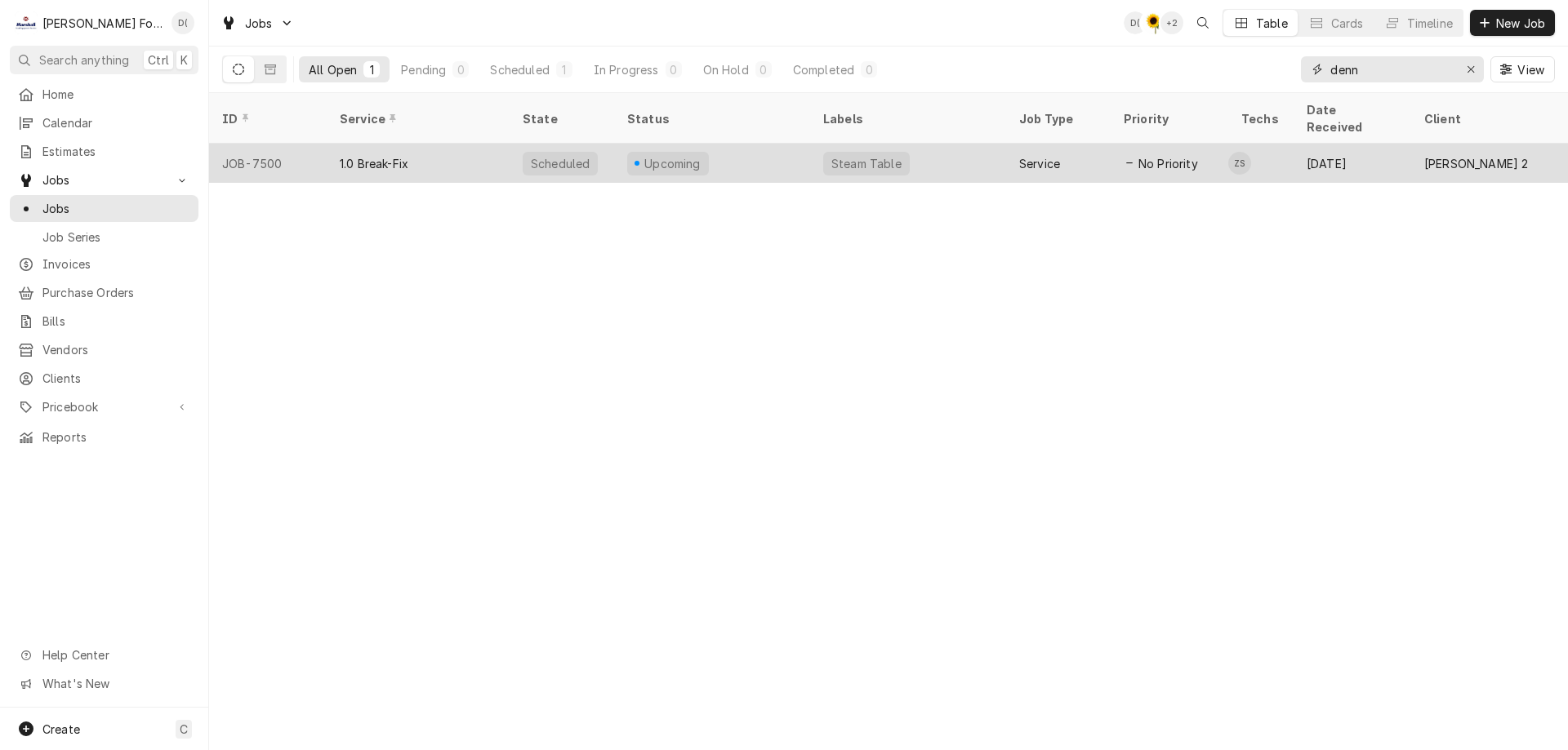
type input "denn"
click at [730, 143] on div "Upcoming" at bounding box center [713, 162] width 196 height 39
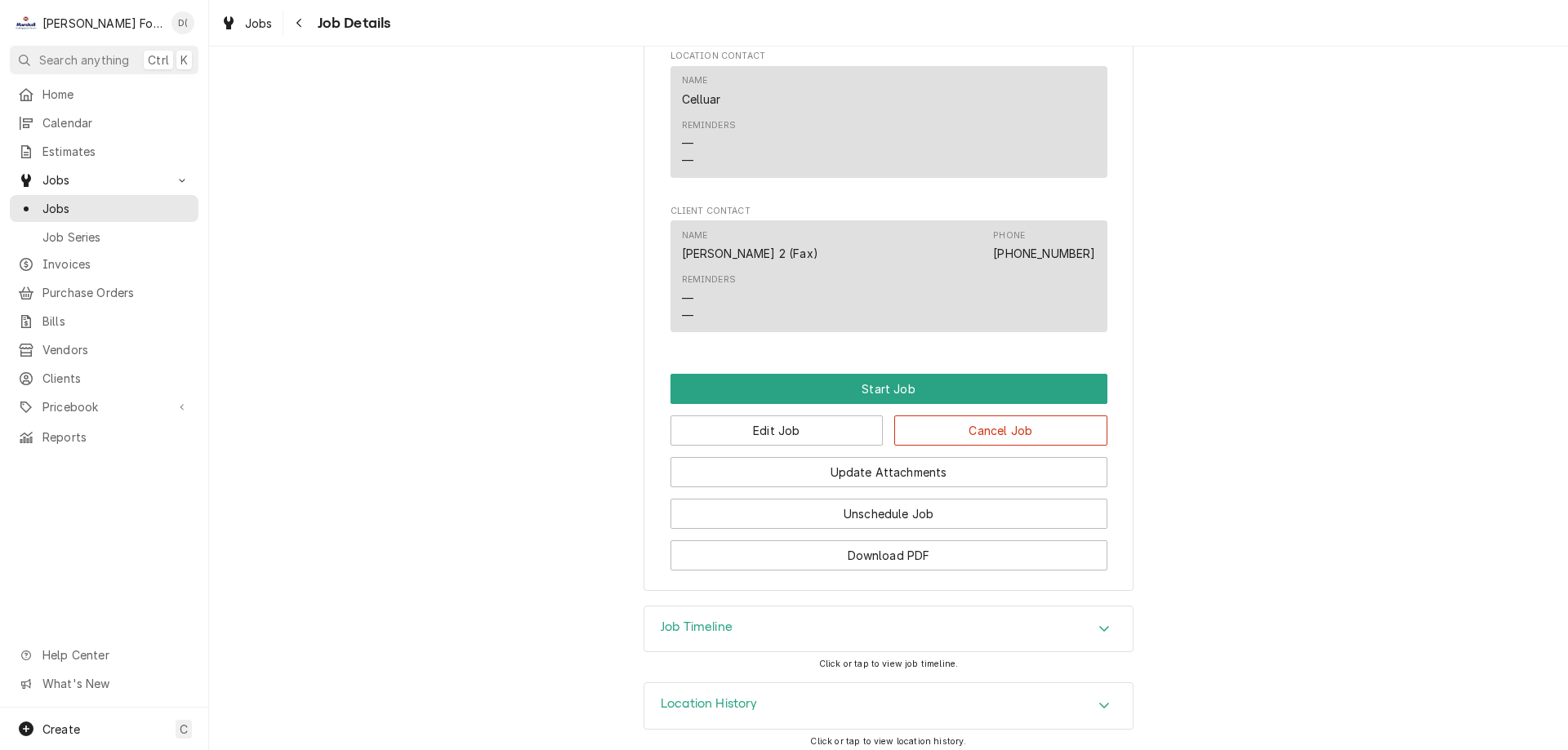
scroll to position [1009, 0]
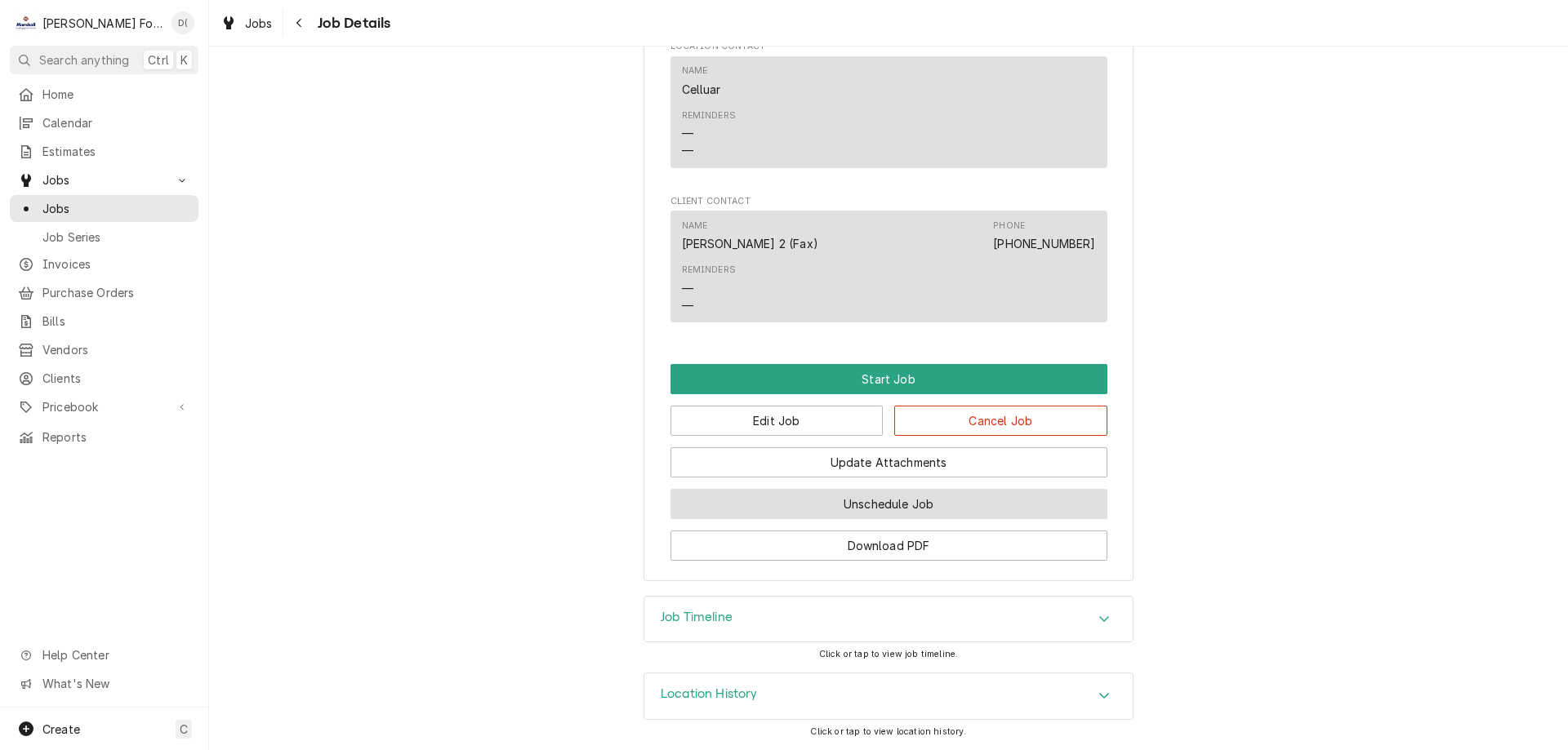
click at [830, 500] on button "Unschedule Job" at bounding box center [889, 504] width 437 height 30
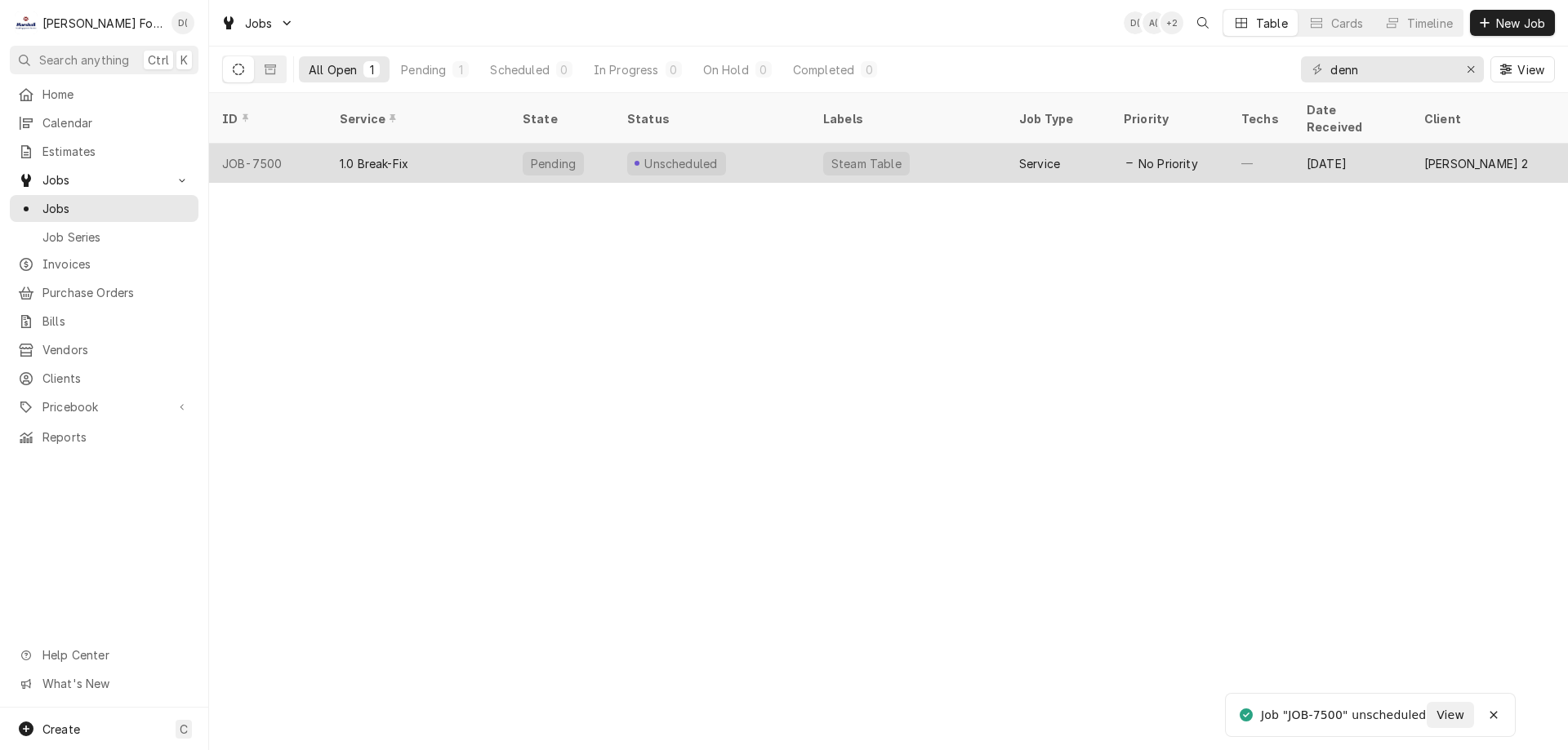
click at [763, 144] on div "Unscheduled" at bounding box center [713, 162] width 196 height 39
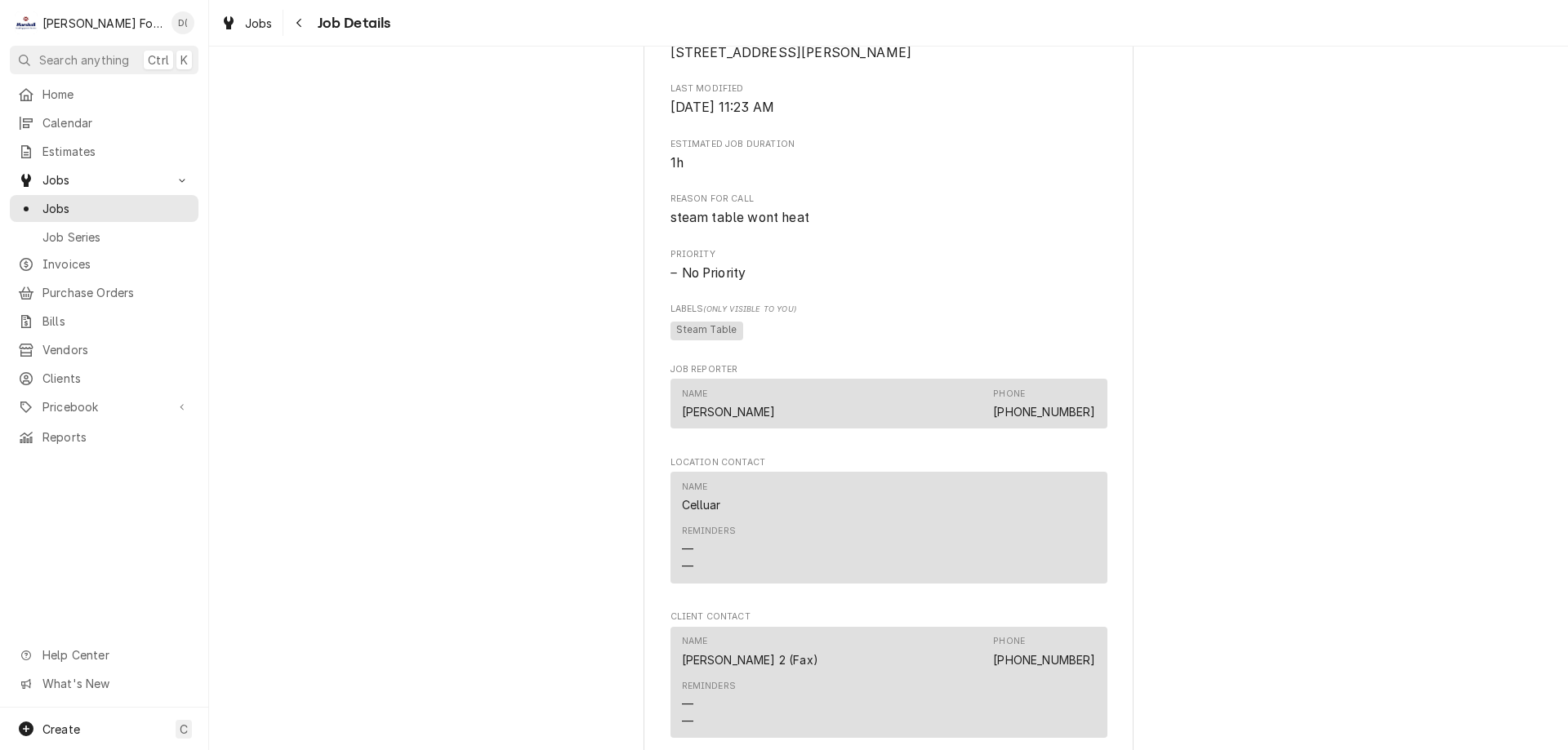
scroll to position [761, 0]
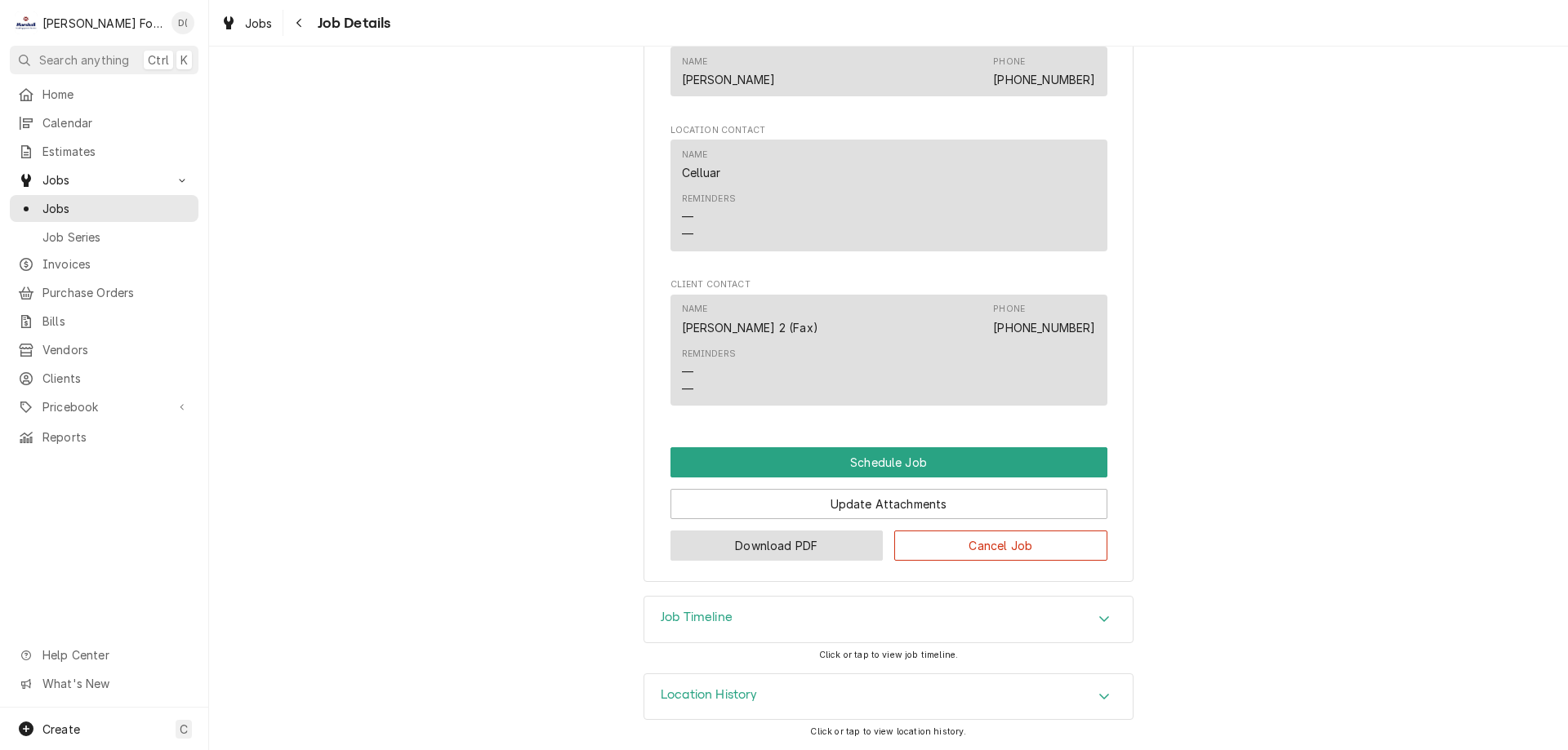
click at [770, 539] on button "Download PDF" at bounding box center [777, 545] width 214 height 30
